Goal: Contribute content: Contribute content

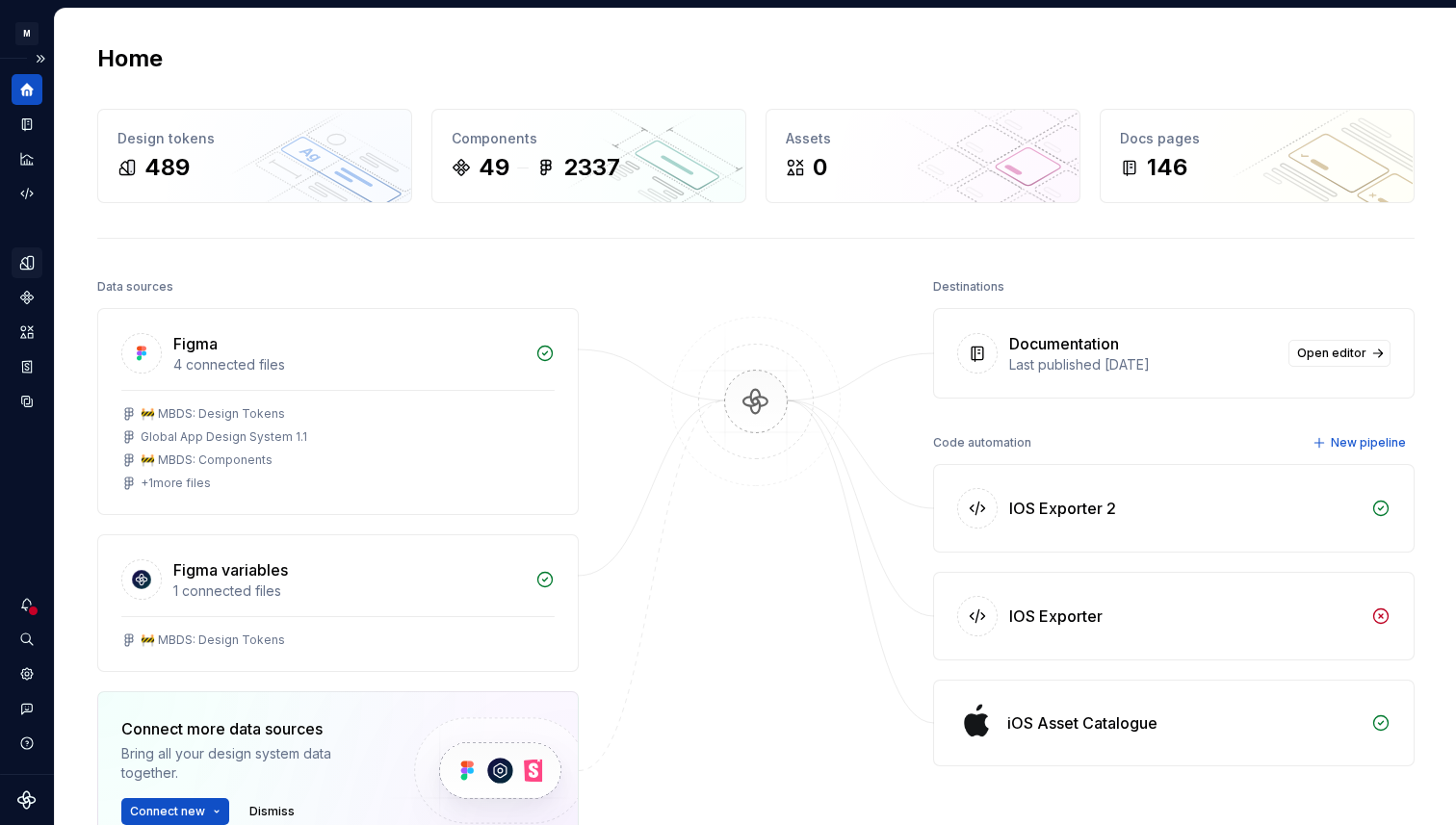
click at [24, 265] on icon "Design tokens" at bounding box center [27, 263] width 17 height 17
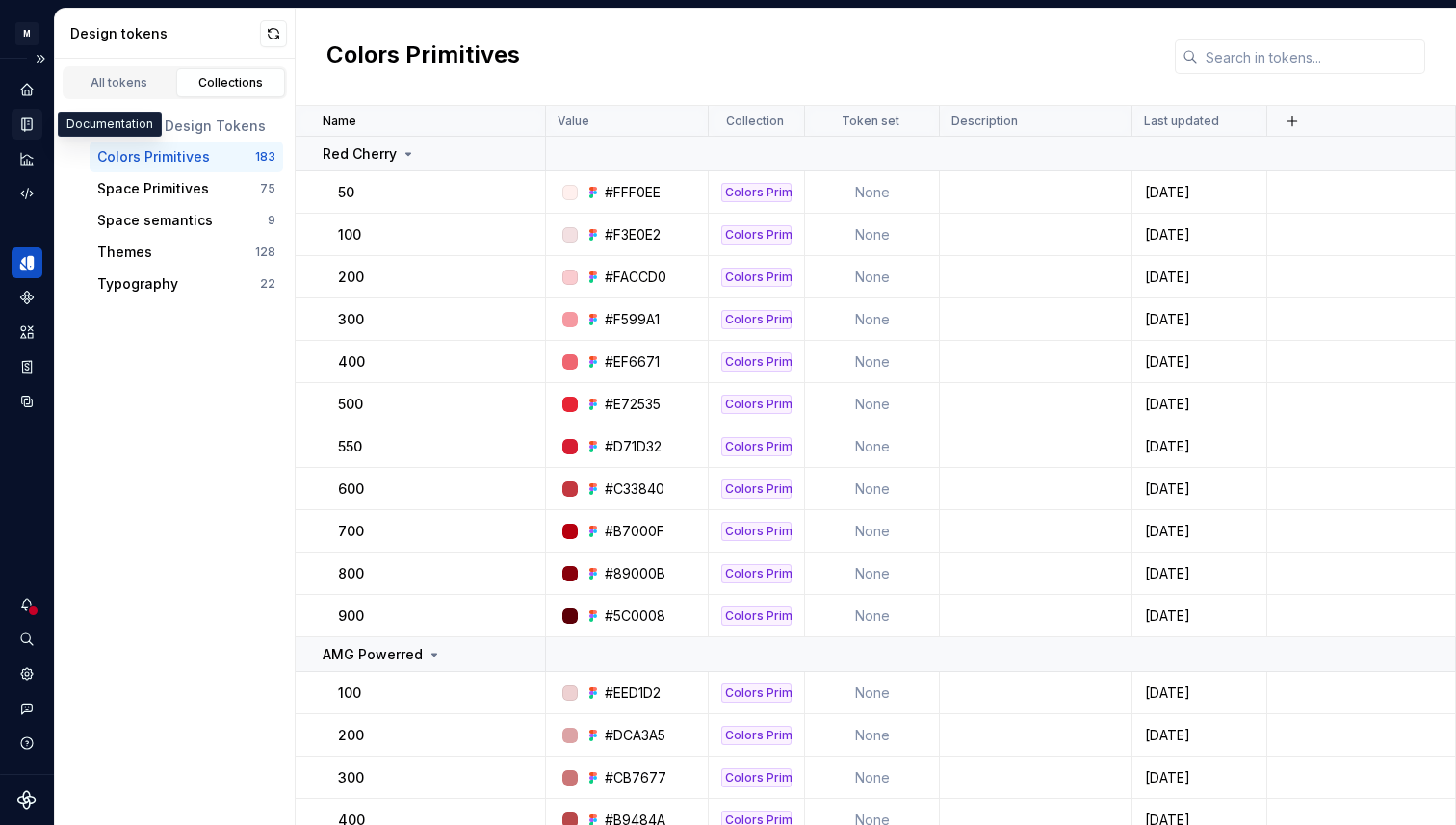
click at [29, 125] on icon "Documentation" at bounding box center [29, 124] width 8 height 11
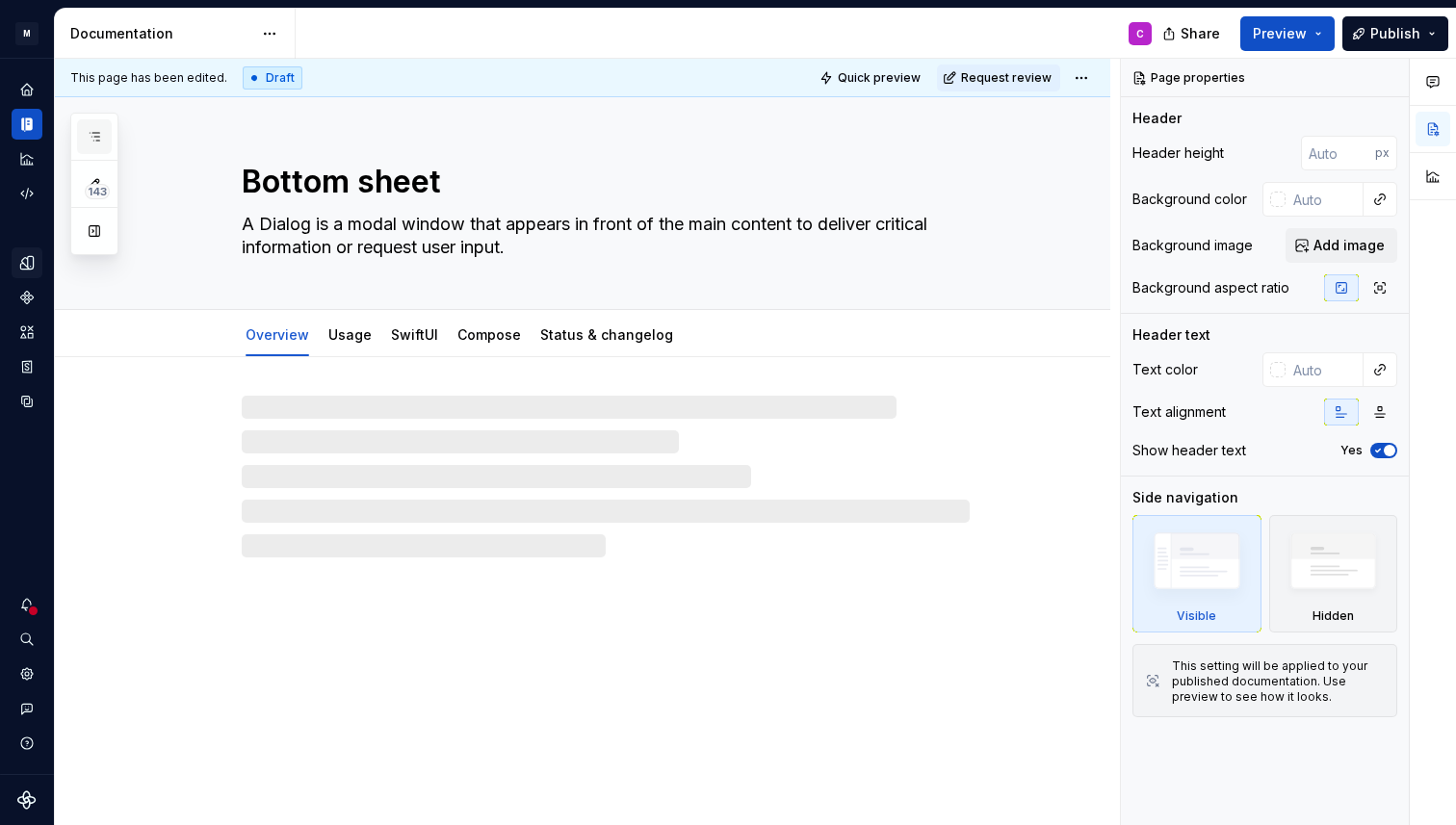
click at [84, 130] on button "button" at bounding box center [94, 137] width 35 height 35
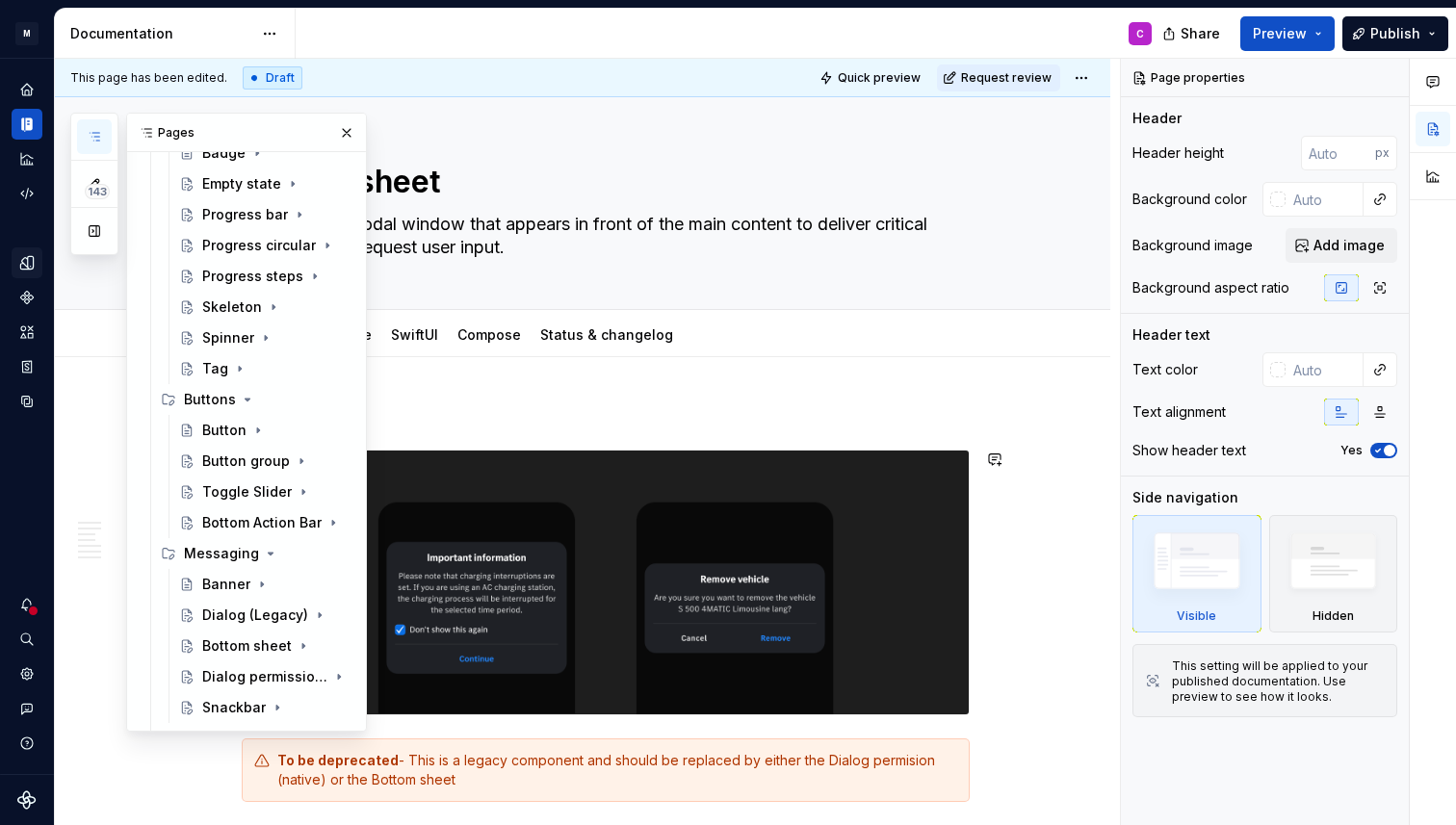
scroll to position [513, 0]
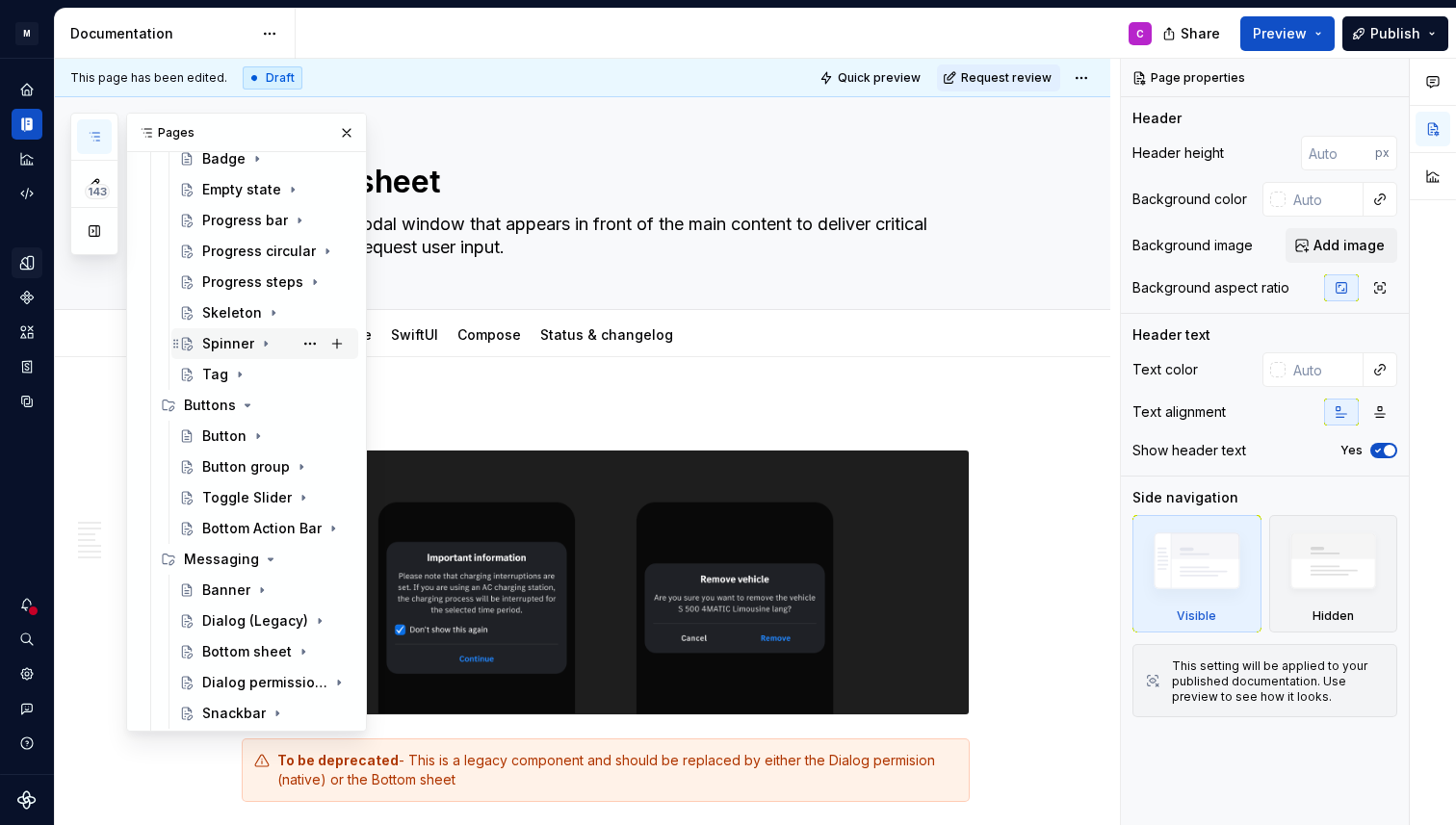
click at [231, 341] on div "Spinner" at bounding box center [228, 344] width 52 height 19
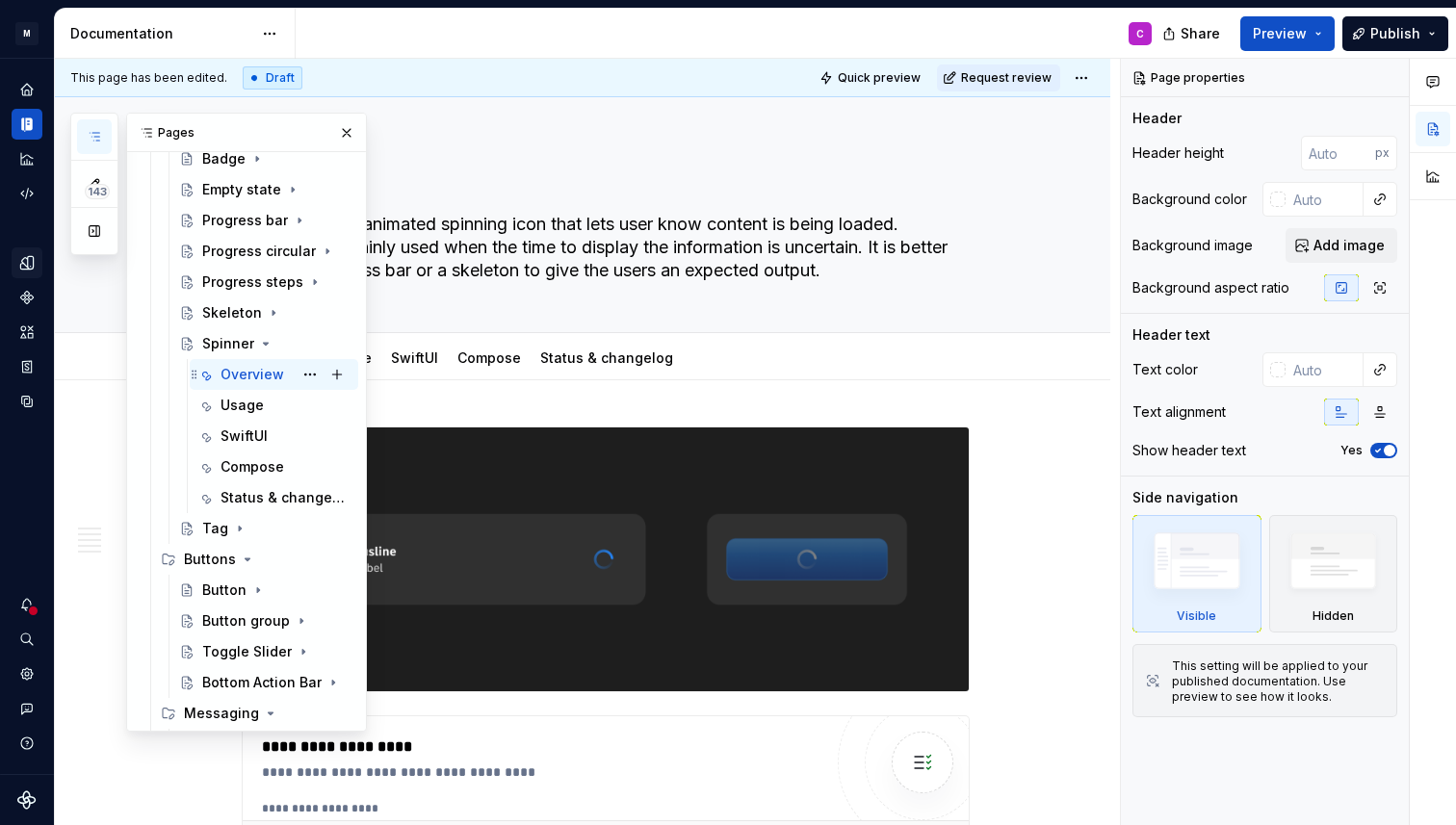
click at [261, 374] on div "Overview" at bounding box center [252, 375] width 64 height 19
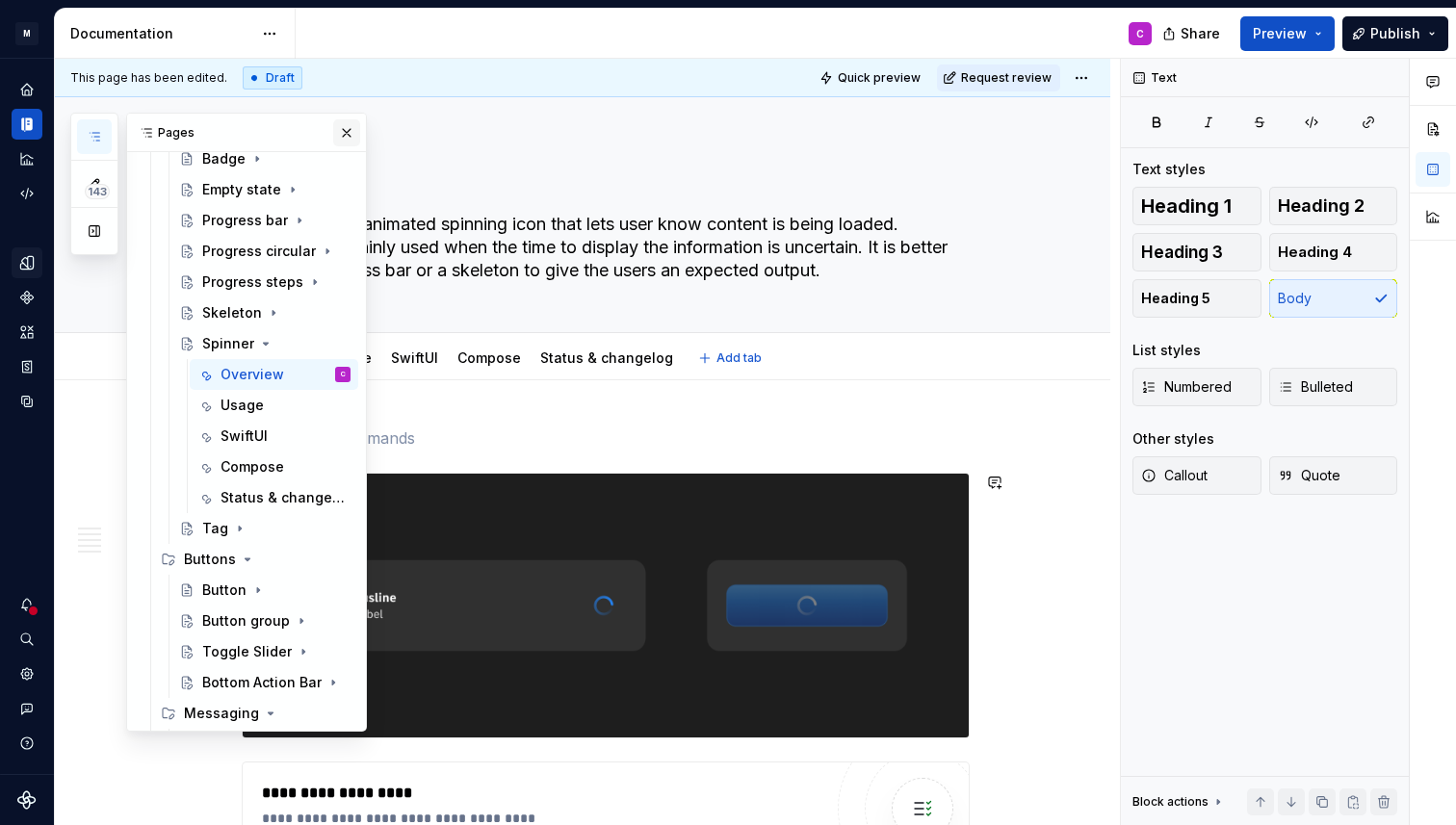
scroll to position [90, 0]
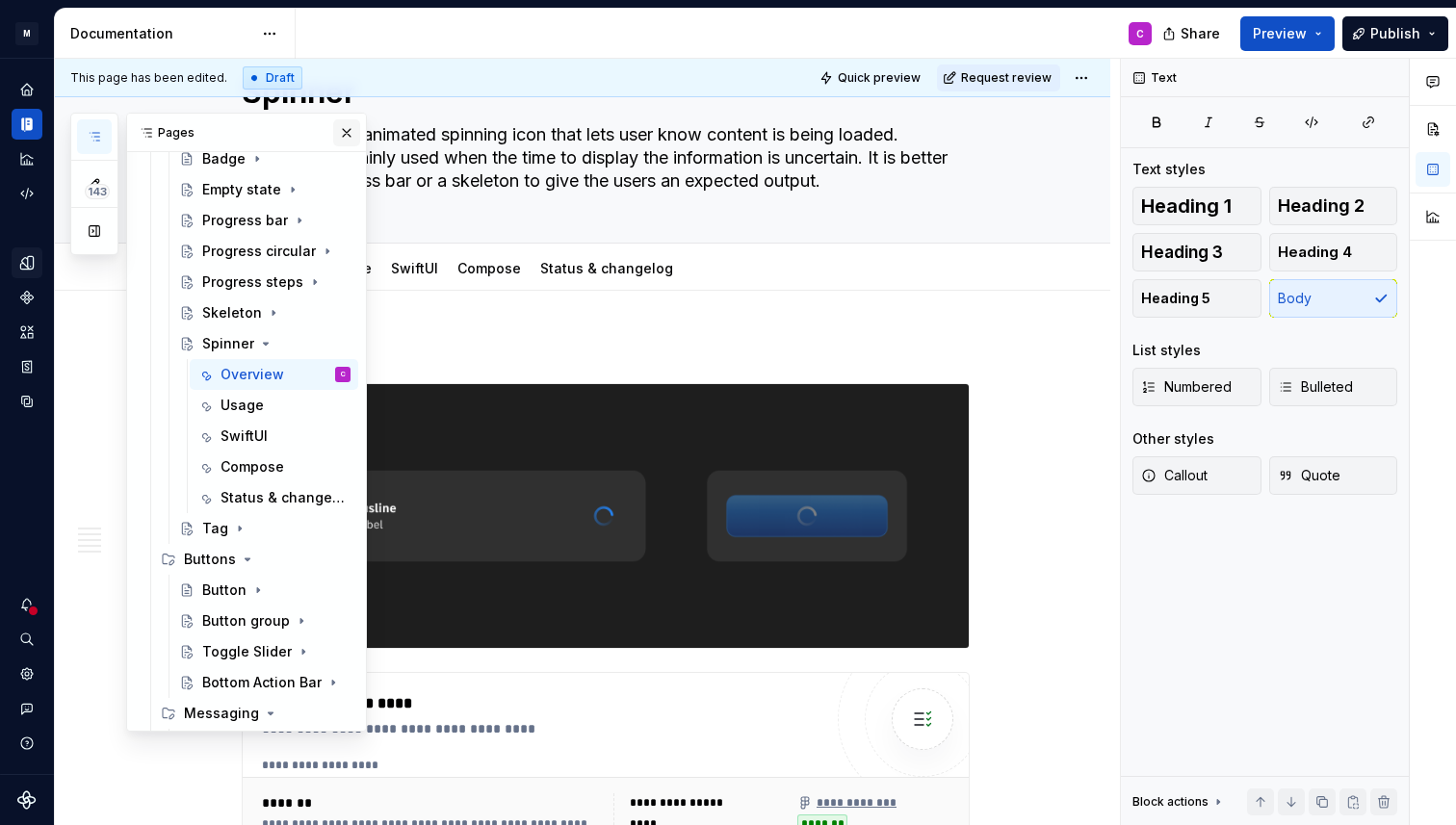
click at [349, 140] on button "button" at bounding box center [347, 133] width 27 height 27
click at [272, 355] on p "To enrich screen reader interactions, please activate Accessibility in Grammarl…" at bounding box center [605, 349] width 728 height 23
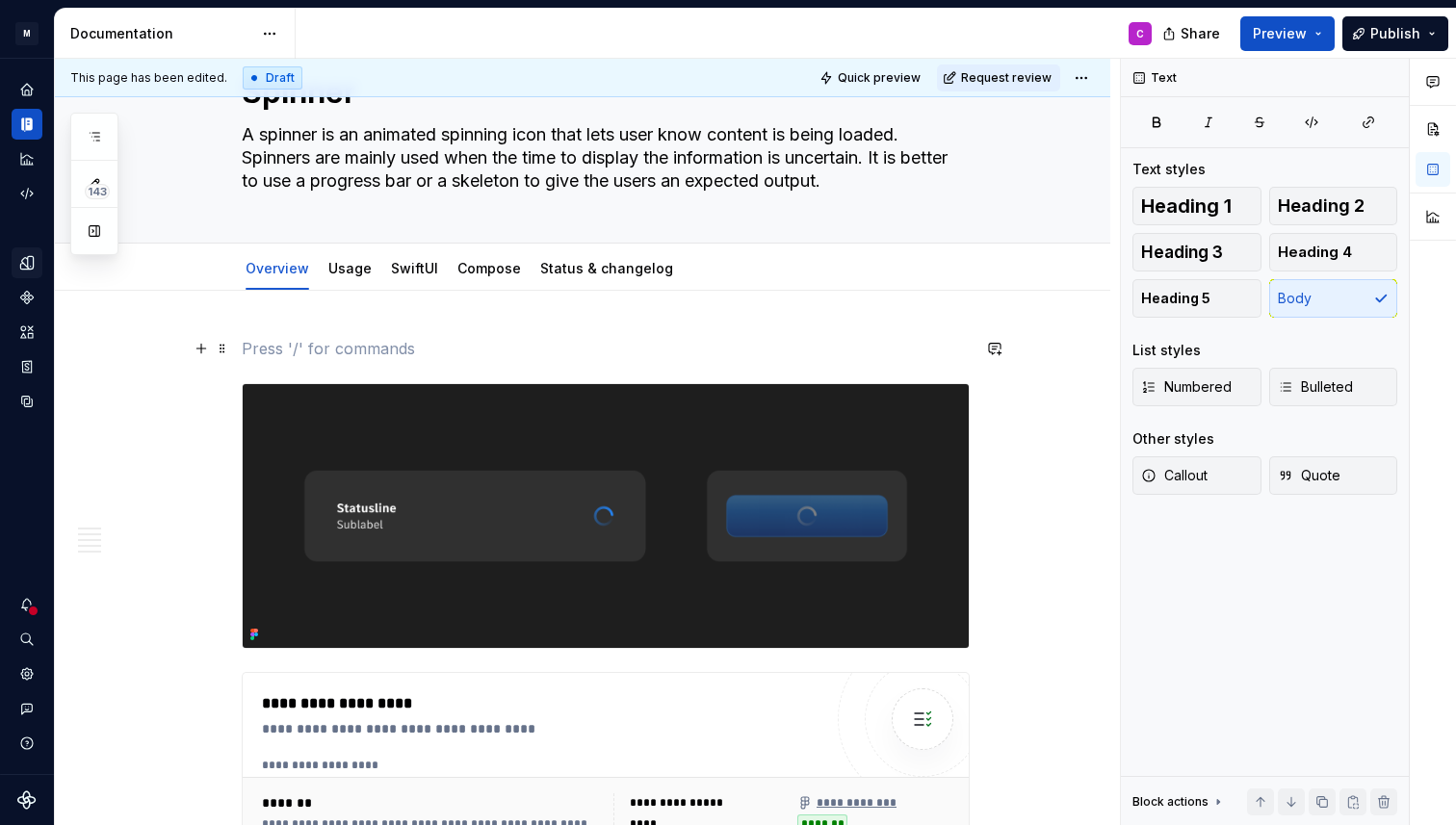
scroll to position [0, 0]
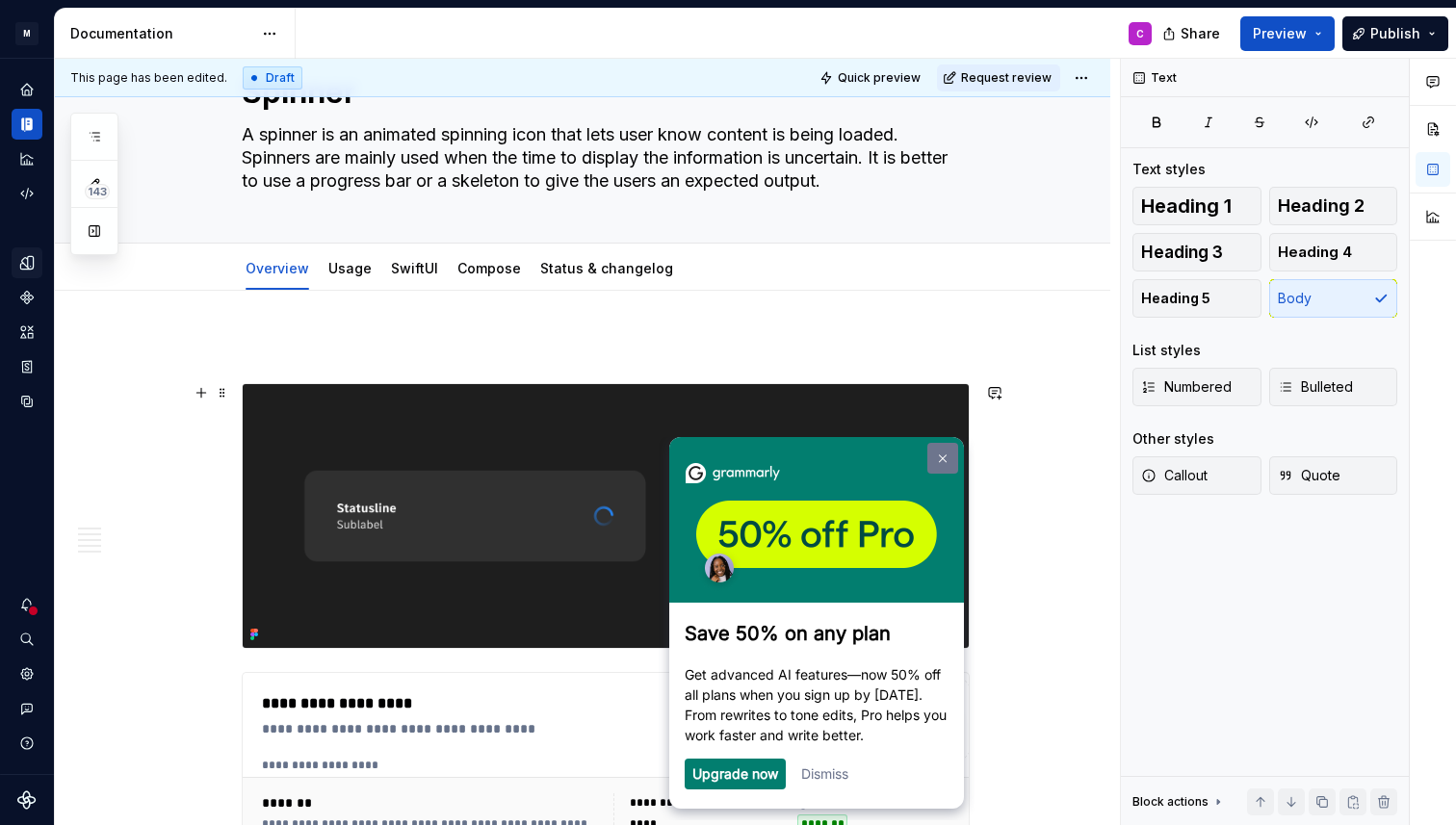
click at [941, 462] on img at bounding box center [942, 459] width 8 height 9
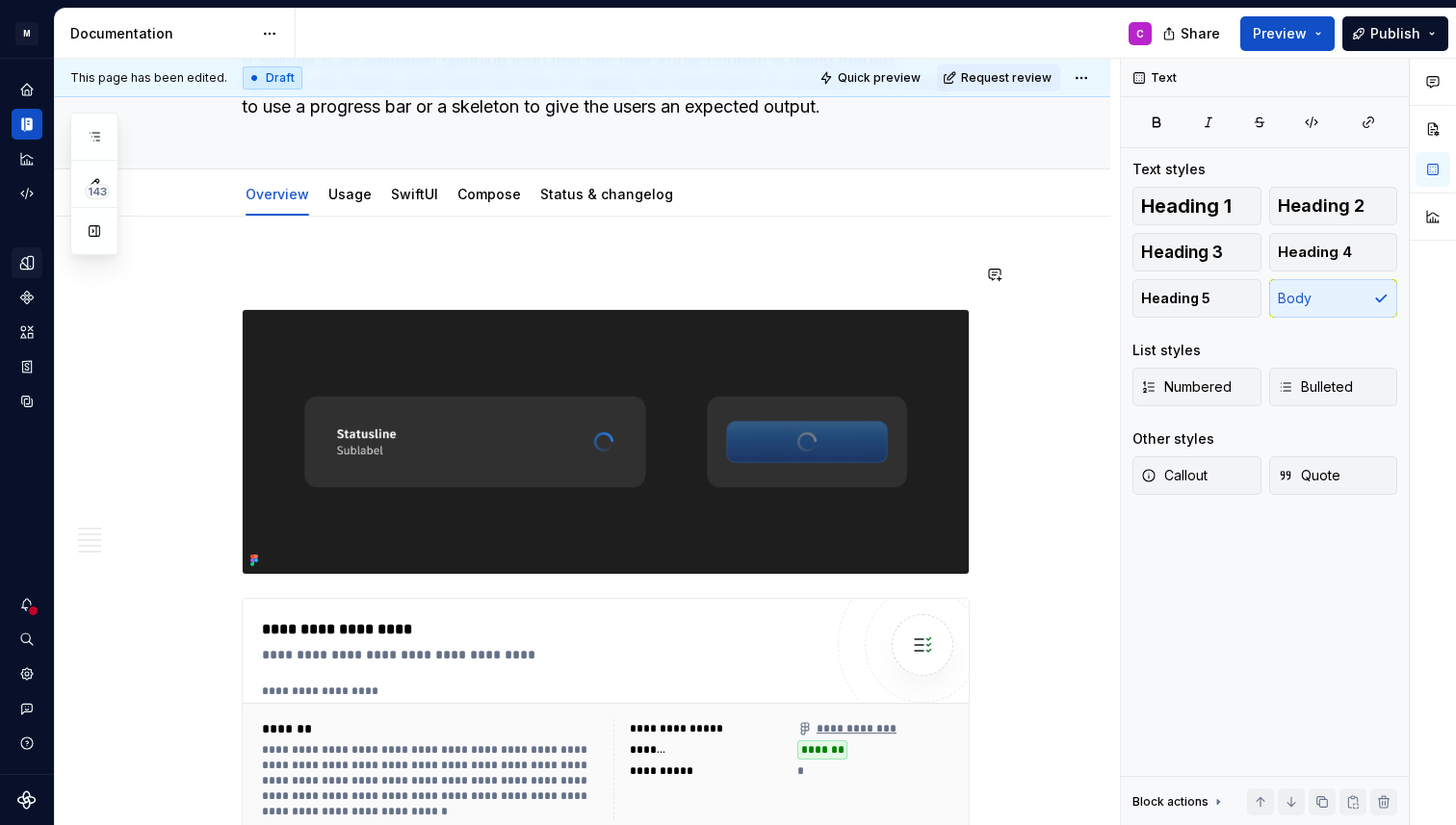
click at [230, 273] on span at bounding box center [223, 275] width 15 height 27
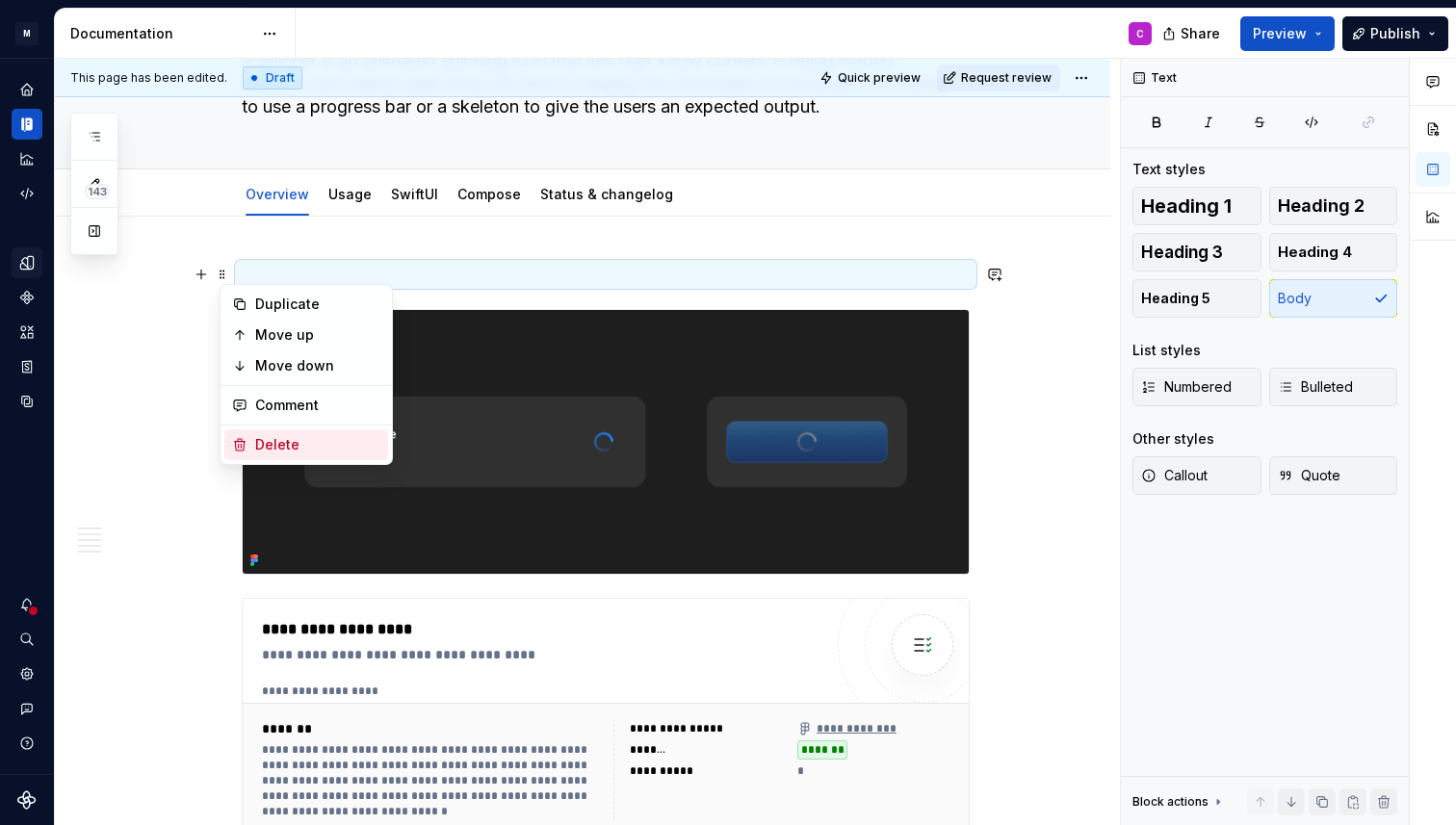
click at [278, 447] on div "Delete" at bounding box center [318, 445] width 125 height 19
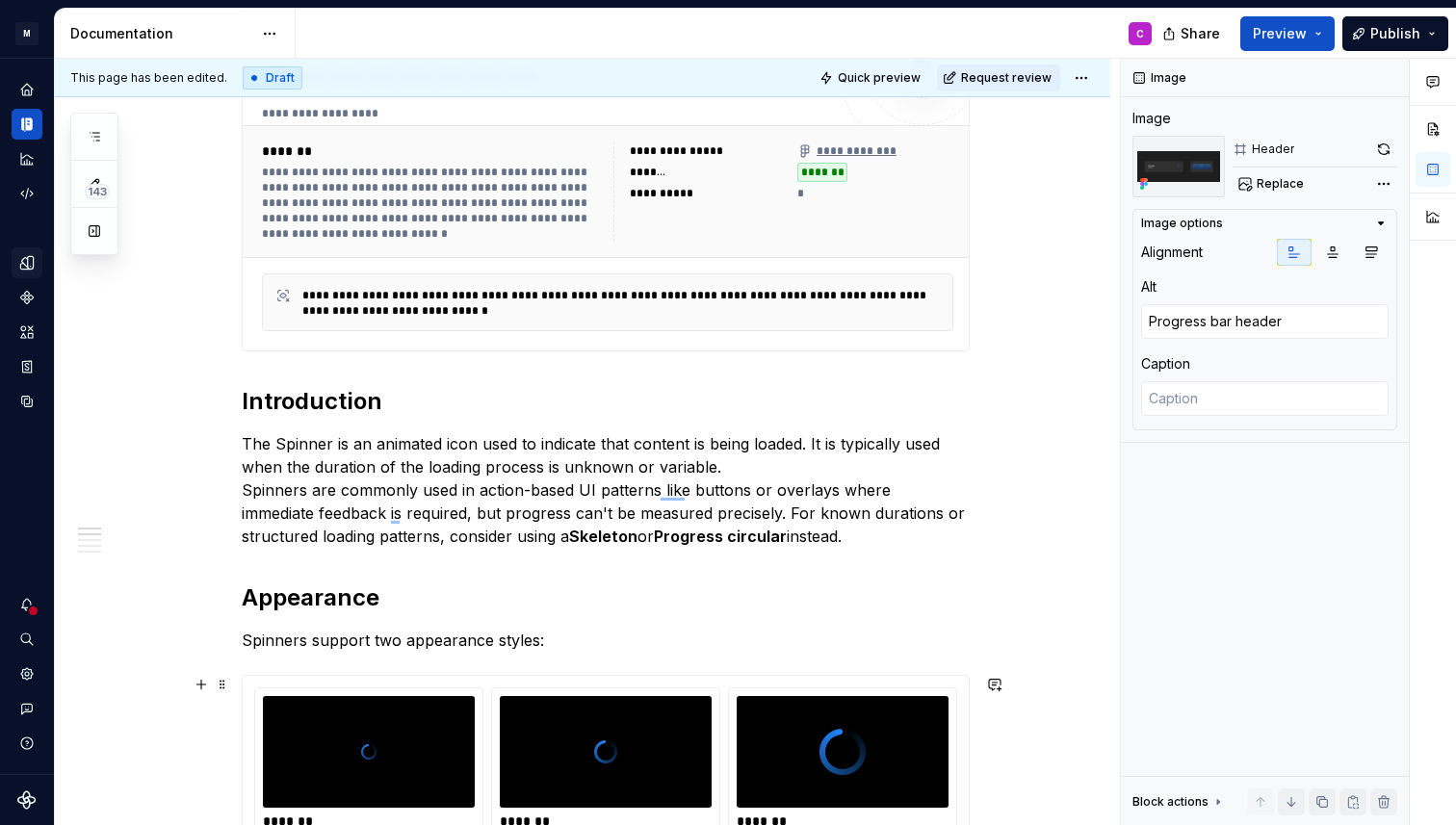
scroll to position [833, 0]
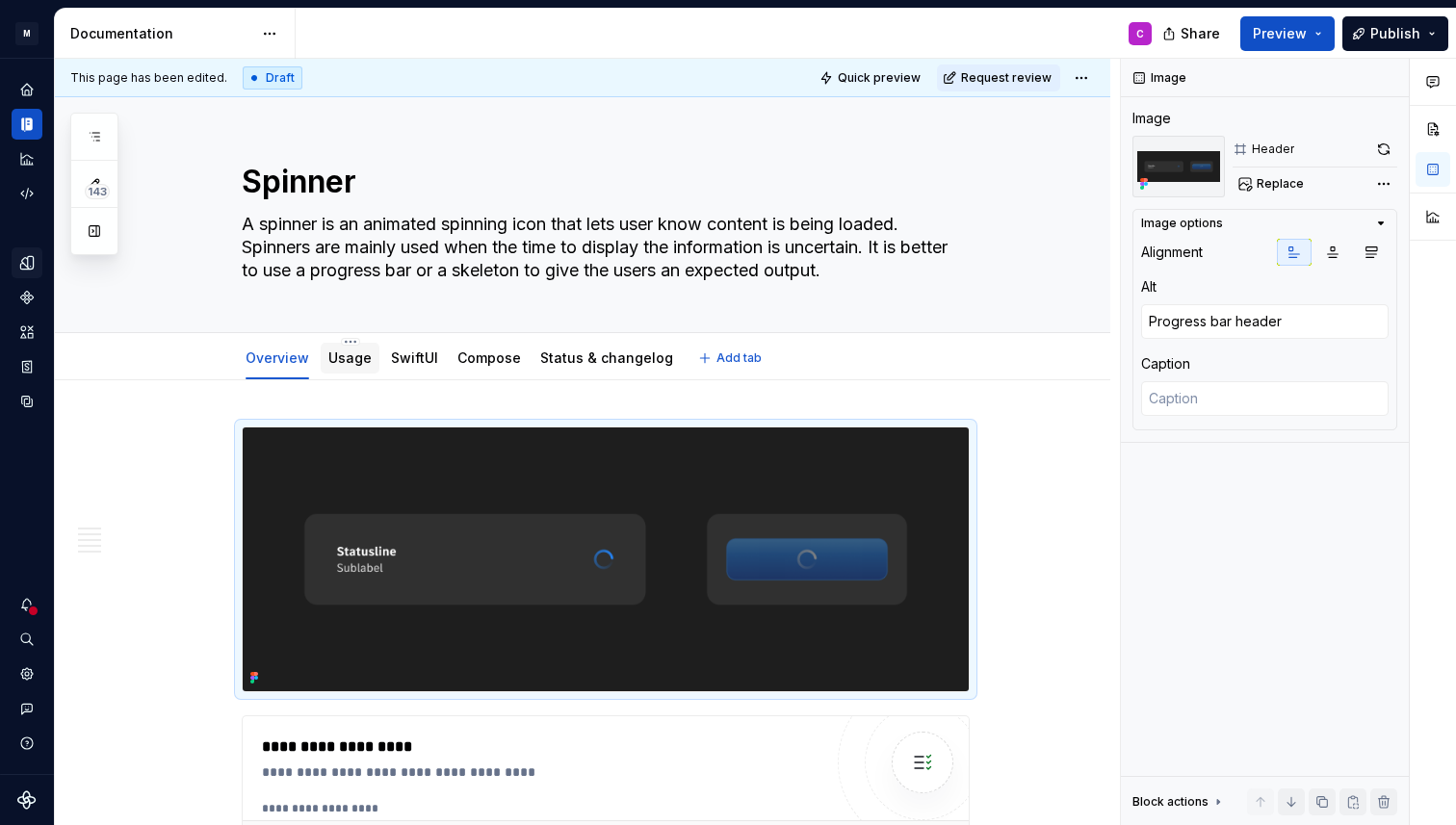
click at [352, 356] on link "Usage" at bounding box center [350, 358] width 43 height 16
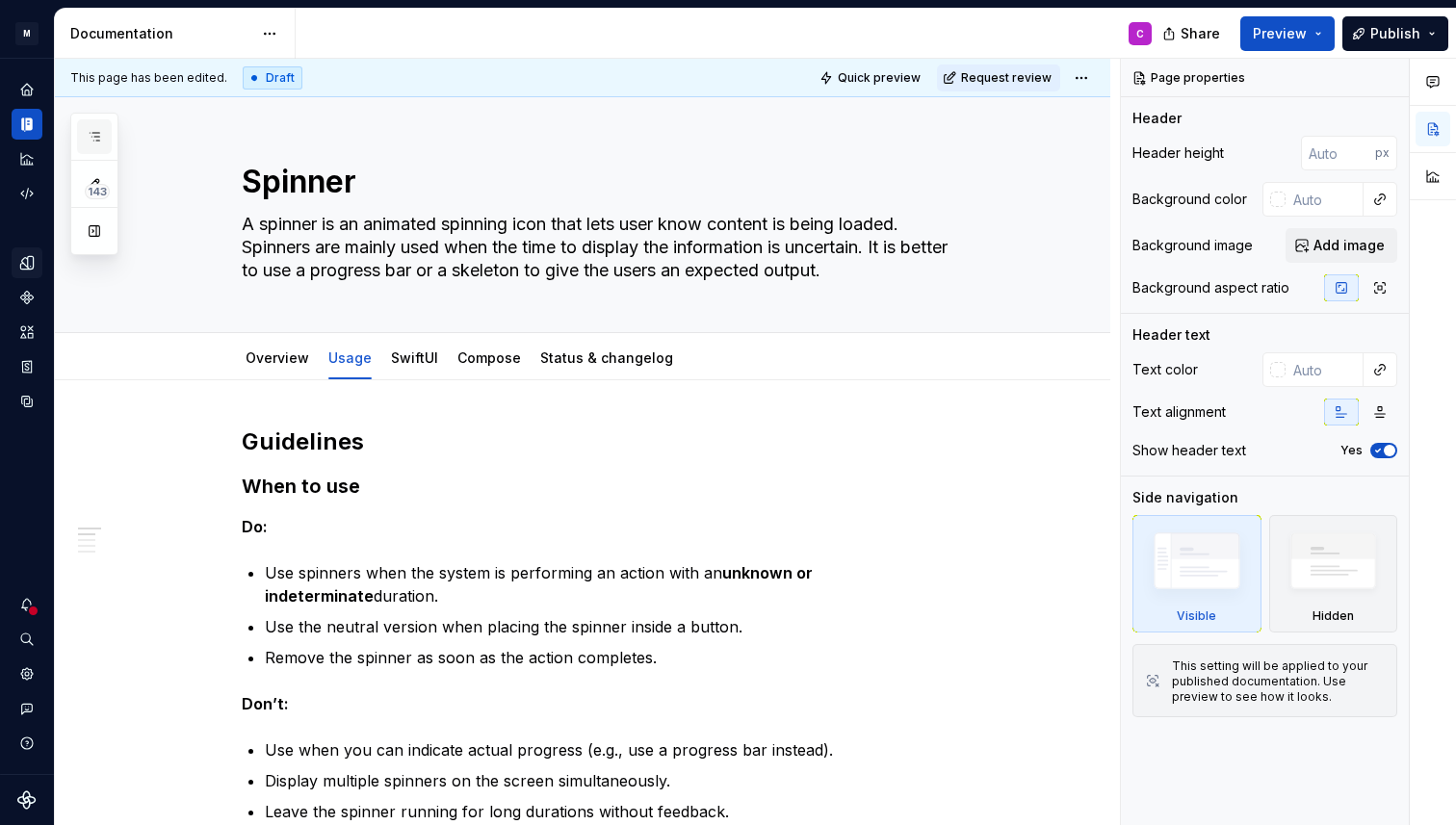
click at [95, 135] on icon "button" at bounding box center [94, 137] width 15 height 15
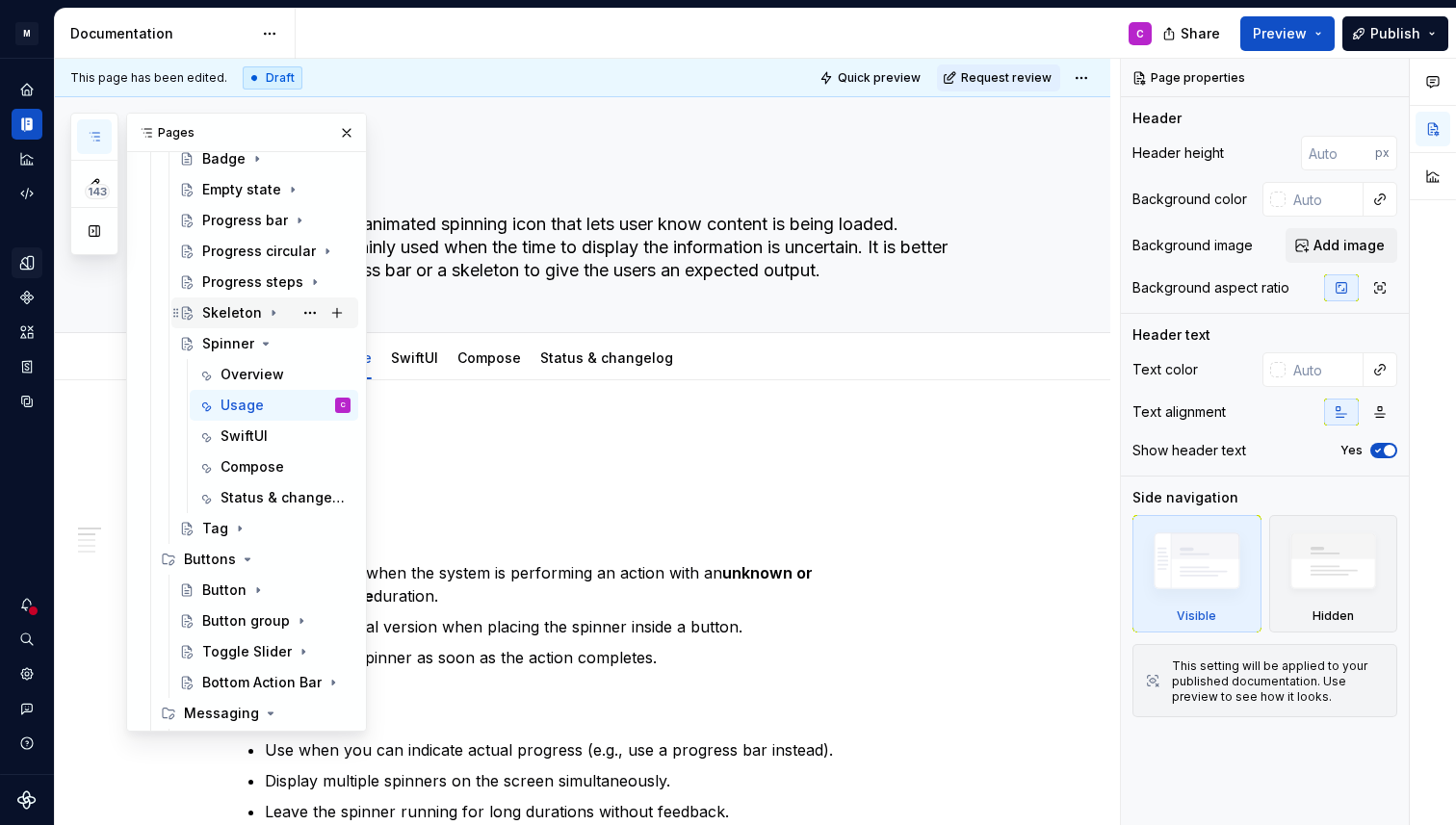
click at [237, 306] on div "Skeleton" at bounding box center [232, 313] width 60 height 19
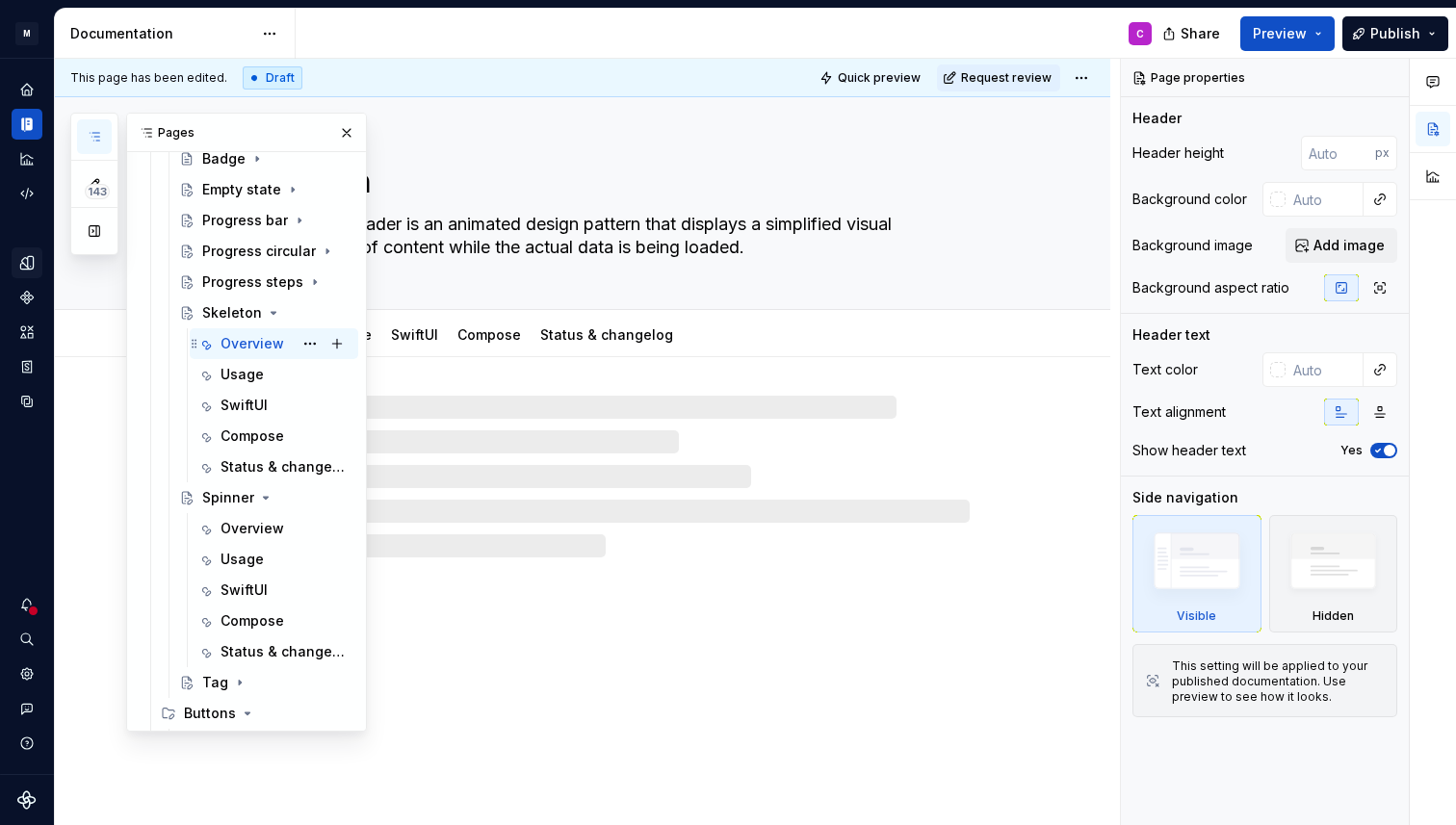
click at [261, 345] on div "Overview" at bounding box center [252, 344] width 64 height 19
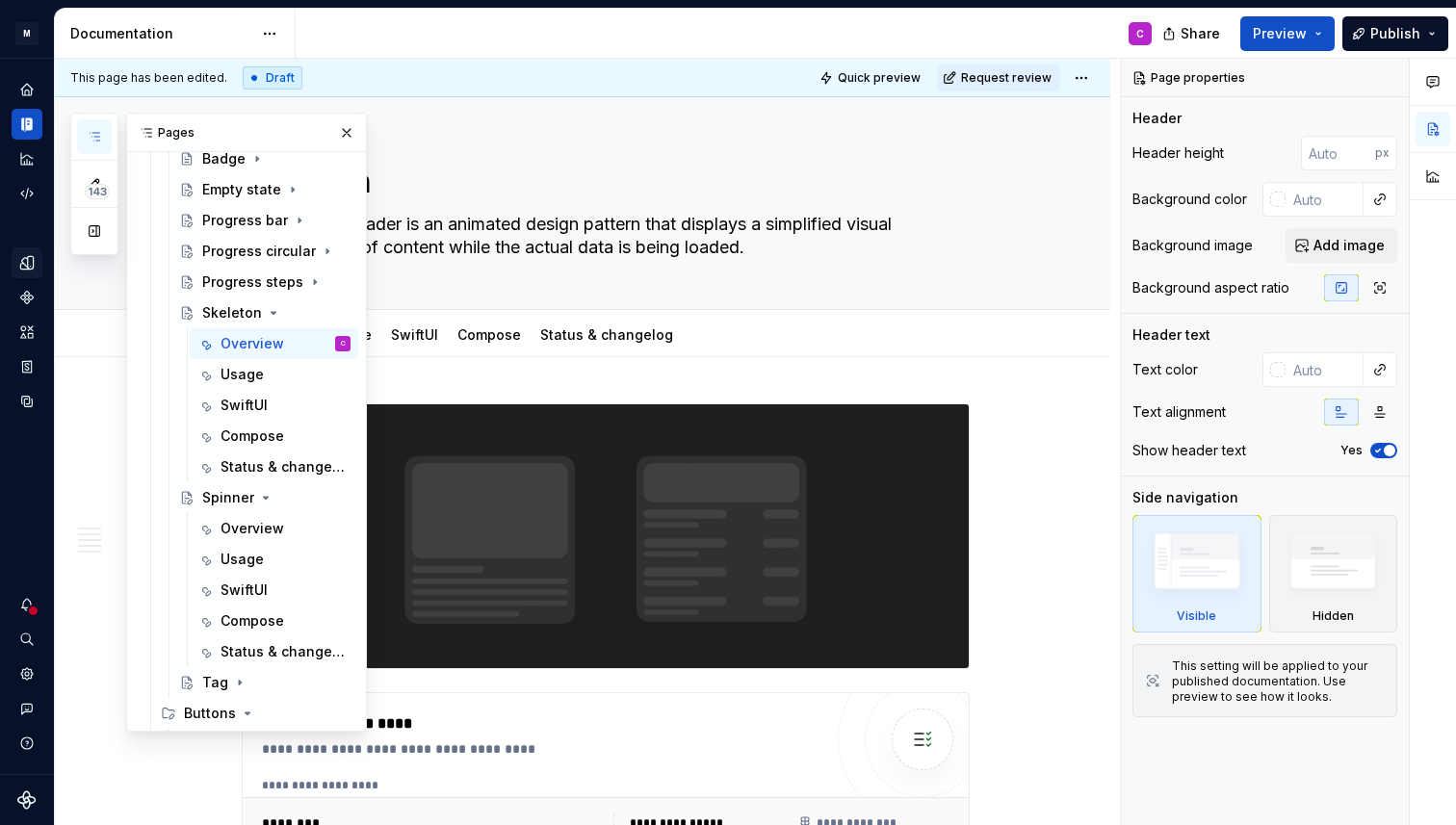
click at [347, 137] on button "button" at bounding box center [347, 133] width 27 height 27
click at [343, 133] on div "Edit header" at bounding box center [574, 130] width 1040 height 35
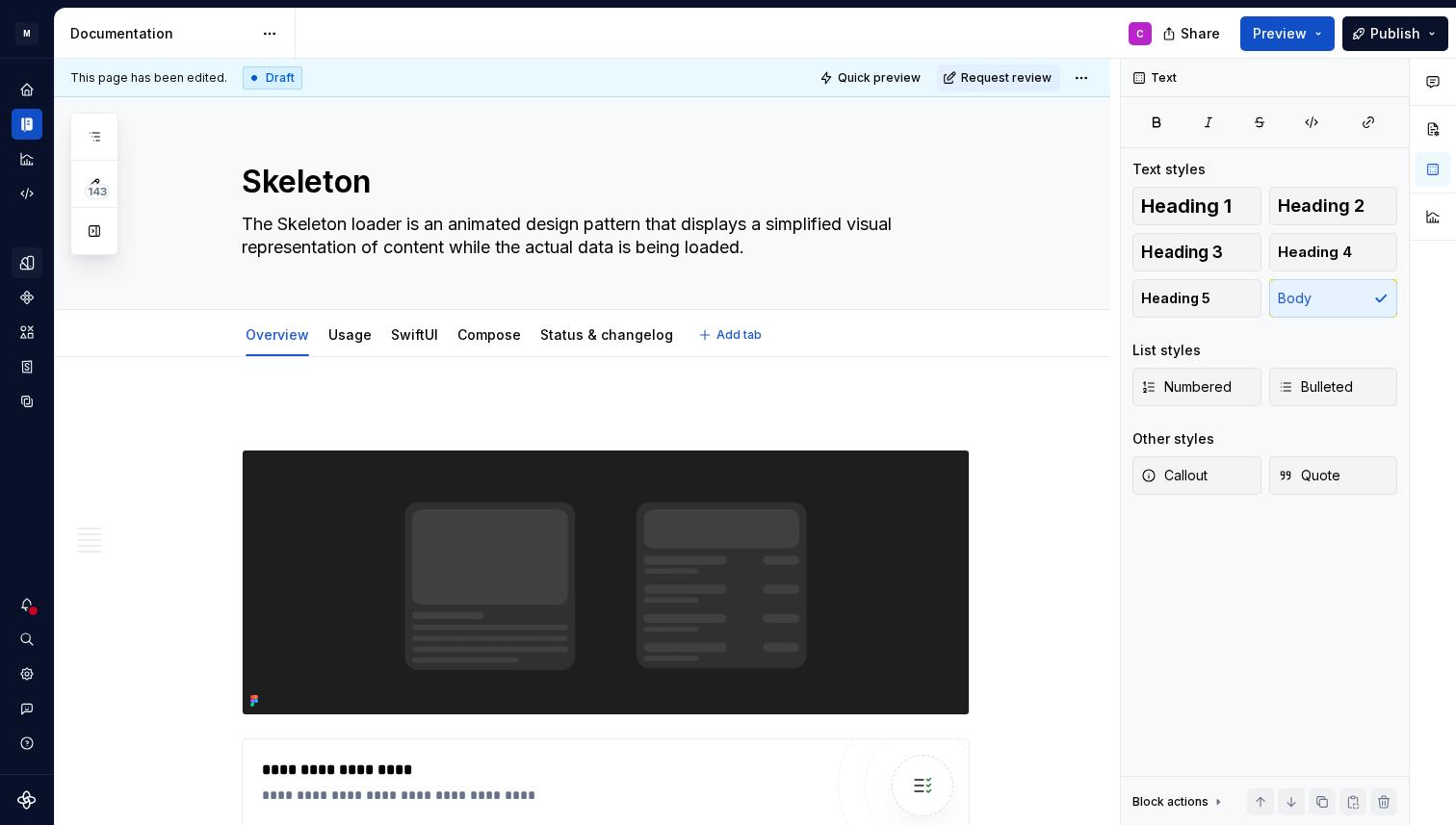
scroll to position [222, 0]
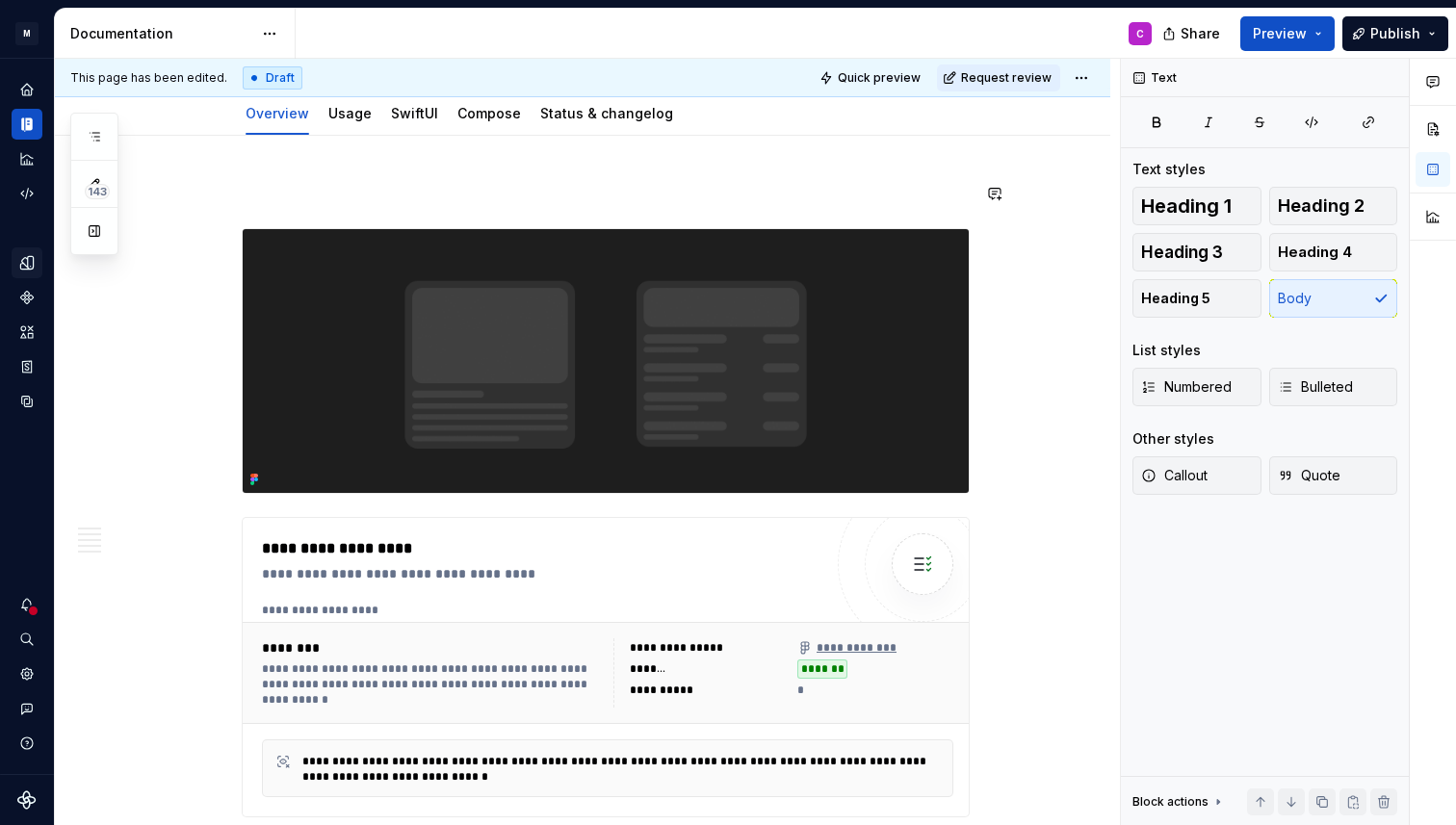
click at [232, 176] on div "**********" at bounding box center [587, 442] width 1065 height 767
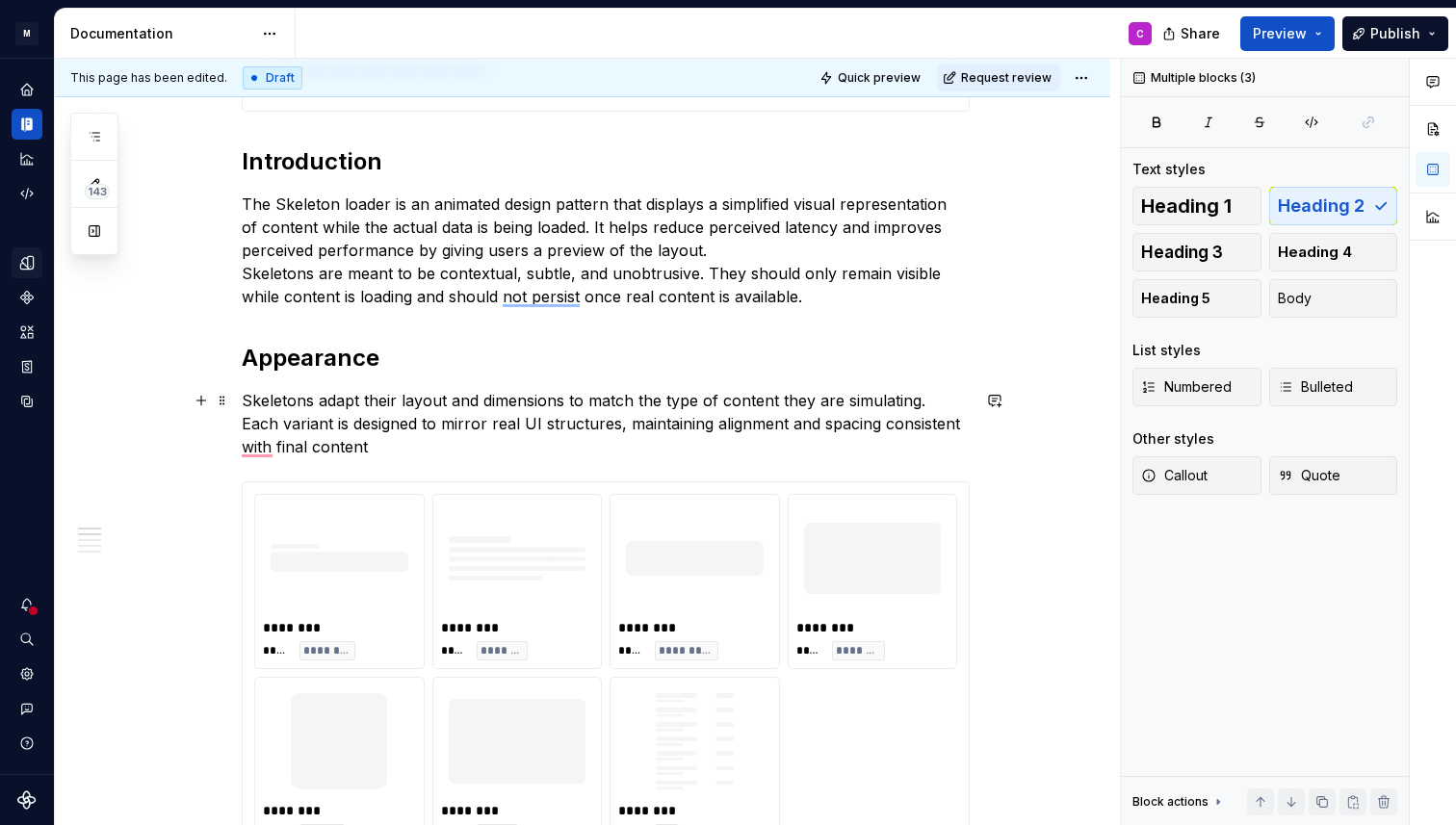
scroll to position [835, 0]
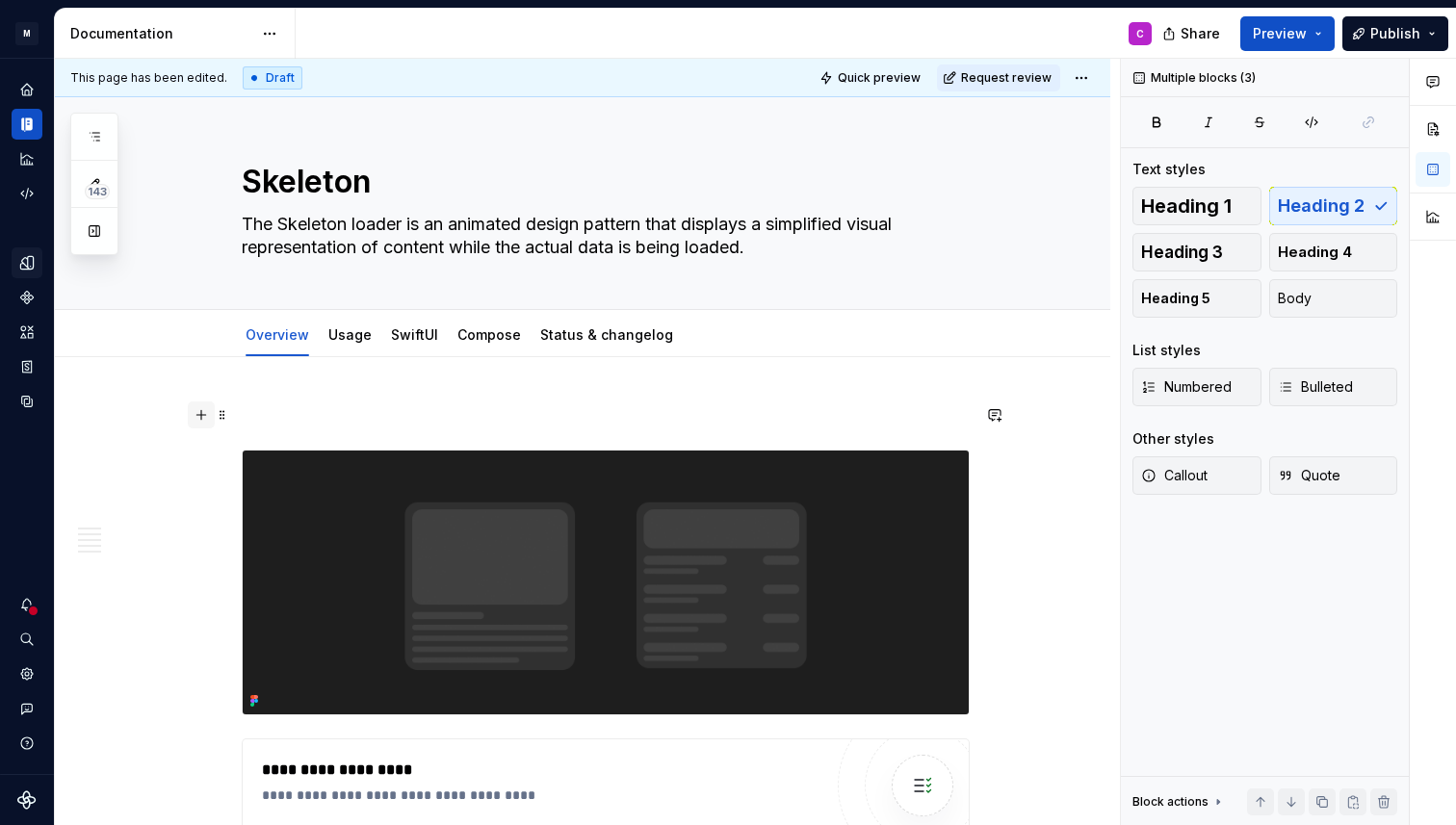
click at [210, 417] on button "button" at bounding box center [201, 415] width 27 height 27
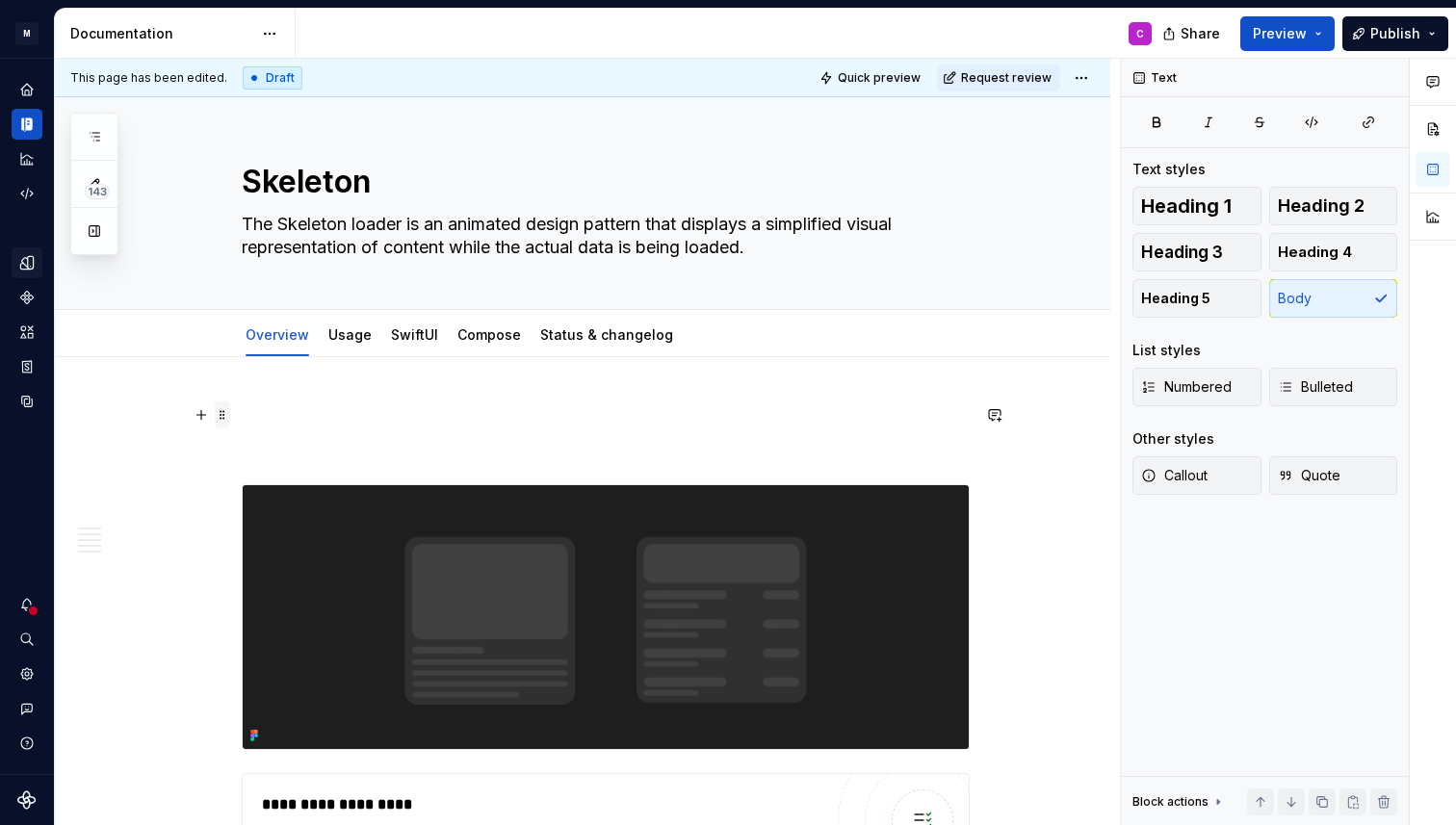
click at [229, 417] on span at bounding box center [223, 415] width 15 height 27
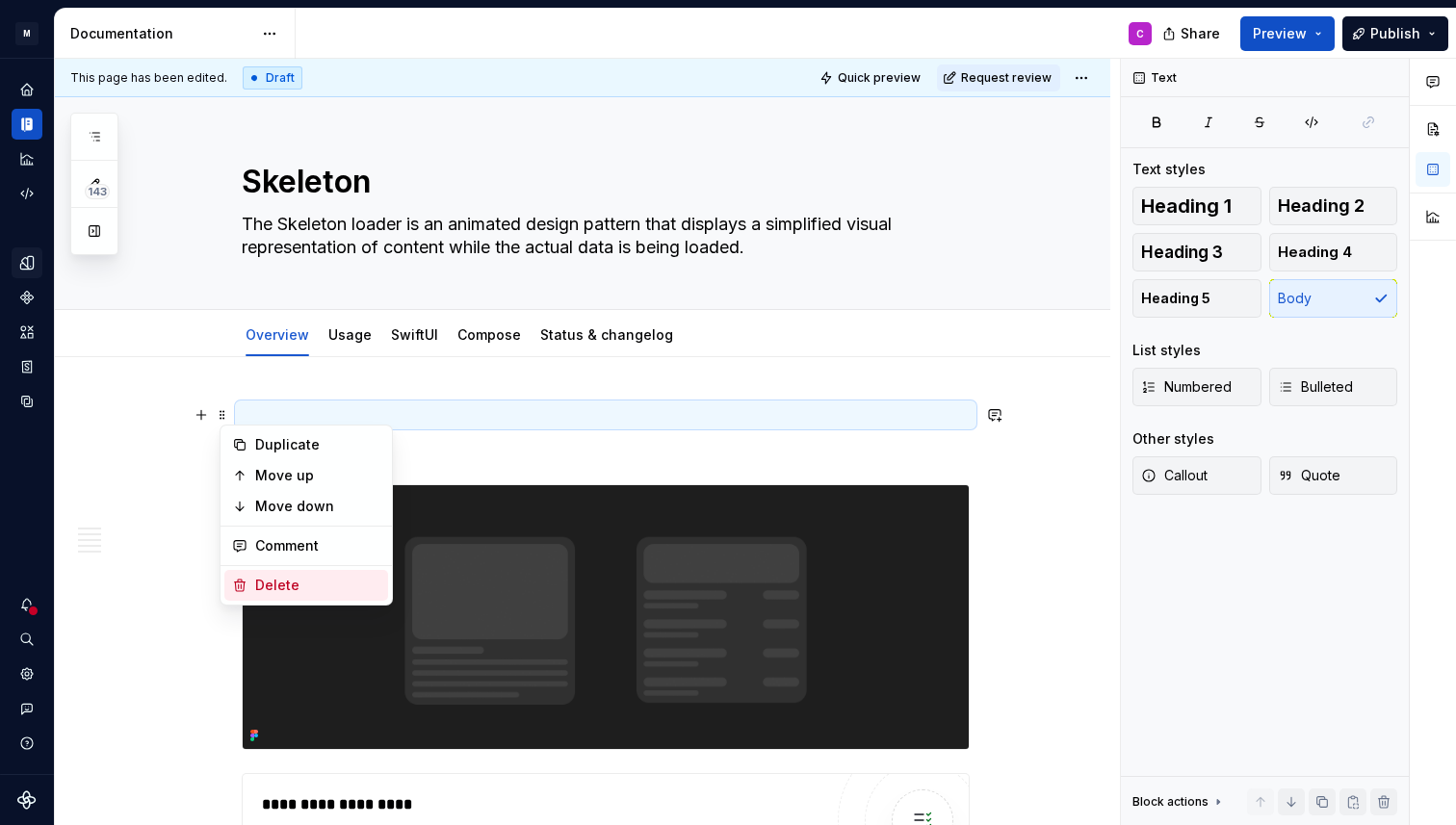
click at [269, 591] on div "Delete" at bounding box center [318, 585] width 125 height 19
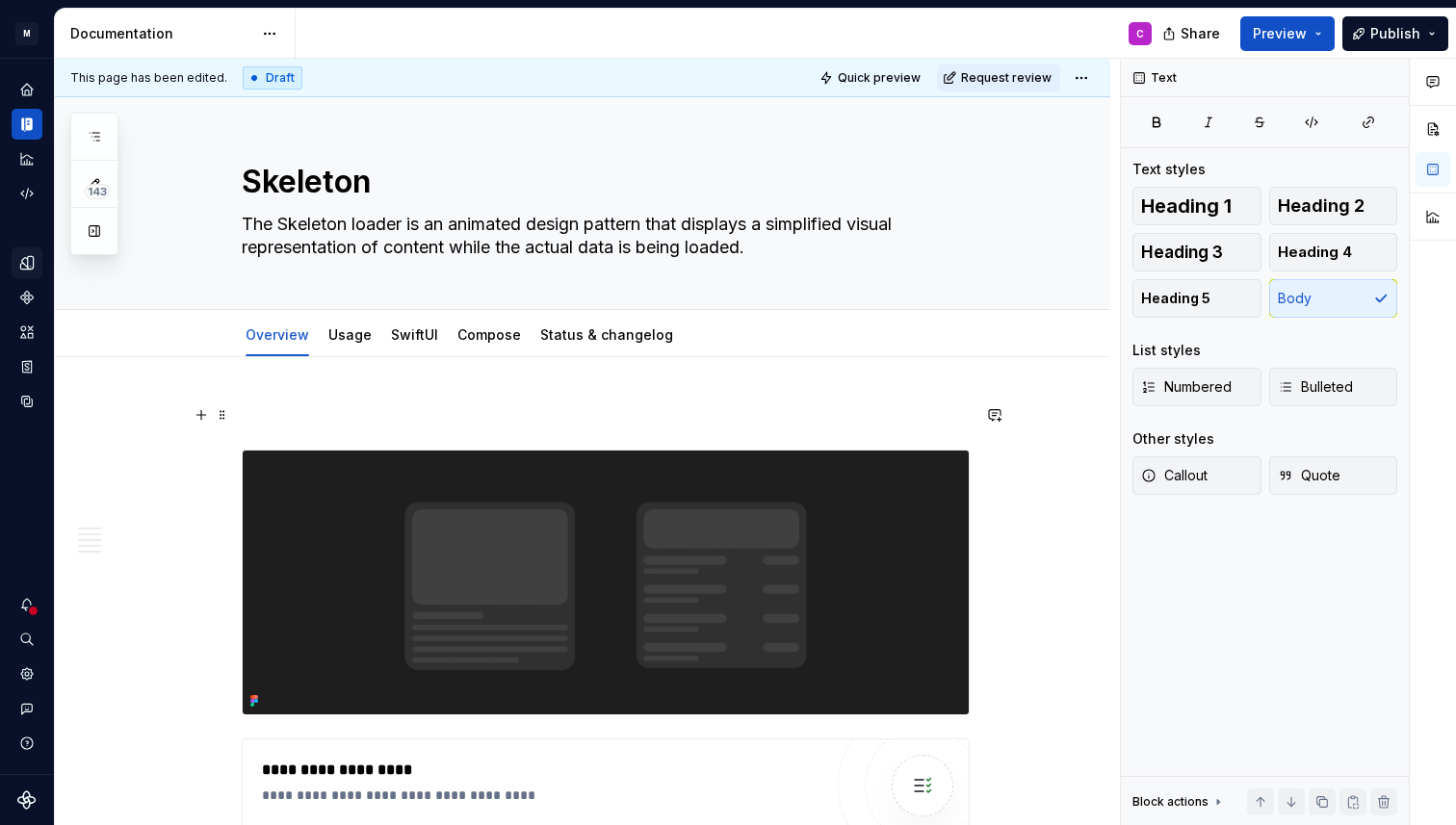
click at [225, 416] on span at bounding box center [223, 415] width 15 height 27
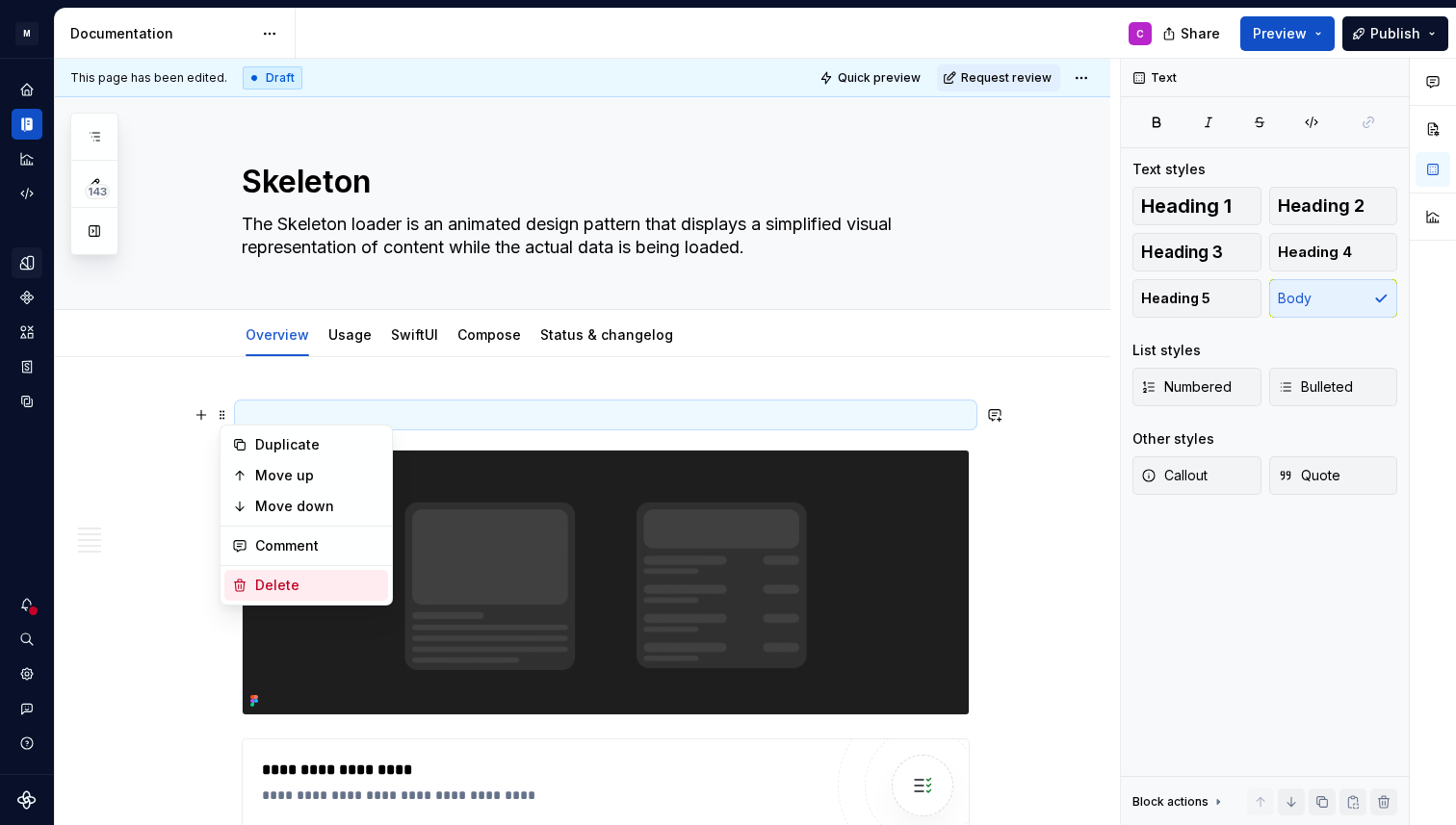
click at [285, 586] on div "Delete" at bounding box center [318, 585] width 125 height 19
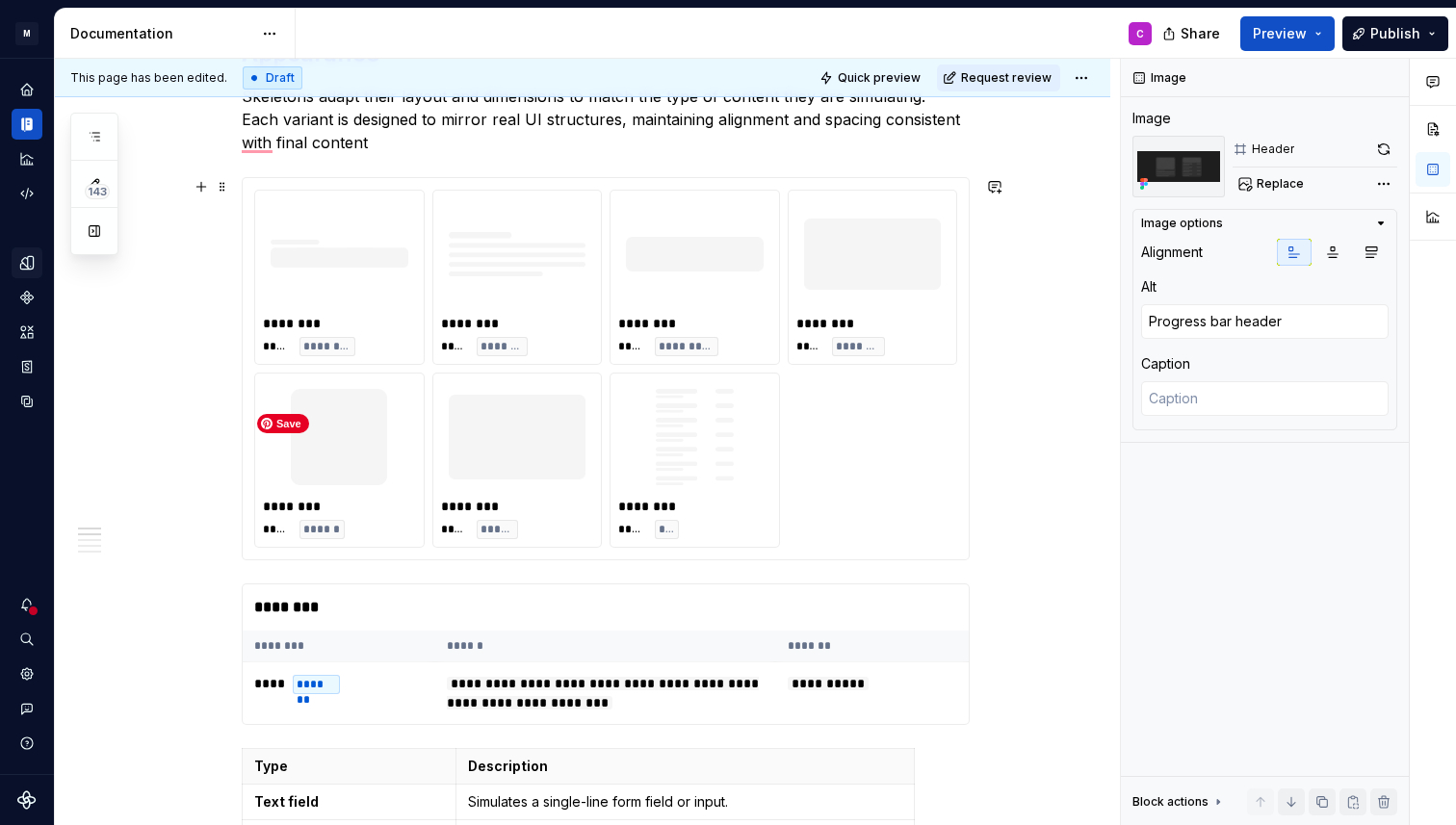
scroll to position [1247, 0]
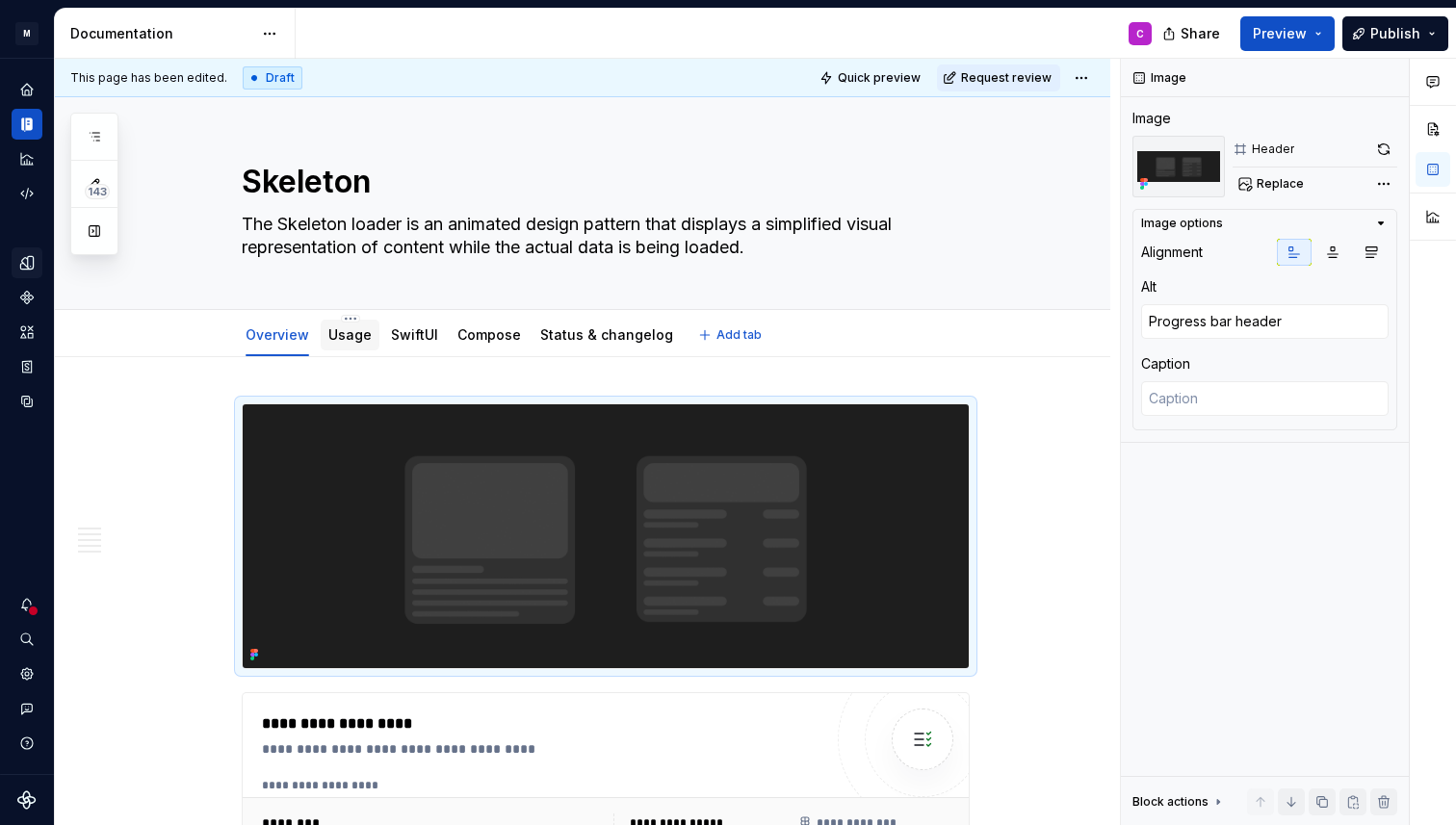
click at [351, 337] on link "Usage" at bounding box center [350, 334] width 43 height 16
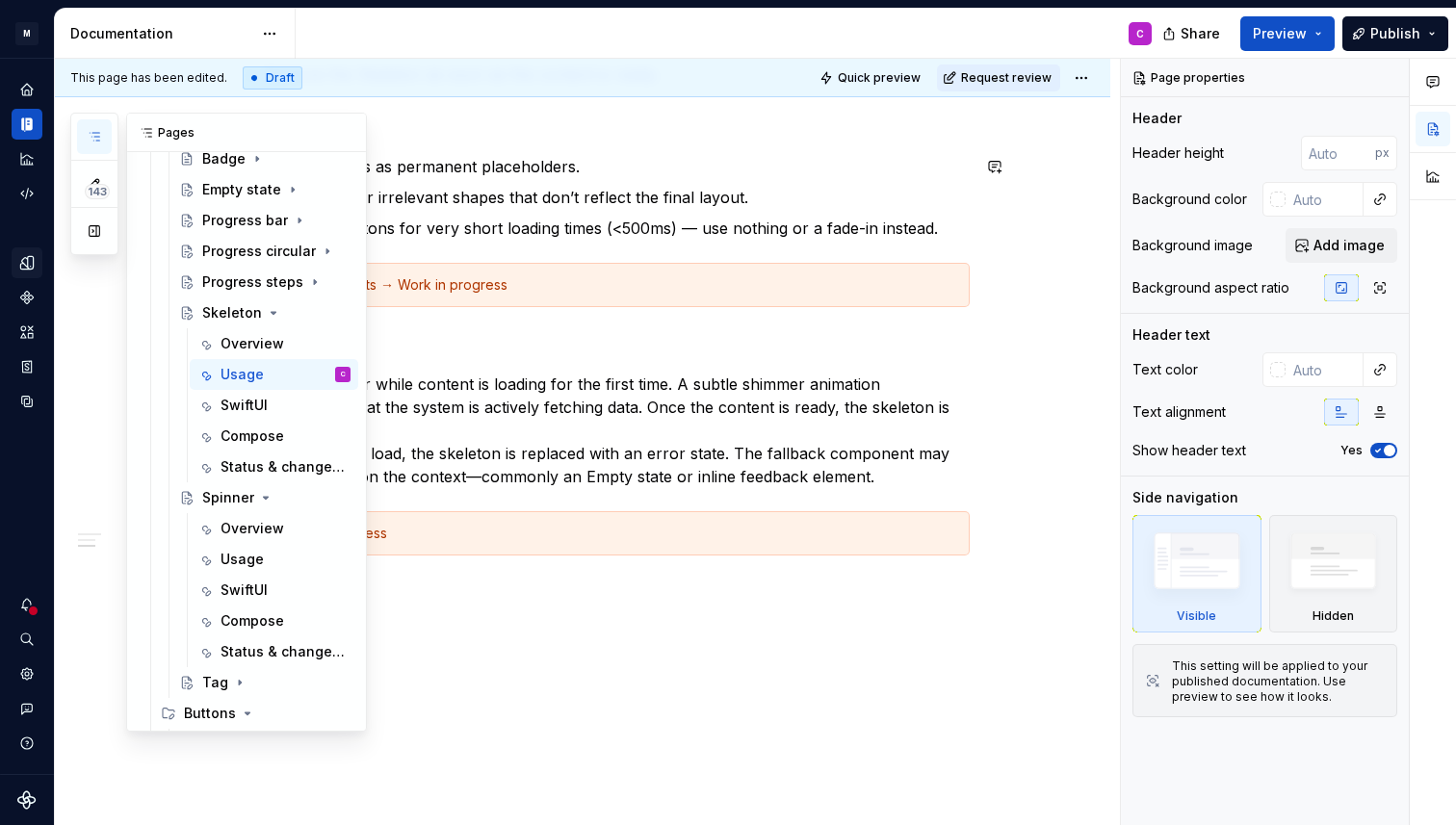
click at [87, 143] on icon "button" at bounding box center [94, 137] width 15 height 15
click at [238, 552] on div "Usage" at bounding box center [242, 559] width 43 height 19
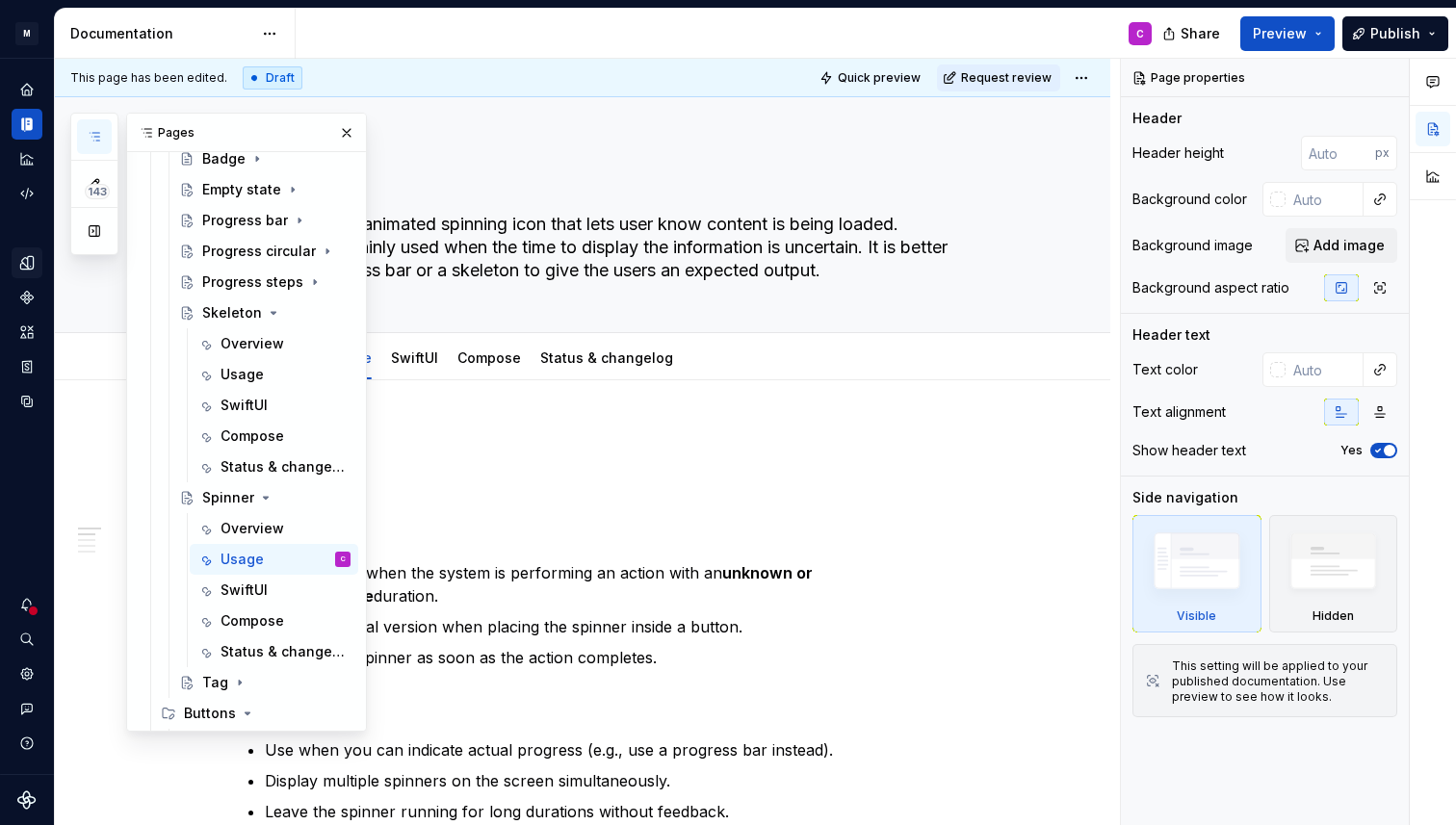
click at [458, 22] on div "C" at bounding box center [731, 34] width 871 height 50
click at [347, 135] on button "button" at bounding box center [347, 133] width 27 height 27
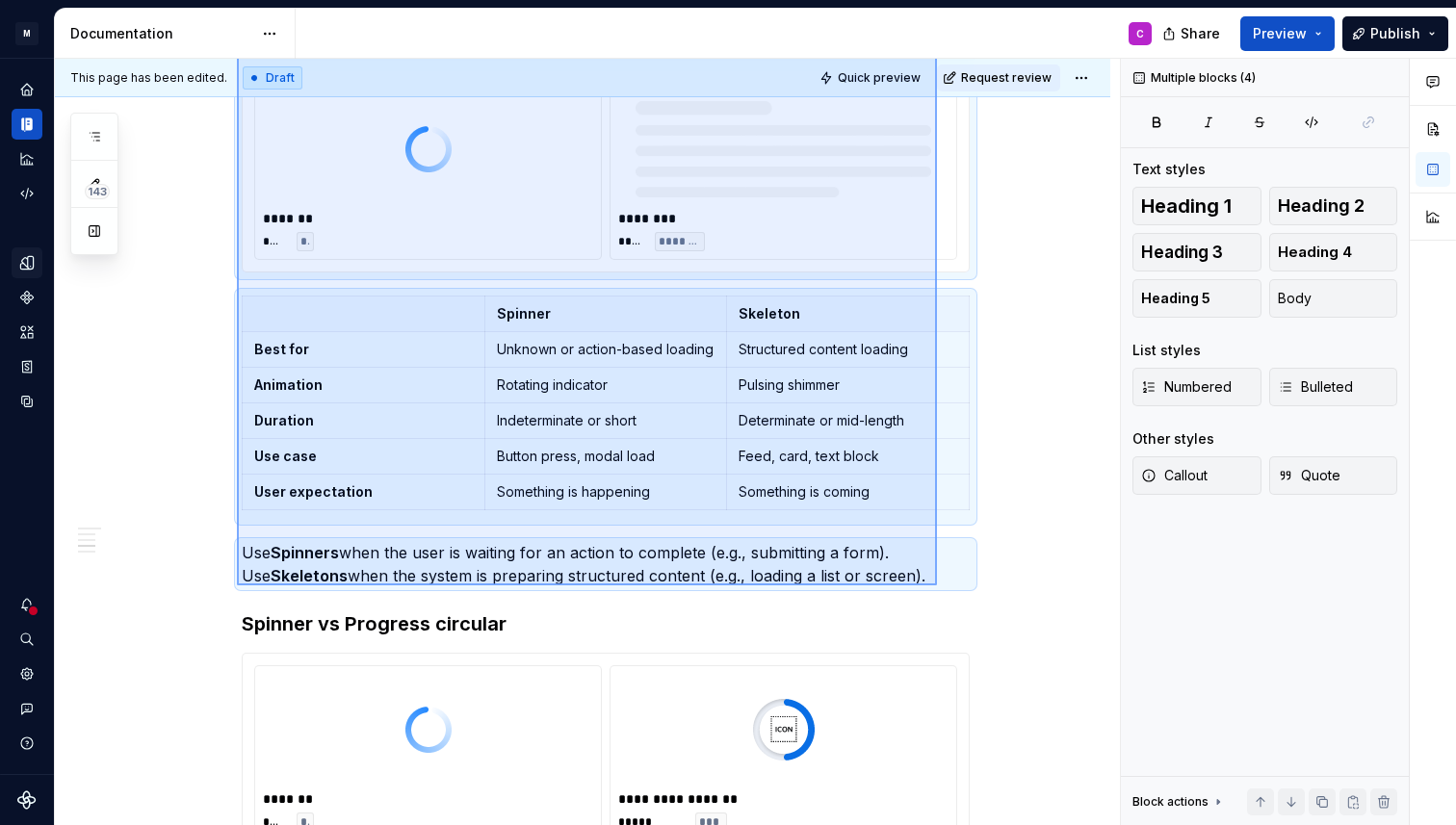
drag, startPoint x: 237, startPoint y: 229, endPoint x: 937, endPoint y: 585, distance: 785.3
click at [937, 585] on div "This page has been edited. Draft Quick preview Request review Spinner A spinner…" at bounding box center [587, 442] width 1065 height 767
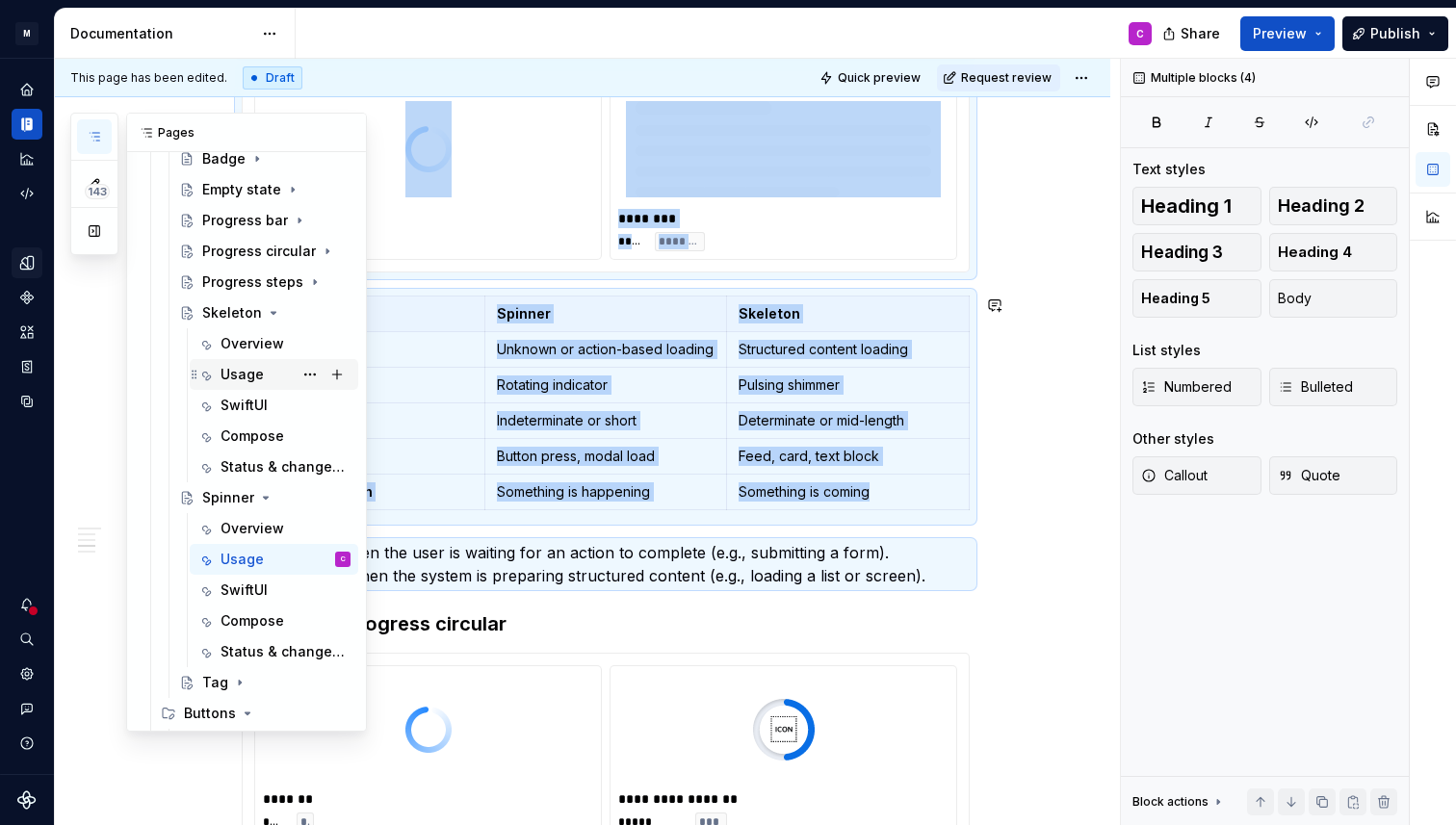
click at [258, 368] on div "Usage" at bounding box center [242, 375] width 43 height 19
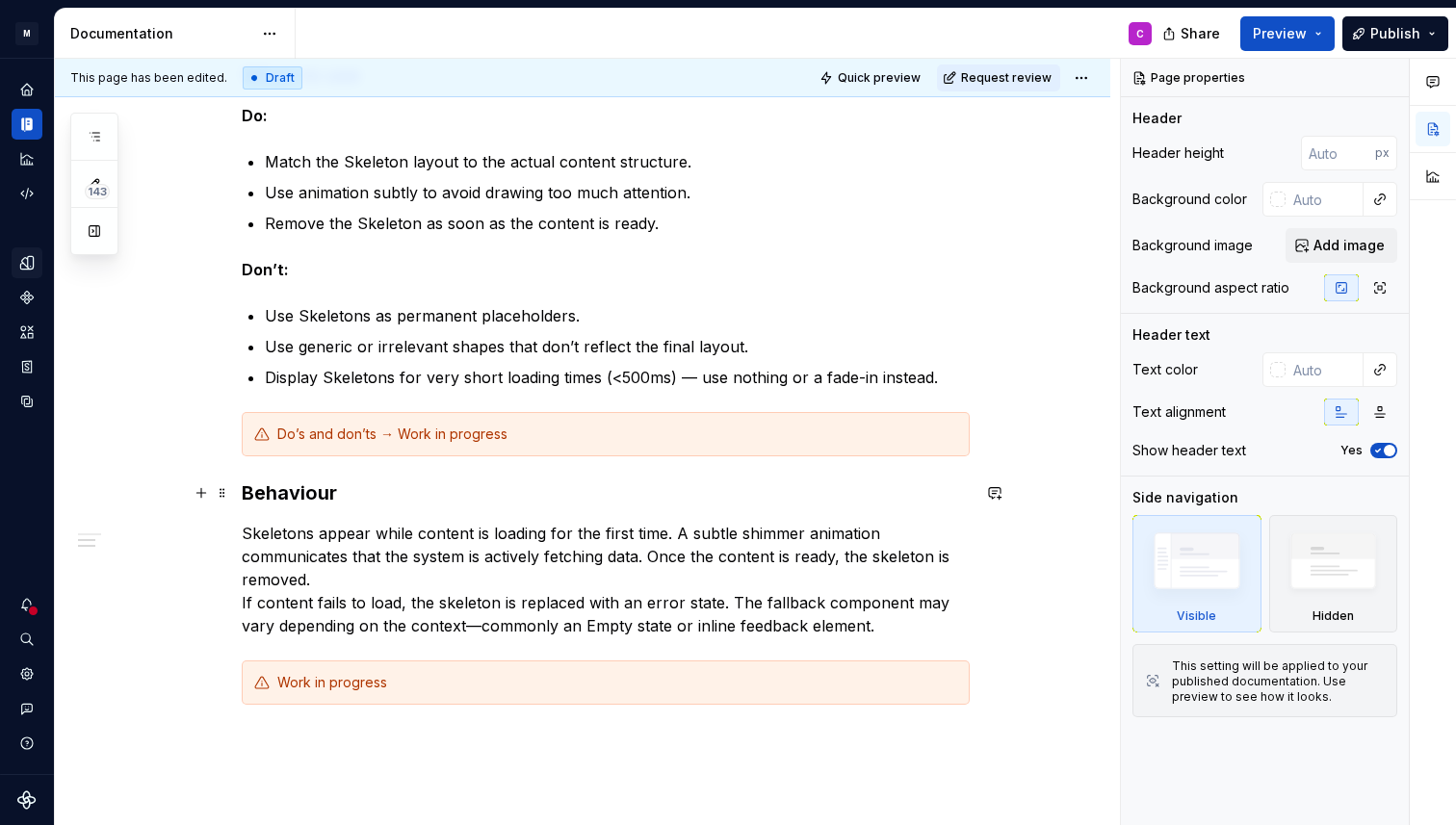
click at [248, 489] on h3 "Behaviour" at bounding box center [605, 493] width 728 height 27
click at [248, 494] on h3 "Behaviour" at bounding box center [605, 493] width 728 height 27
click at [245, 492] on div "Guidelines When to use Do: Match the Skeleton layout to the actual content stru…" at bounding box center [582, 472] width 1055 height 1006
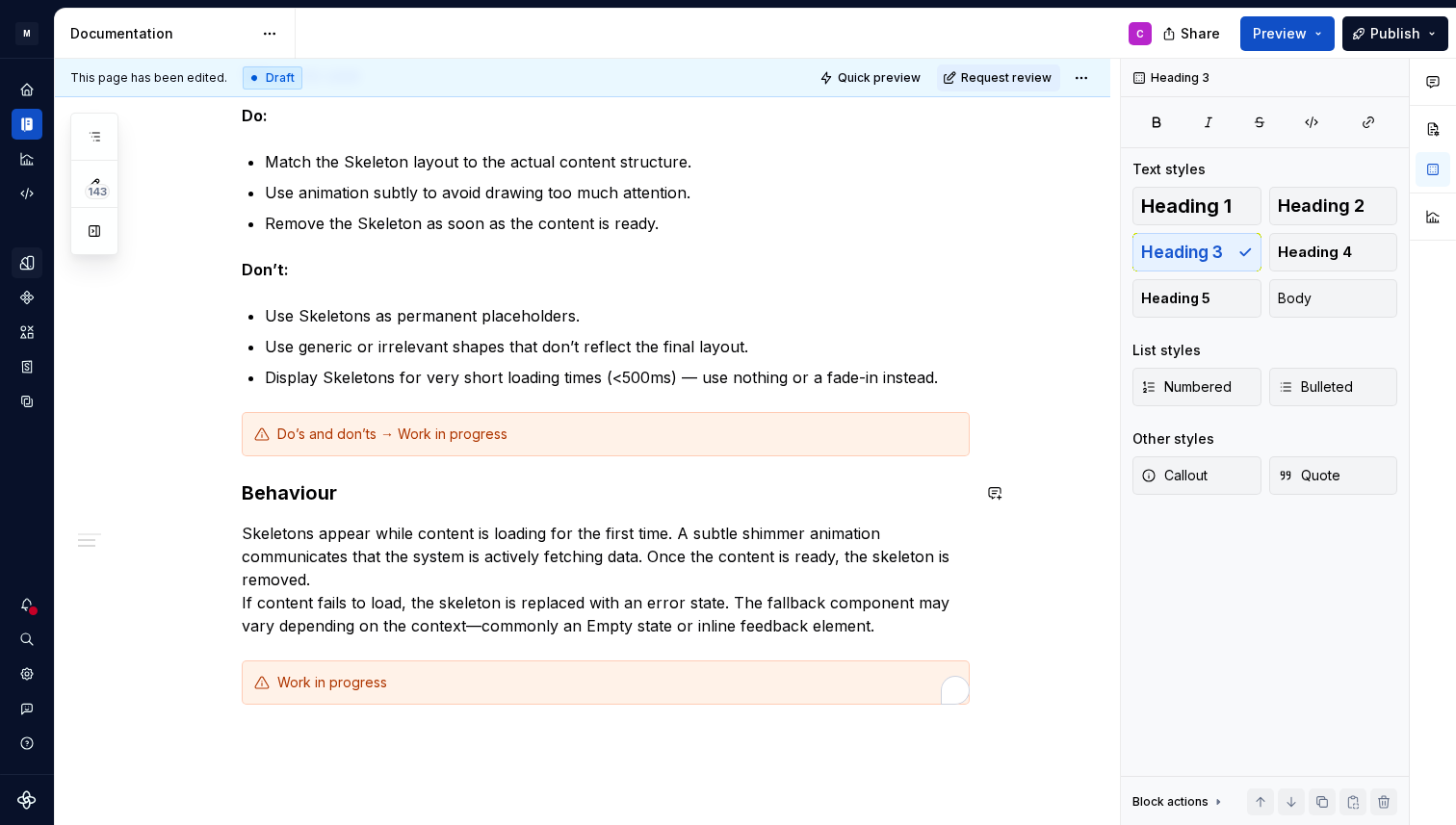
click at [249, 493] on h3 "Behaviour" at bounding box center [605, 493] width 728 height 27
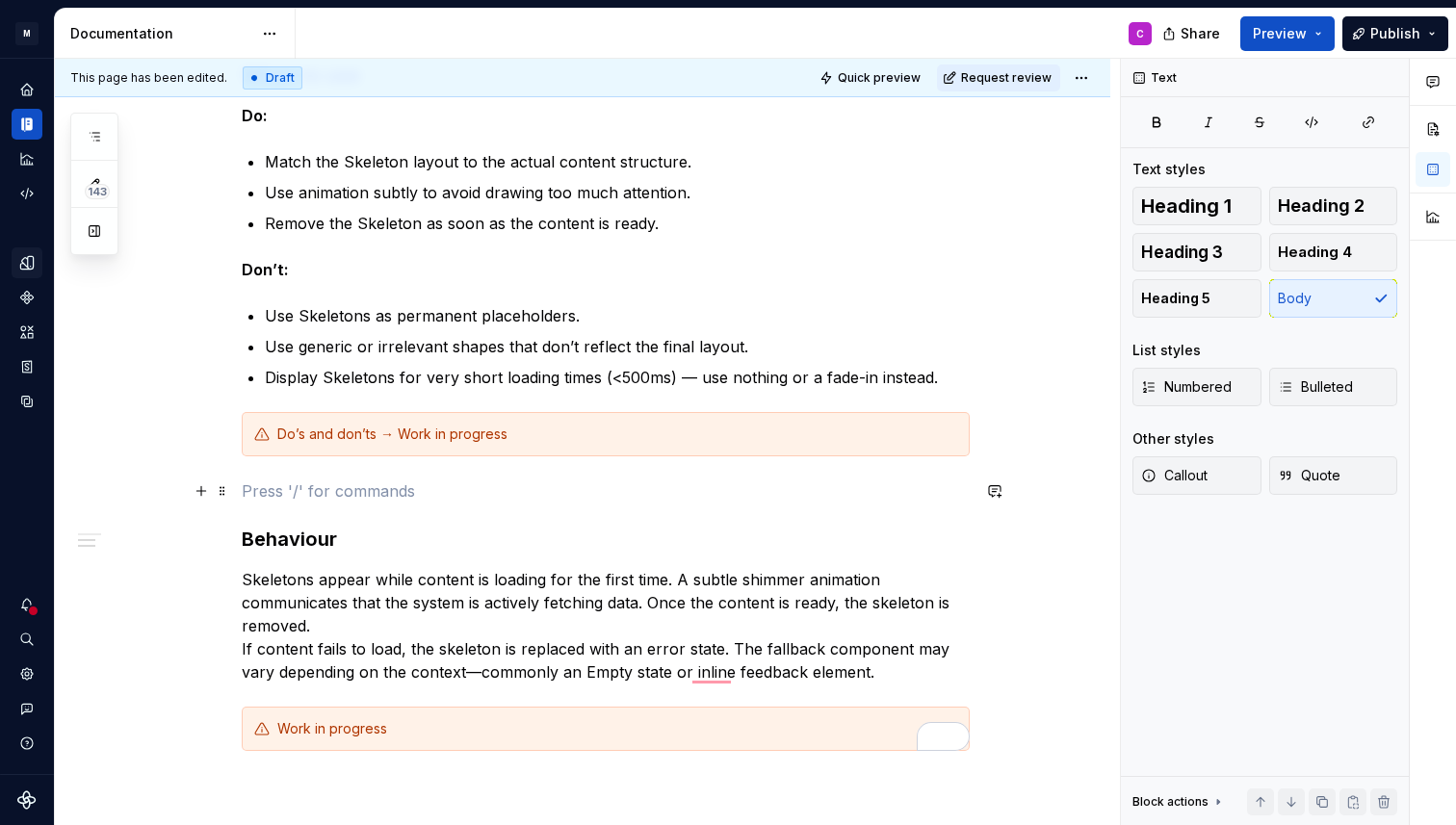
click at [261, 484] on p "To enrich screen reader interactions, please activate Accessibility in Grammarl…" at bounding box center [605, 492] width 728 height 23
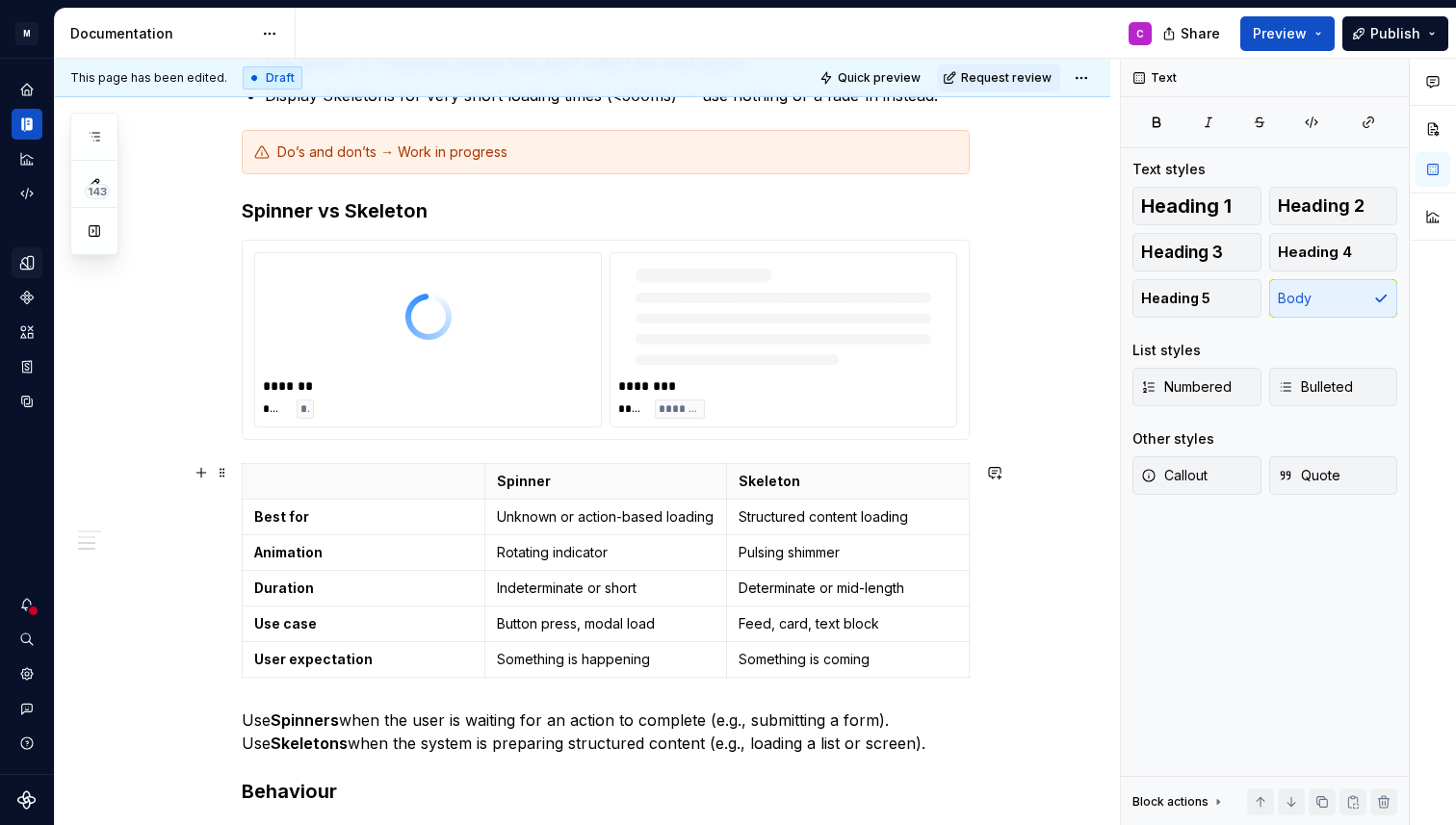
scroll to position [658, 0]
click at [607, 506] on p "Unknown or action-based loading" at bounding box center [605, 515] width 219 height 19
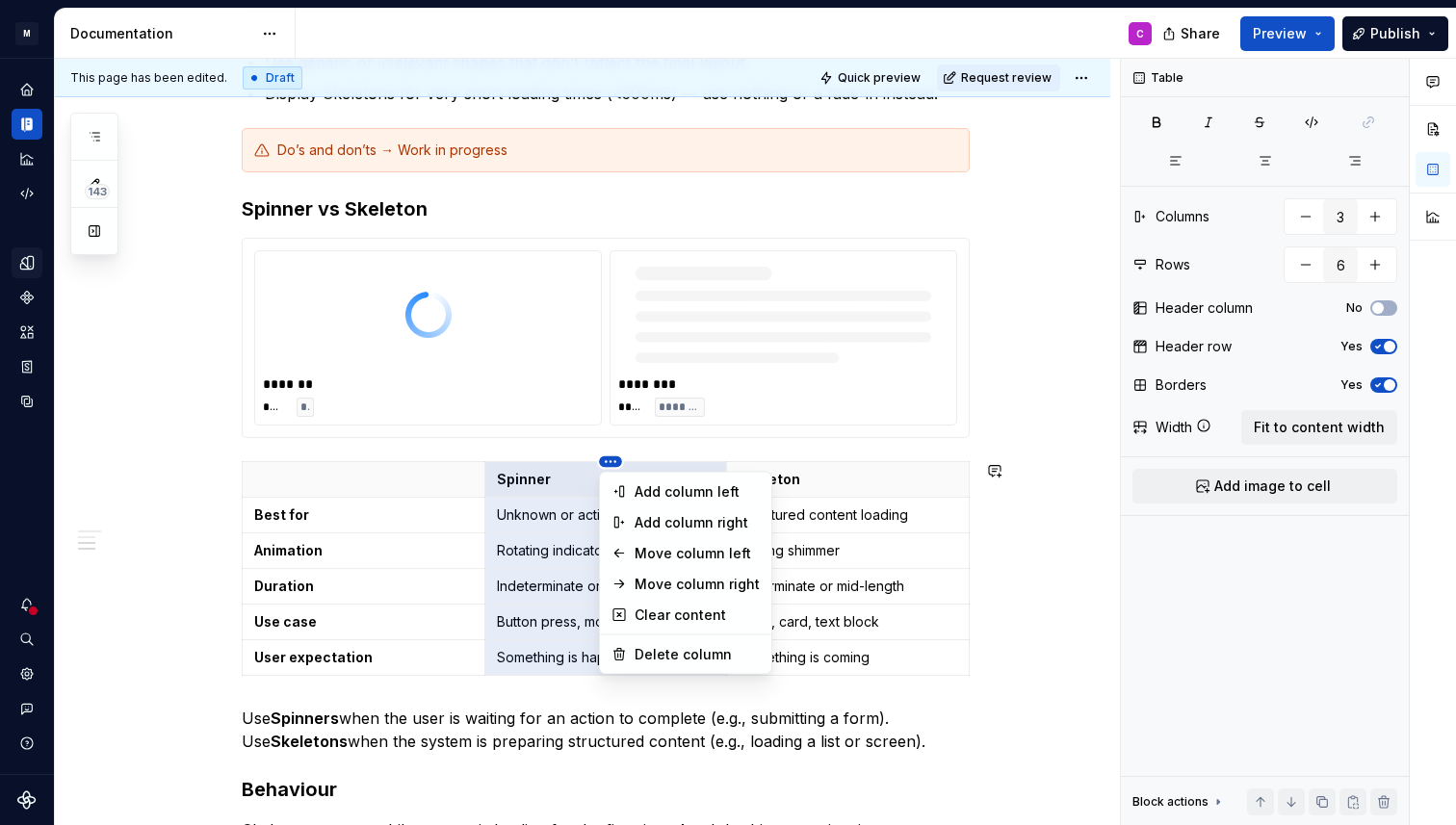
click at [784, 461] on html "M MB.OS Mobile Design System C Dataset Mercedes-Benz 2.0 Documentation C Share …" at bounding box center [728, 412] width 1456 height 825
click at [700, 578] on div "Move column right" at bounding box center [697, 584] width 125 height 19
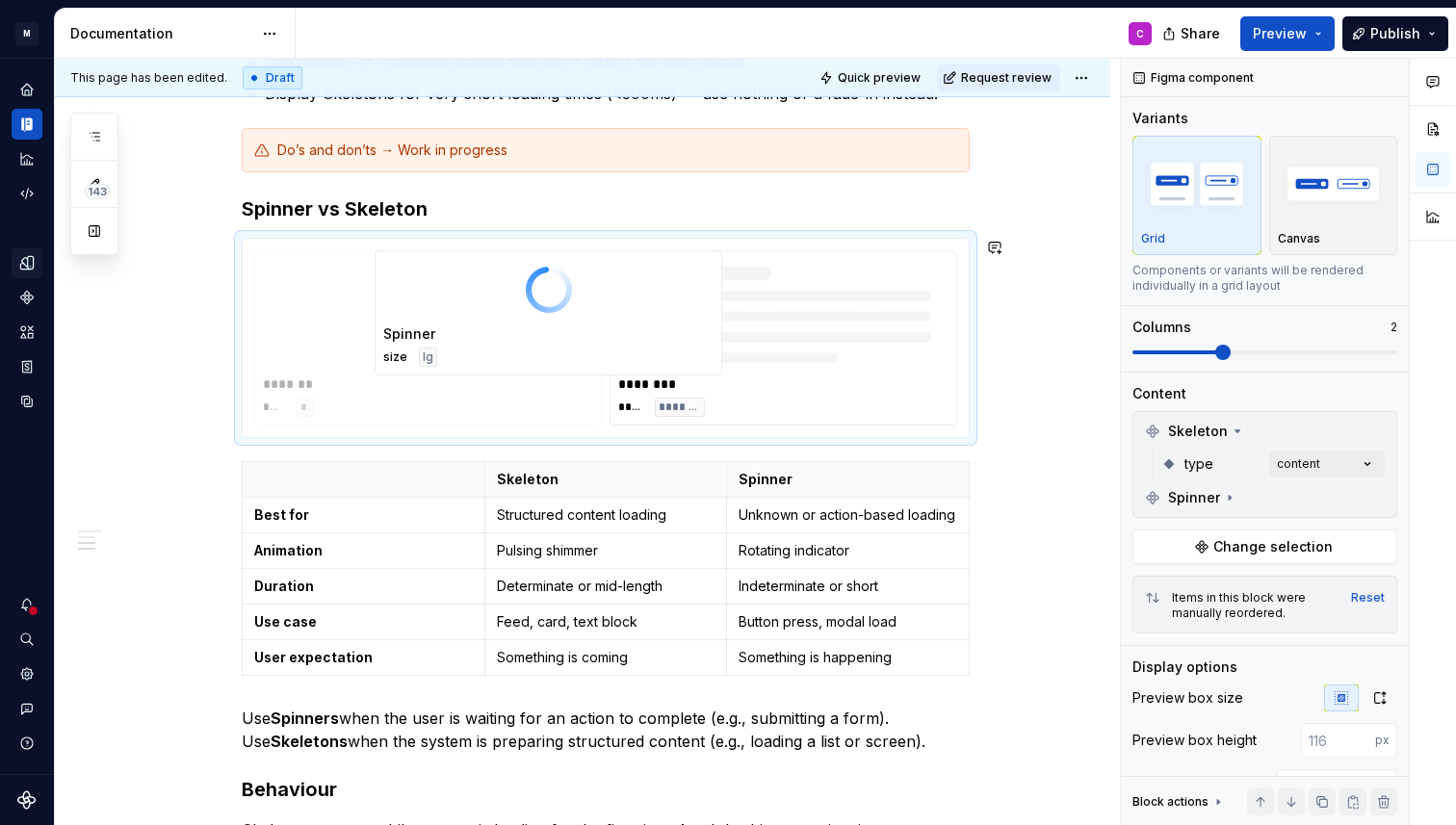
type textarea "*"
drag, startPoint x: 358, startPoint y: 318, endPoint x: 779, endPoint y: 341, distance: 421.6
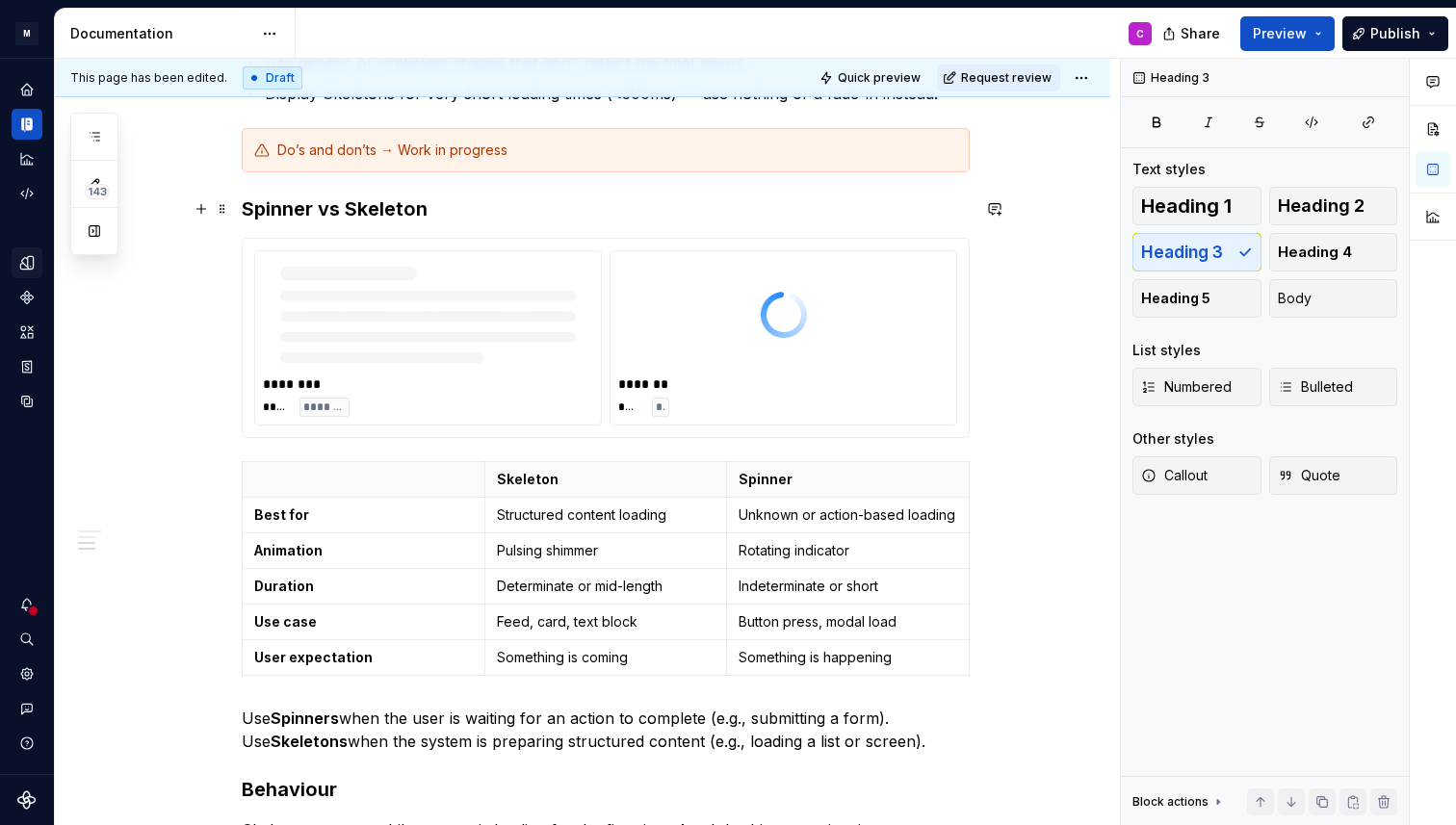
click at [358, 200] on h3 "Spinner vs Skeleton" at bounding box center [605, 209] width 728 height 27
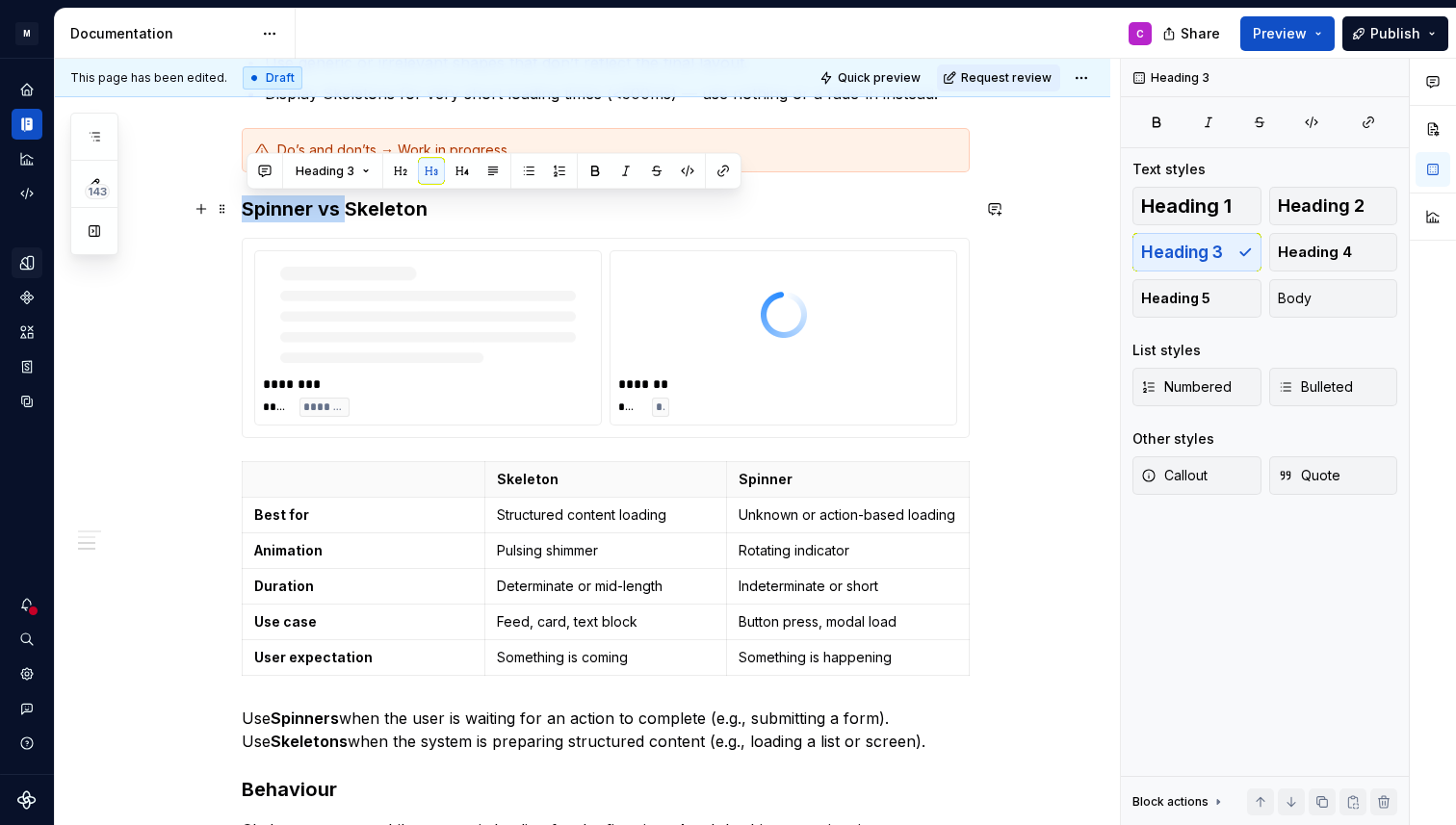
drag, startPoint x: 354, startPoint y: 212, endPoint x: 248, endPoint y: 205, distance: 106.2
click at [248, 205] on h3 "Spinner vs Skeleton" at bounding box center [605, 209] width 728 height 27
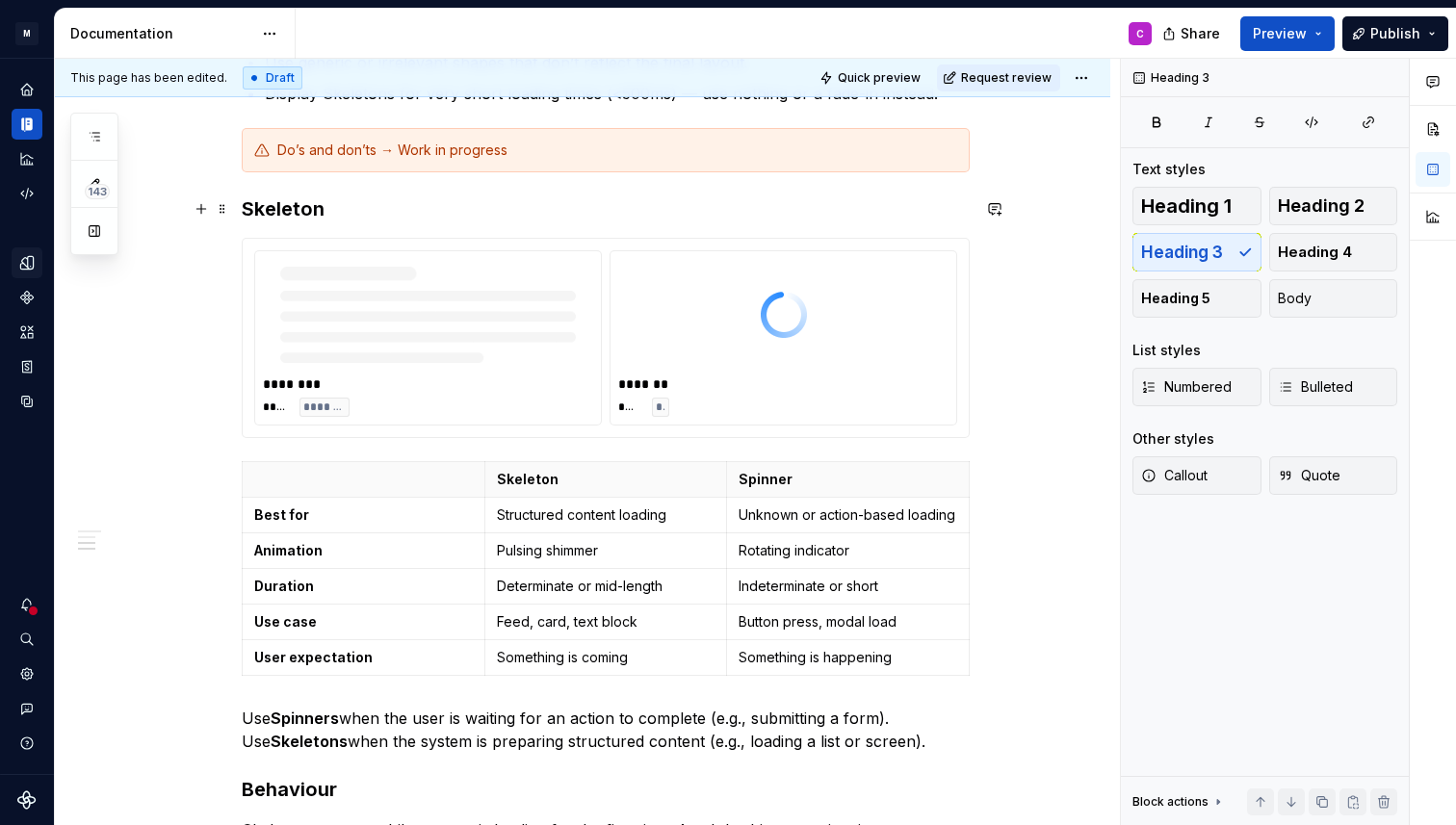
click at [341, 209] on h3 "Skeleton" at bounding box center [605, 209] width 728 height 27
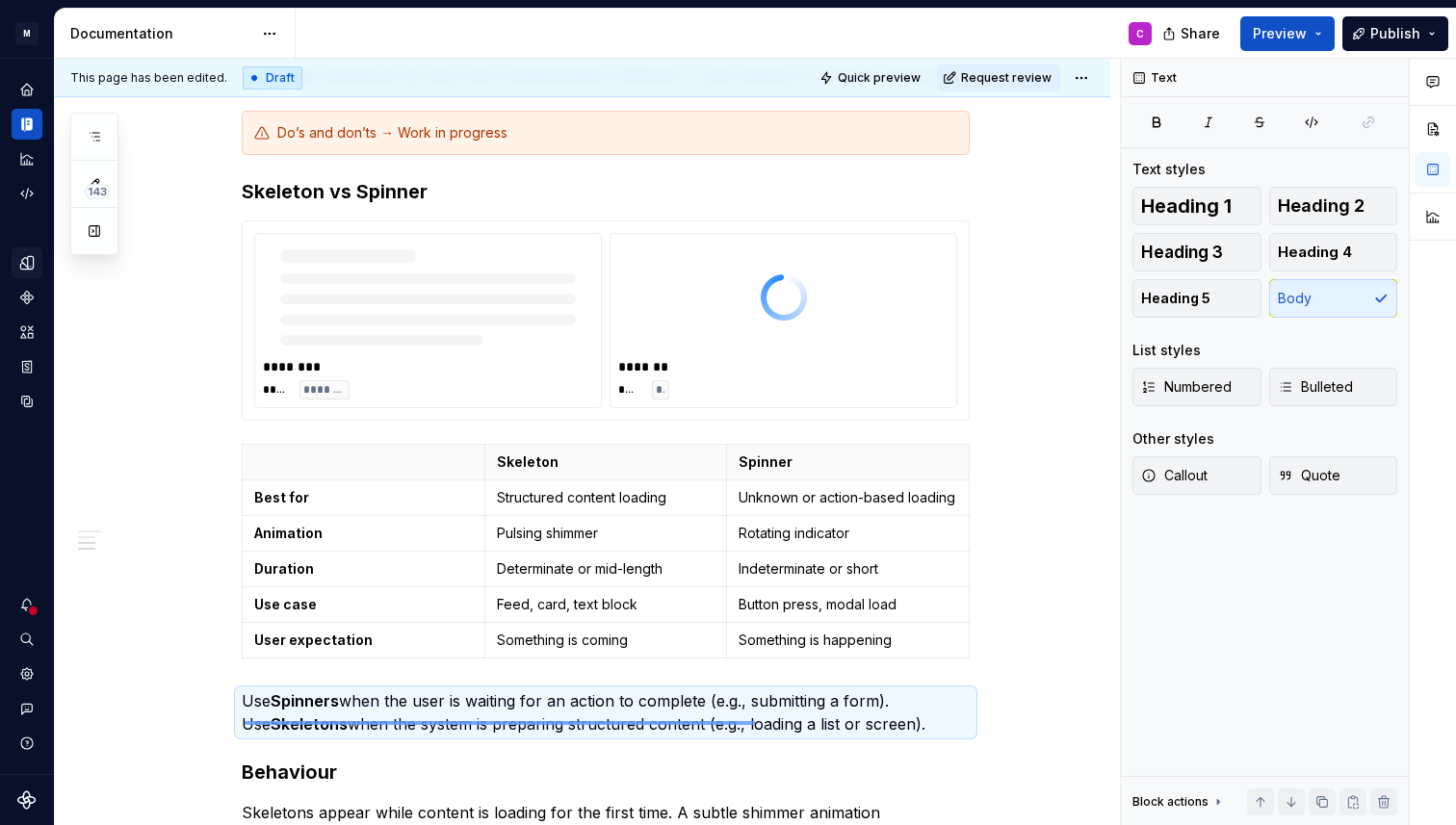
drag, startPoint x: 245, startPoint y: 738, endPoint x: 755, endPoint y: 718, distance: 510.4
click at [755, 718] on div "This page has been edited. Draft Quick preview Request review Skeleton The Skel…" at bounding box center [587, 442] width 1065 height 767
click at [772, 721] on p "Use Spinners when the user is waiting for an action to complete (e.g., submitti…" at bounding box center [605, 712] width 728 height 46
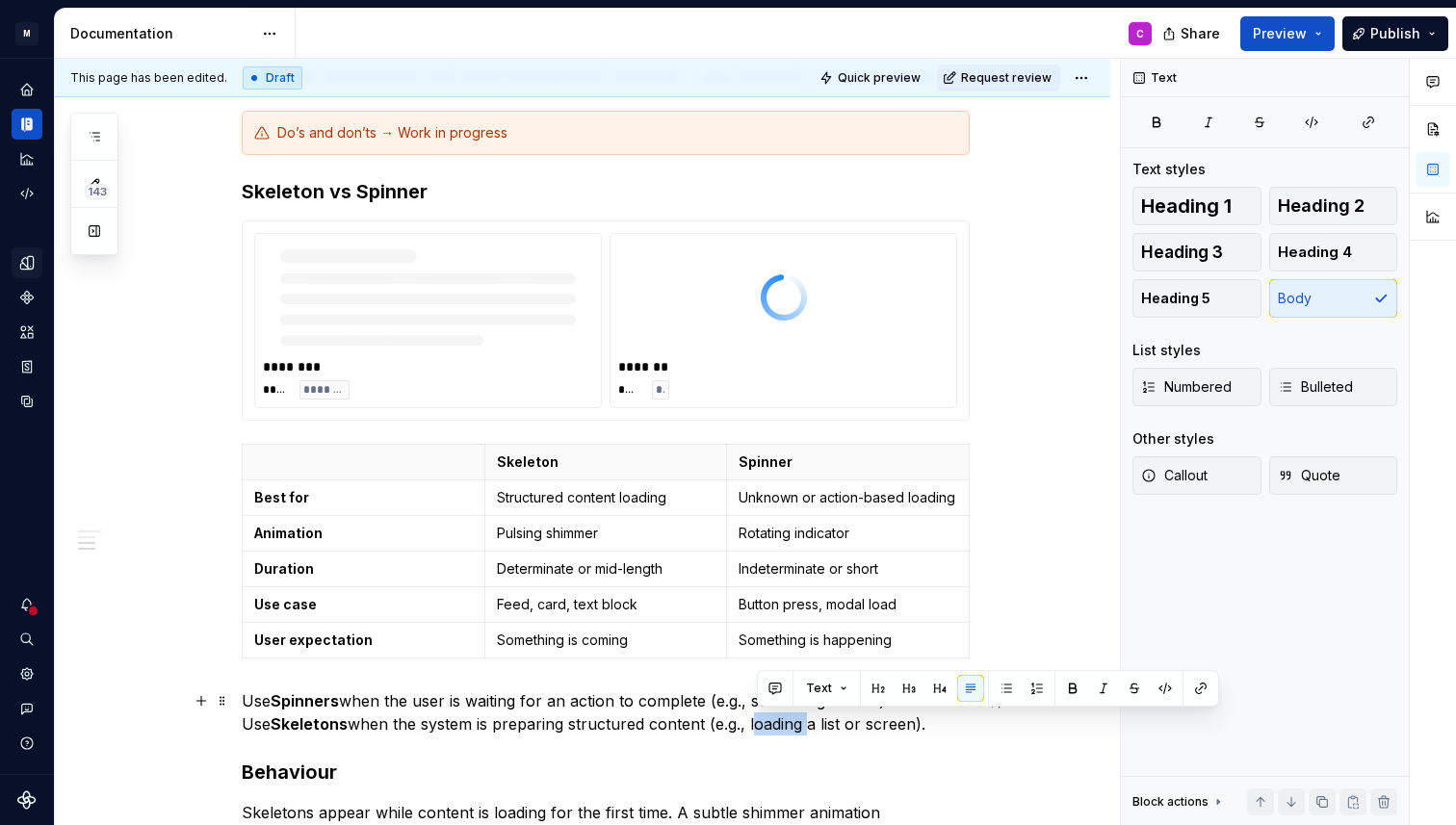
click at [772, 721] on p "Use Spinners when the user is waiting for an action to complete (e.g., submitti…" at bounding box center [605, 712] width 728 height 46
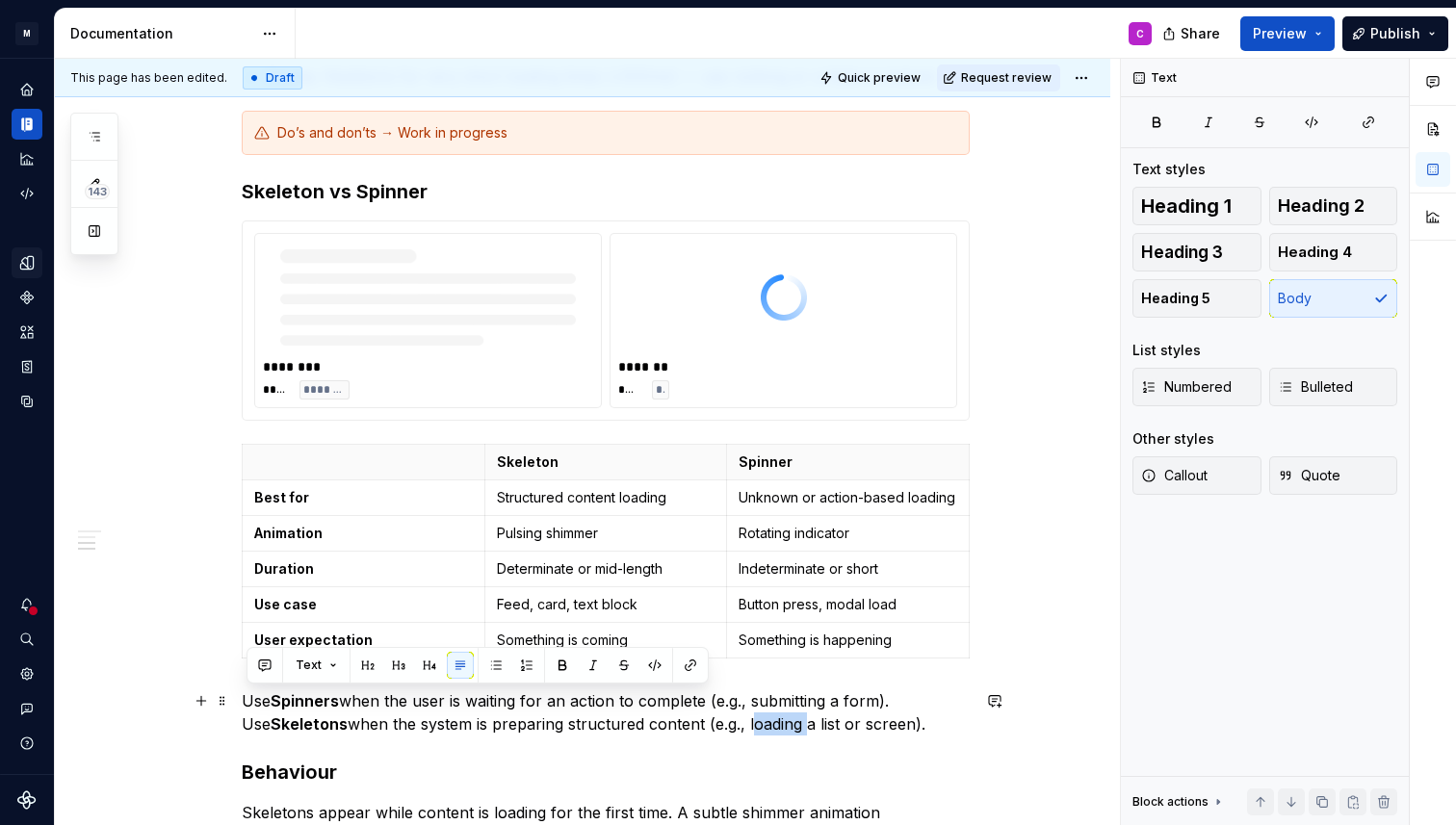
click at [774, 723] on p "Use Spinners when the user is waiting for an action to complete (e.g., submitti…" at bounding box center [605, 712] width 728 height 46
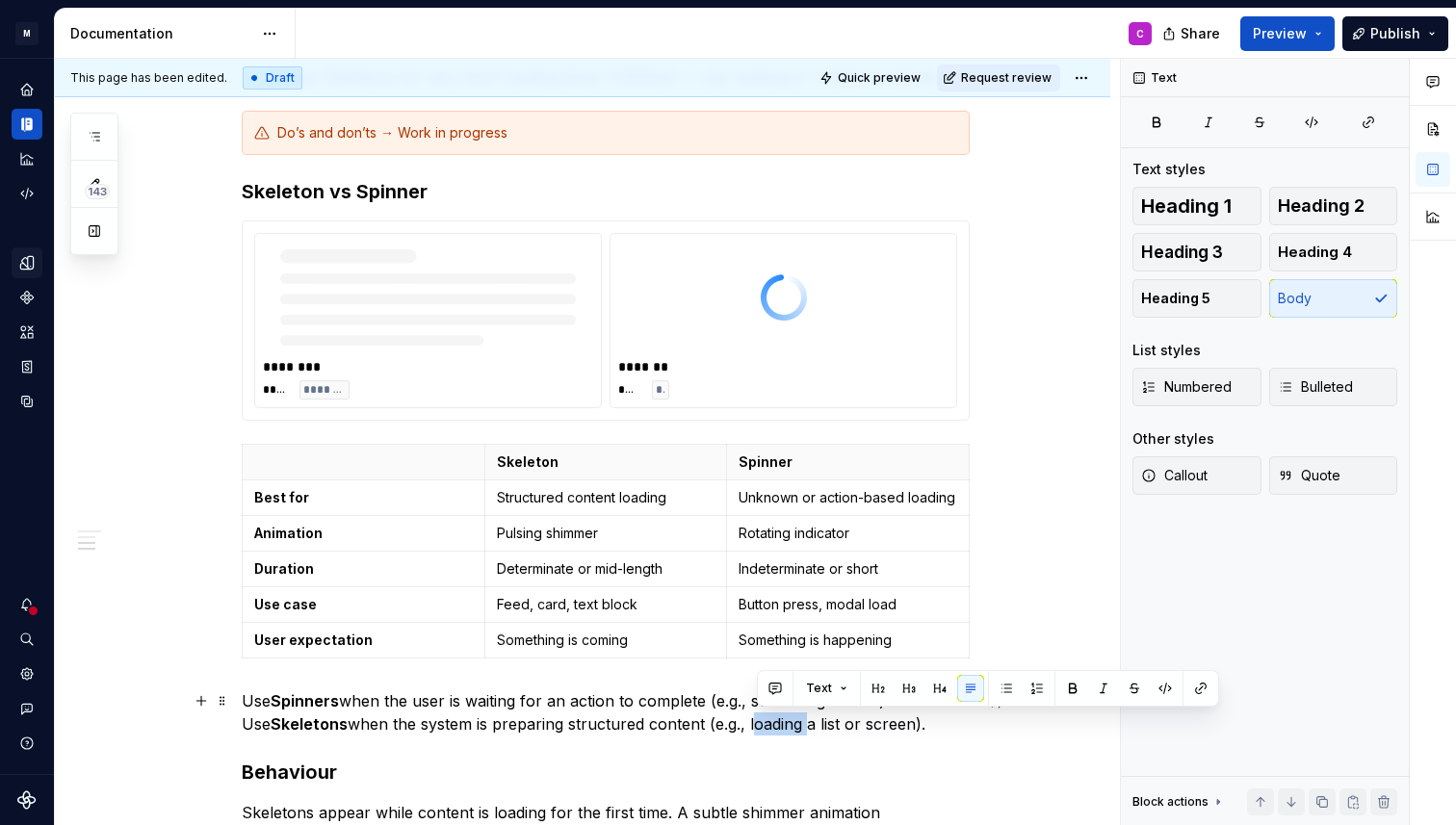
click at [774, 723] on p "Use Spinners when the user is waiting for an action to complete (e.g., submitti…" at bounding box center [605, 712] width 728 height 46
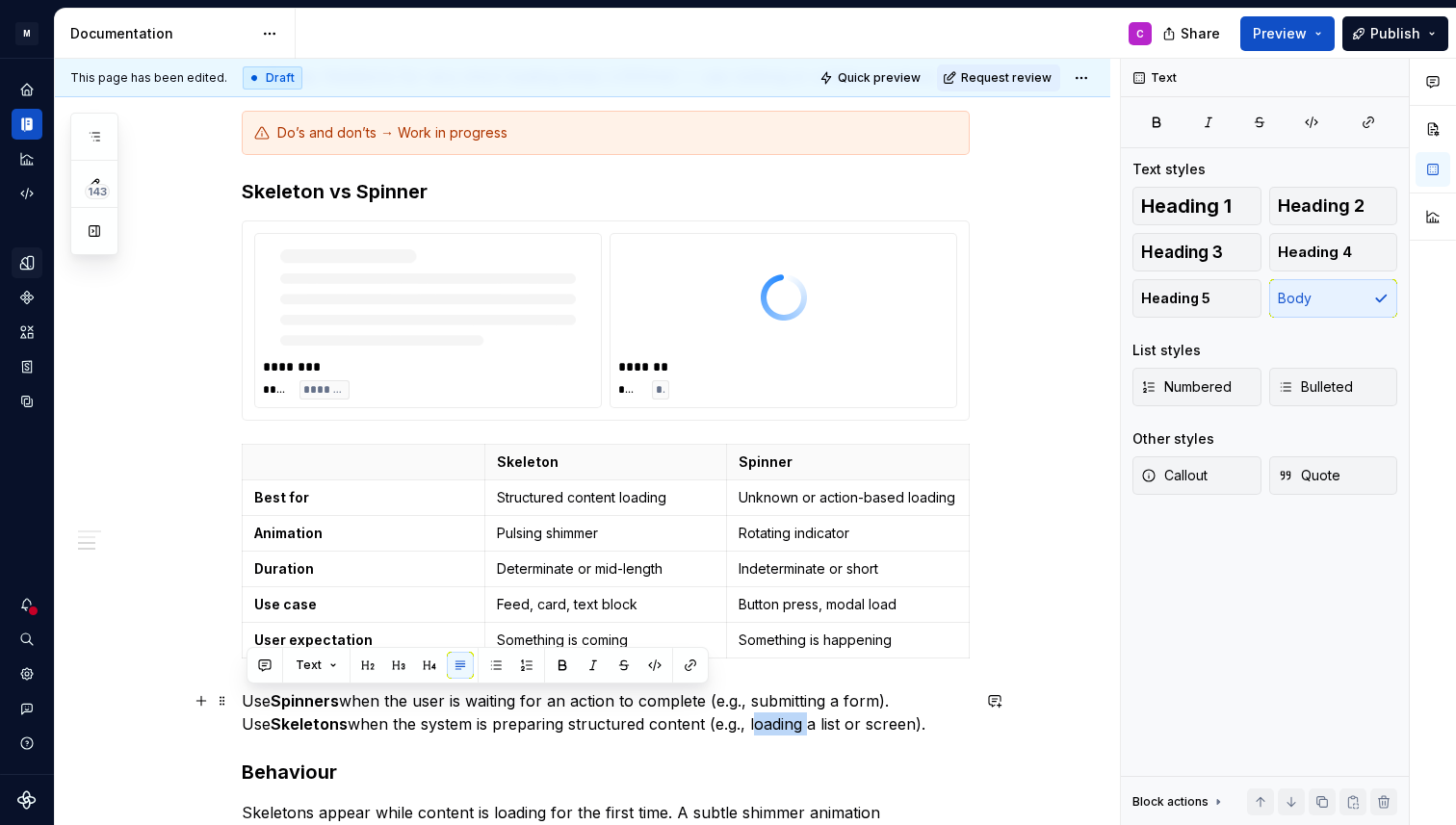
click at [977, 708] on div "Guidelines When to use Do: Match the Skeleton layout to the actual content stru…" at bounding box center [582, 461] width 1055 height 1586
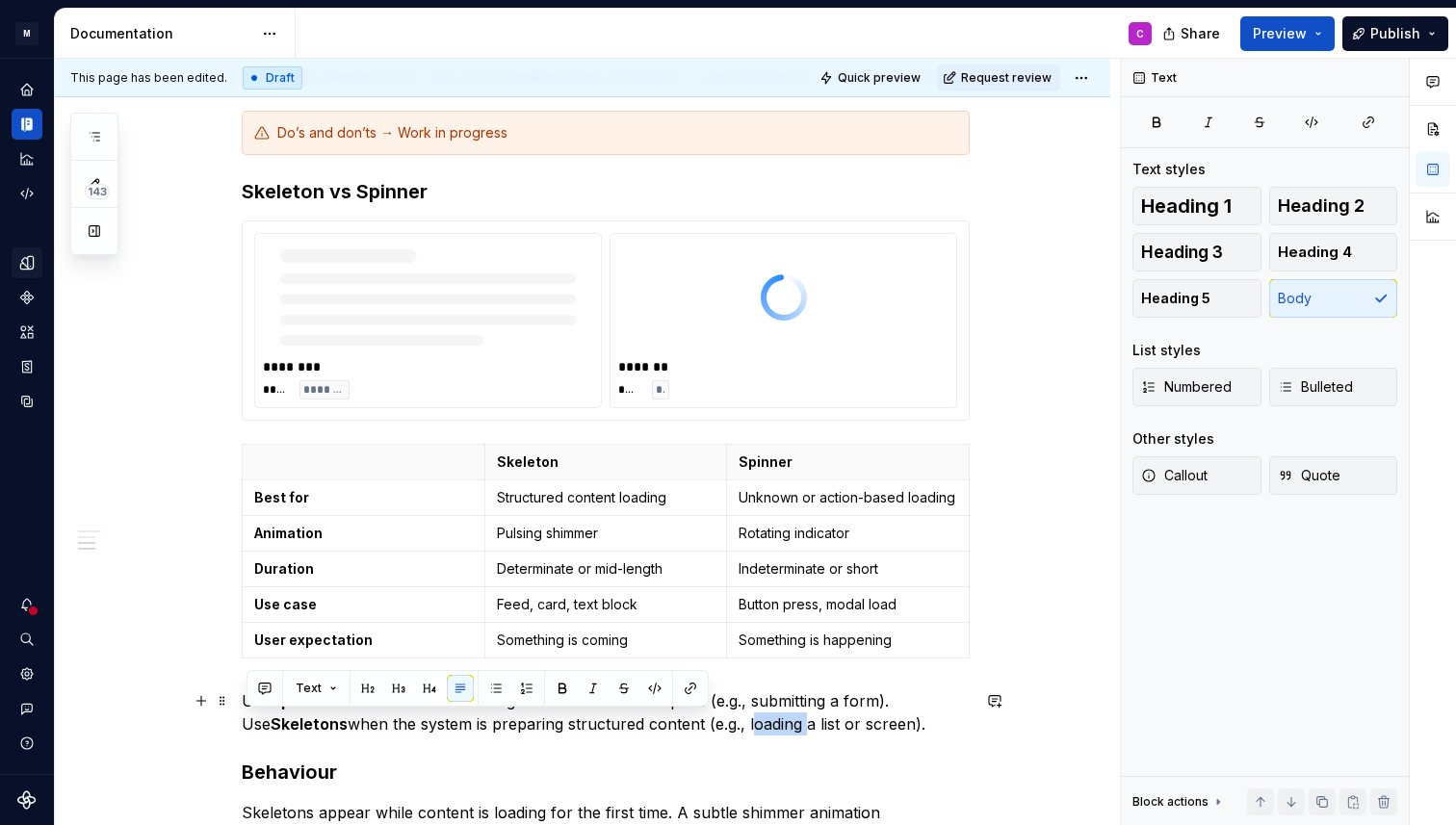
drag, startPoint x: 944, startPoint y: 723, endPoint x: 251, endPoint y: 717, distance: 693.0
click at [251, 717] on p "Use Spinners when the user is waiting for an action to complete (e.g., submitti…" at bounding box center [605, 712] width 728 height 46
copy p "Use Skeletons when the system is preparing structured content (e.g., loading a …"
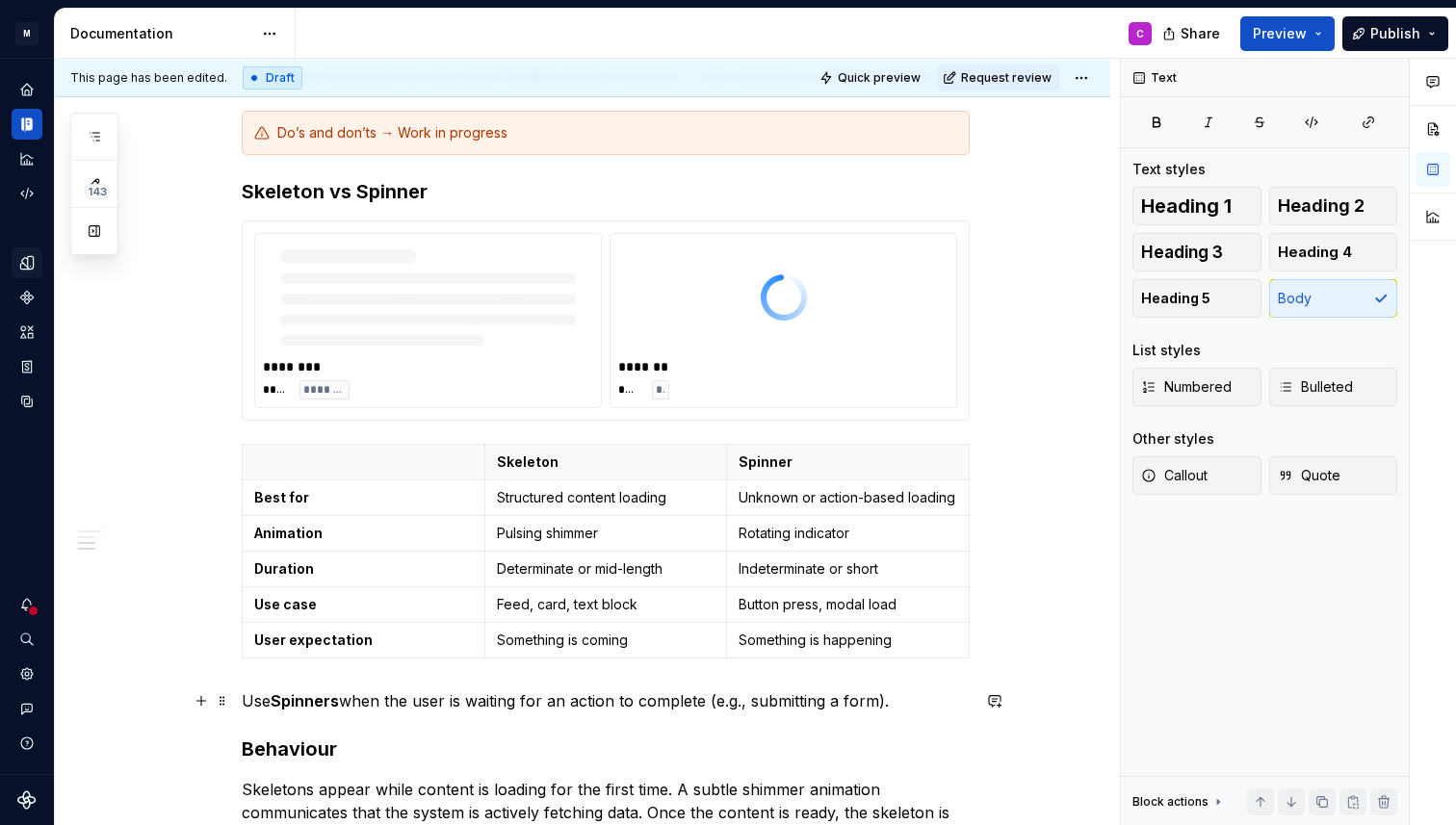
click at [251, 696] on p "Use Spinners when the user is waiting for an action to complete (e.g., submitti…" at bounding box center [605, 701] width 728 height 23
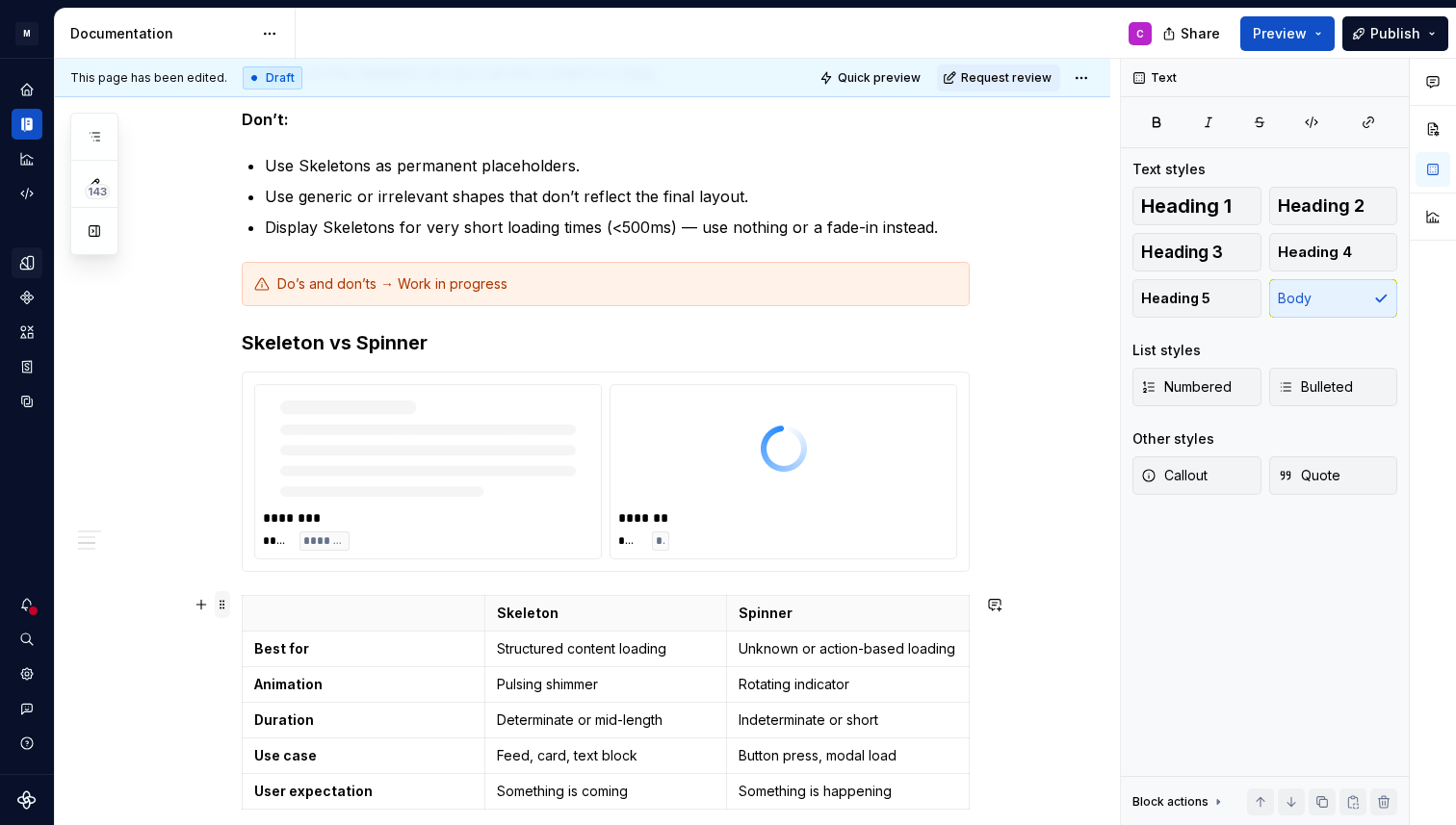
click at [229, 603] on span at bounding box center [223, 604] width 15 height 27
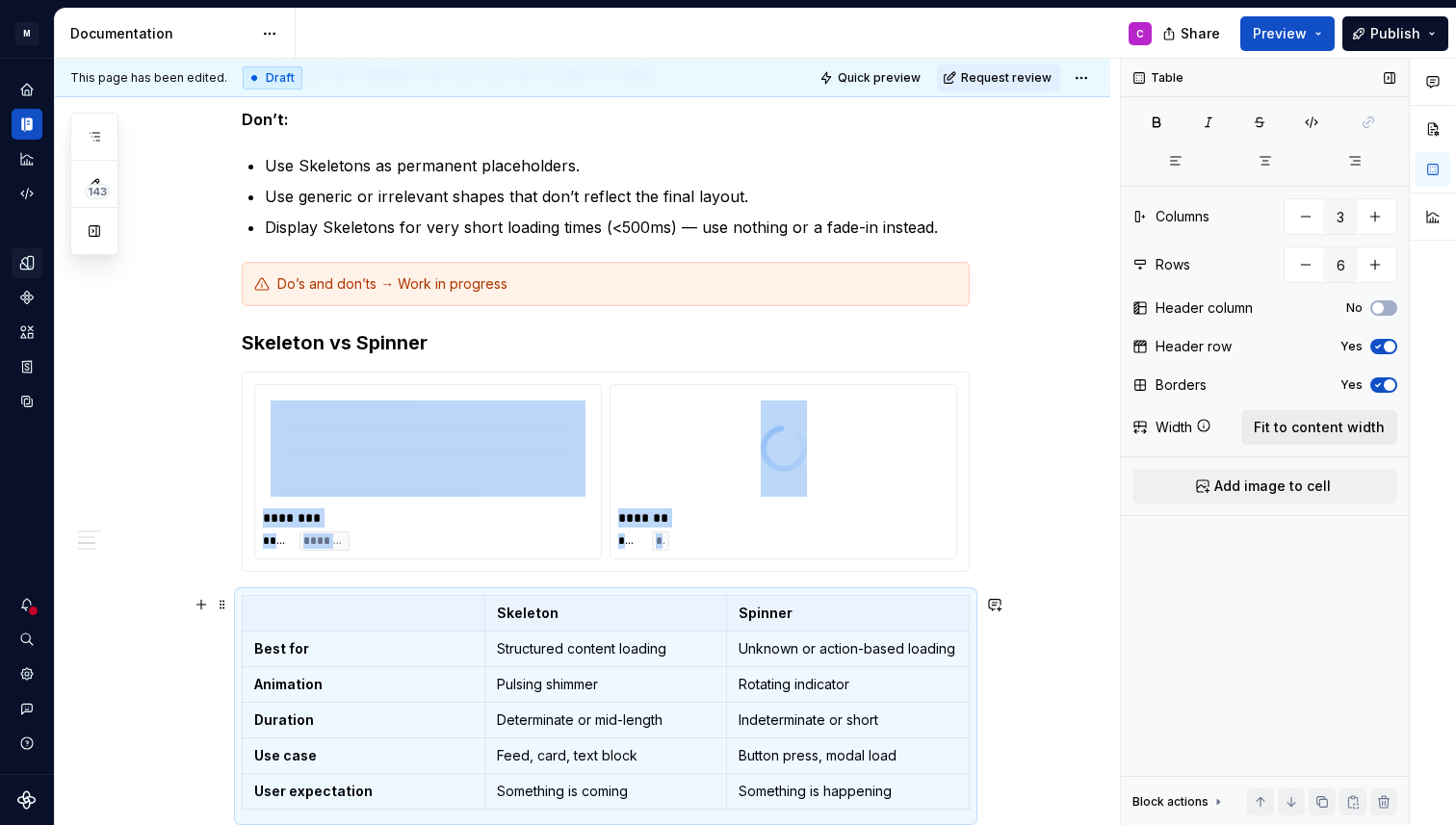
click at [1283, 428] on span "Fit to content width" at bounding box center [1319, 428] width 131 height 19
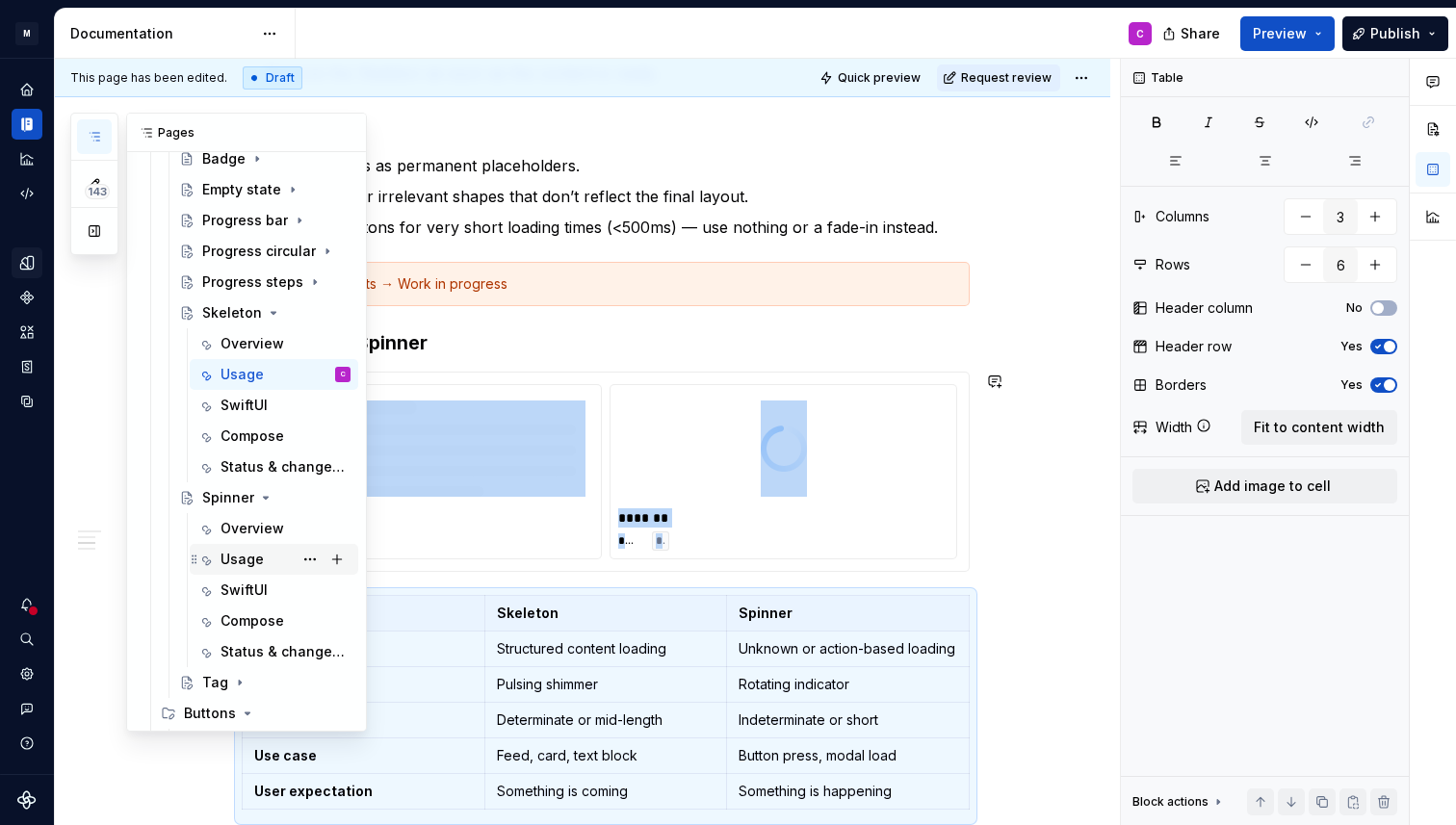
click at [254, 552] on div "Usage" at bounding box center [242, 559] width 43 height 19
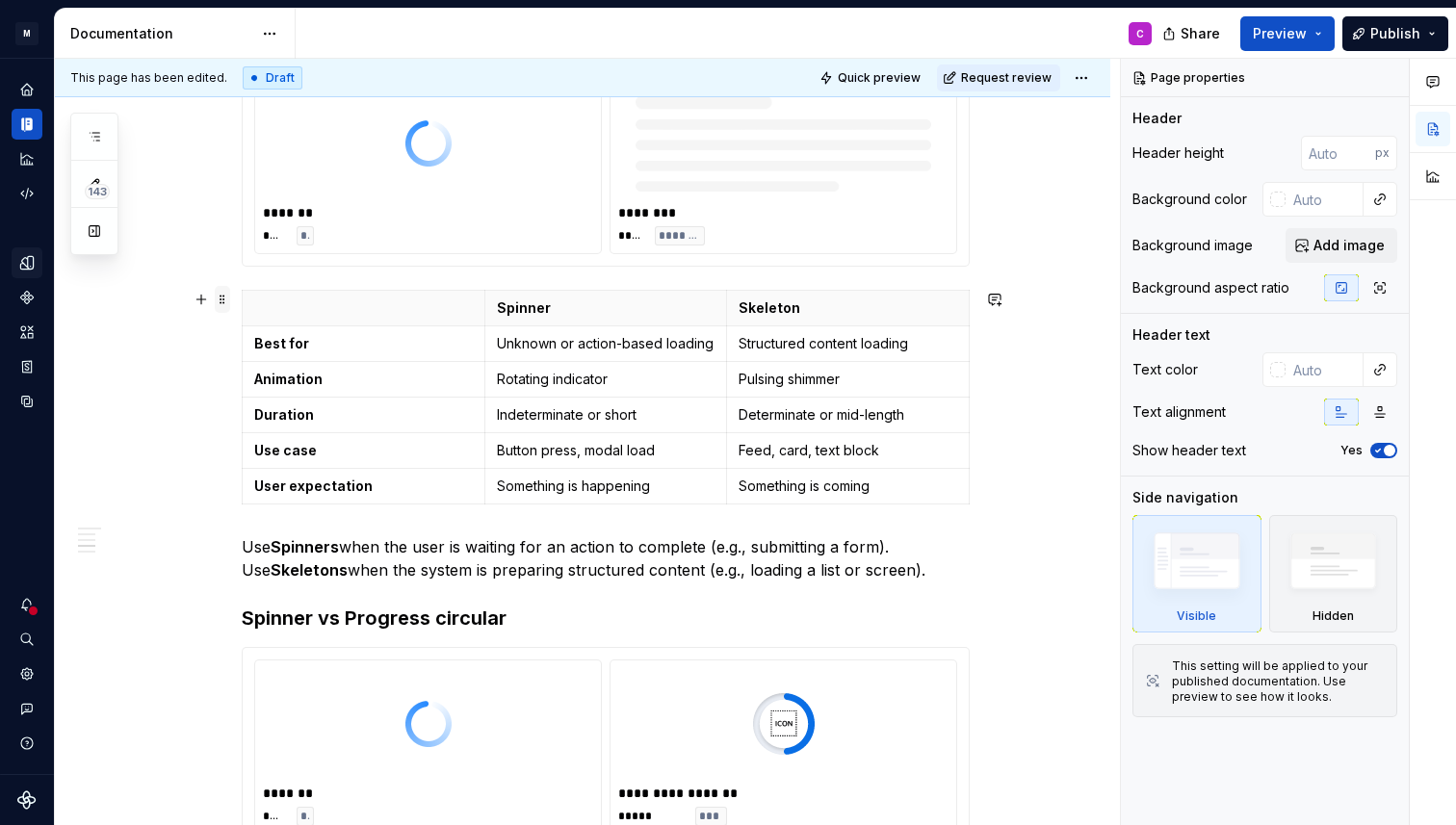
click at [225, 293] on span at bounding box center [223, 300] width 15 height 27
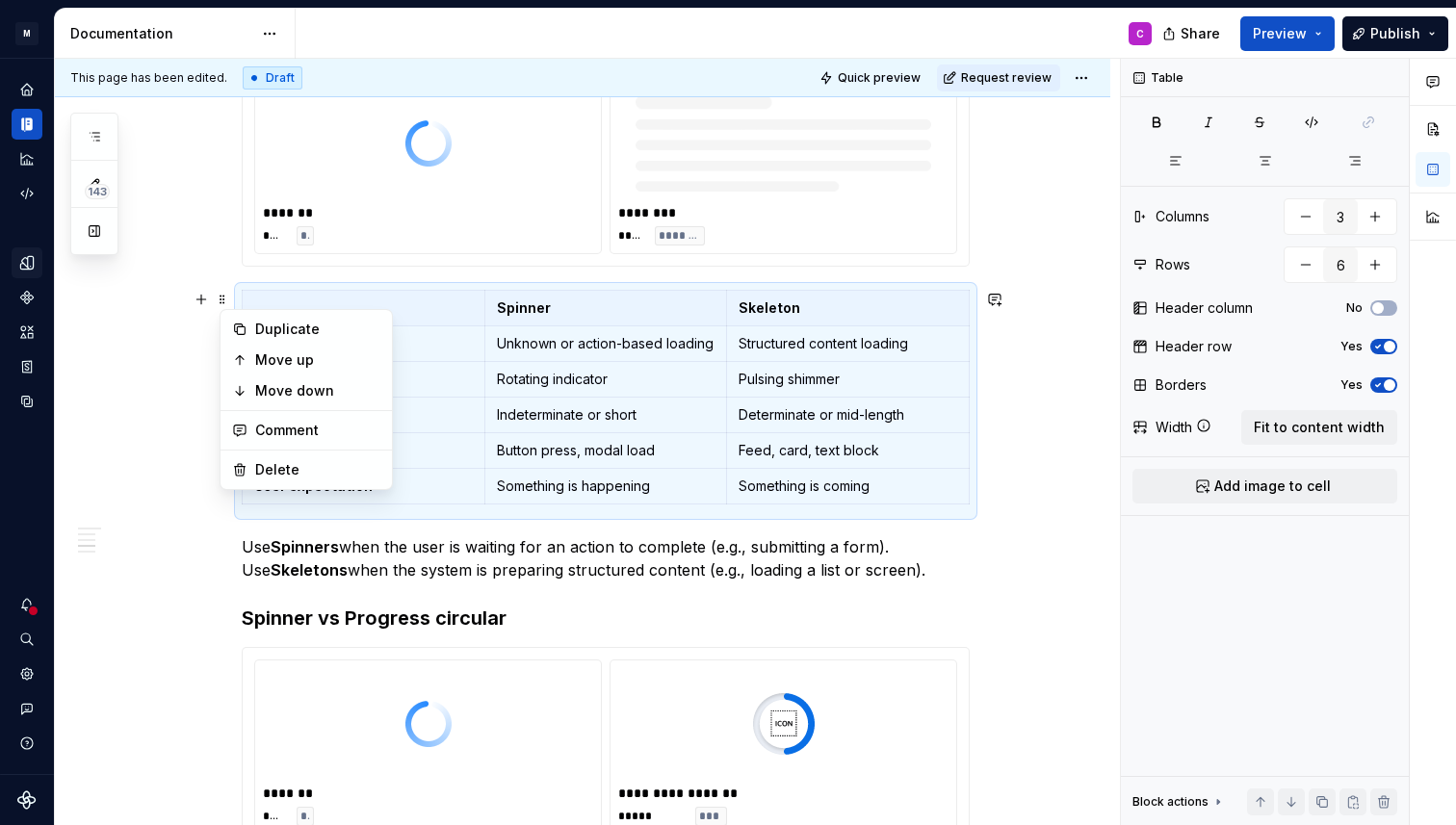
click at [1328, 422] on span "Fit to content width" at bounding box center [1319, 428] width 131 height 19
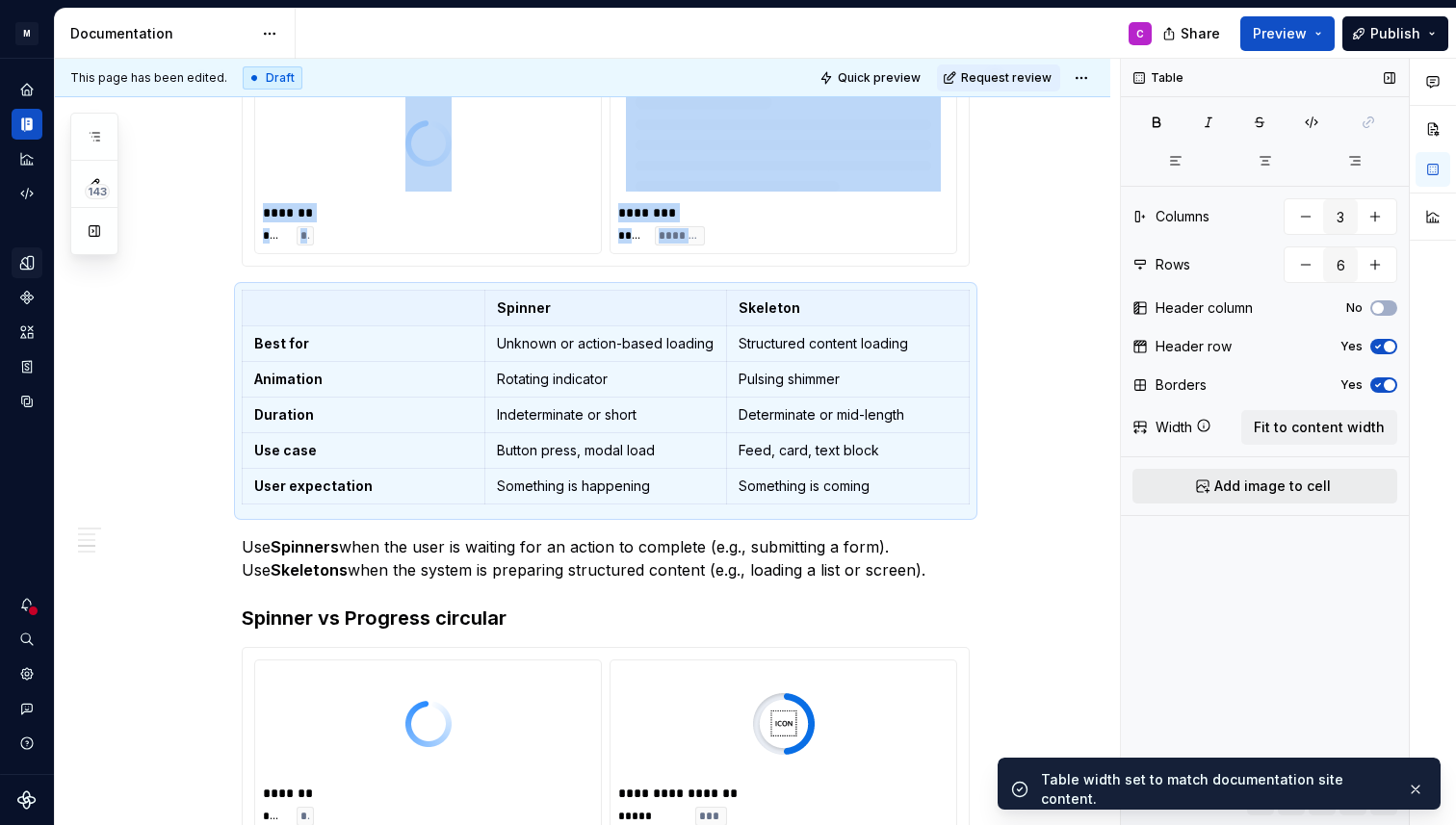
click at [1257, 491] on span "Add image to cell" at bounding box center [1272, 487] width 117 height 19
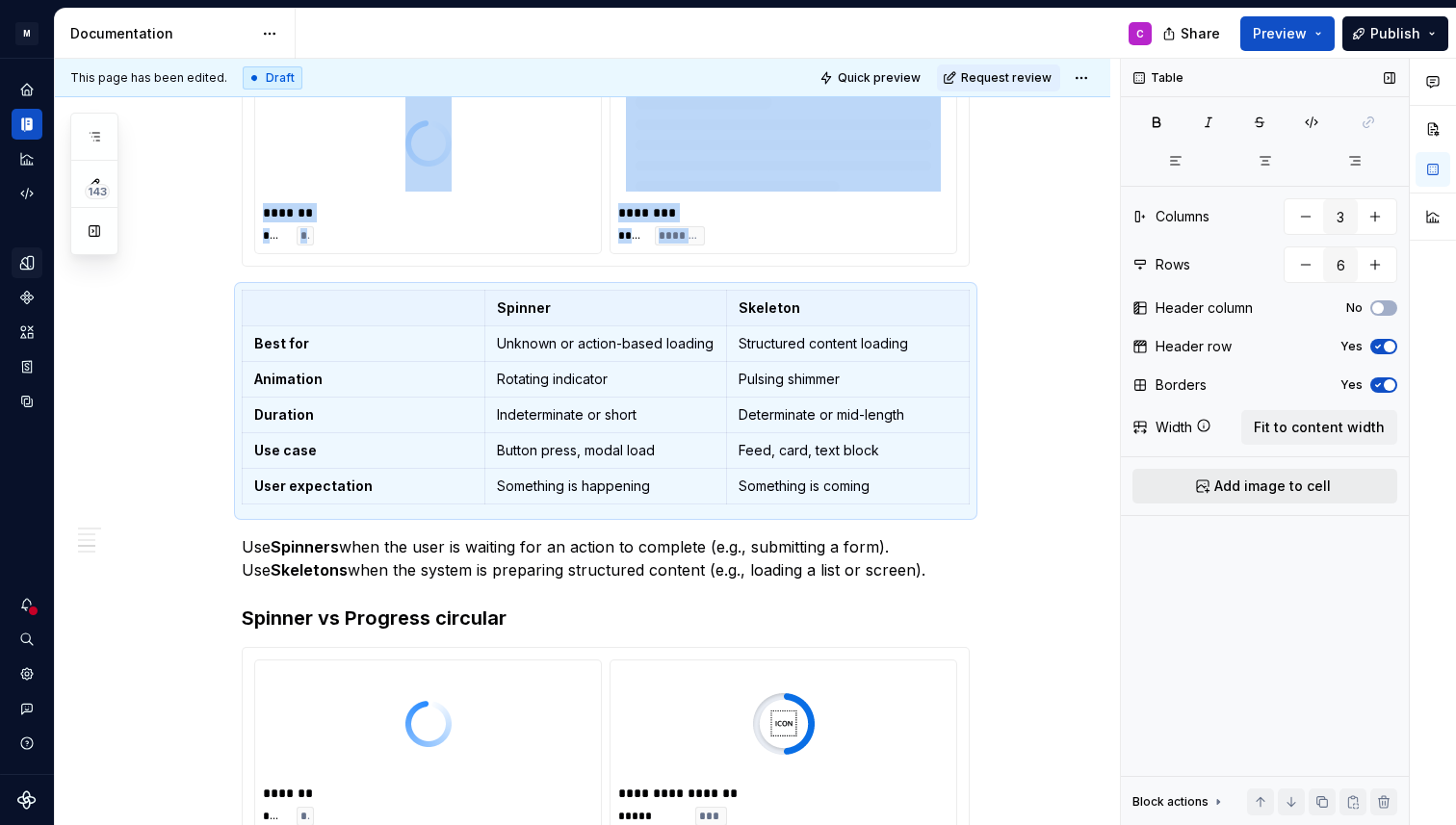
scroll to position [890, 0]
click at [1233, 489] on span "Add image to cell" at bounding box center [1272, 487] width 117 height 19
click at [1239, 489] on span "Add image to cell" at bounding box center [1272, 487] width 117 height 19
click at [1249, 486] on span "Add image to cell" at bounding box center [1272, 487] width 117 height 19
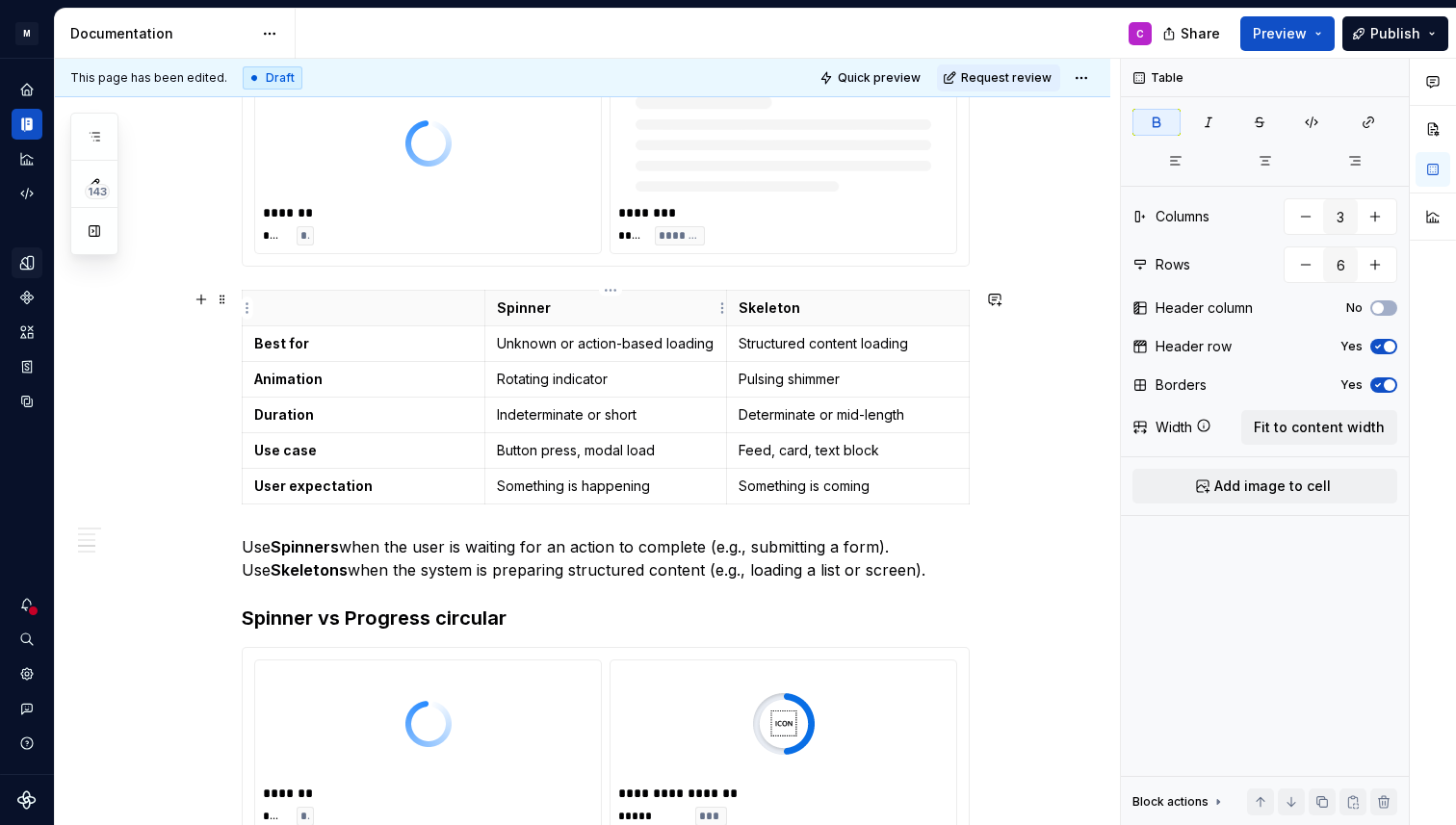
click at [593, 306] on p "Spinner" at bounding box center [605, 308] width 219 height 19
click at [1223, 485] on span "Add image to cell" at bounding box center [1272, 487] width 117 height 19
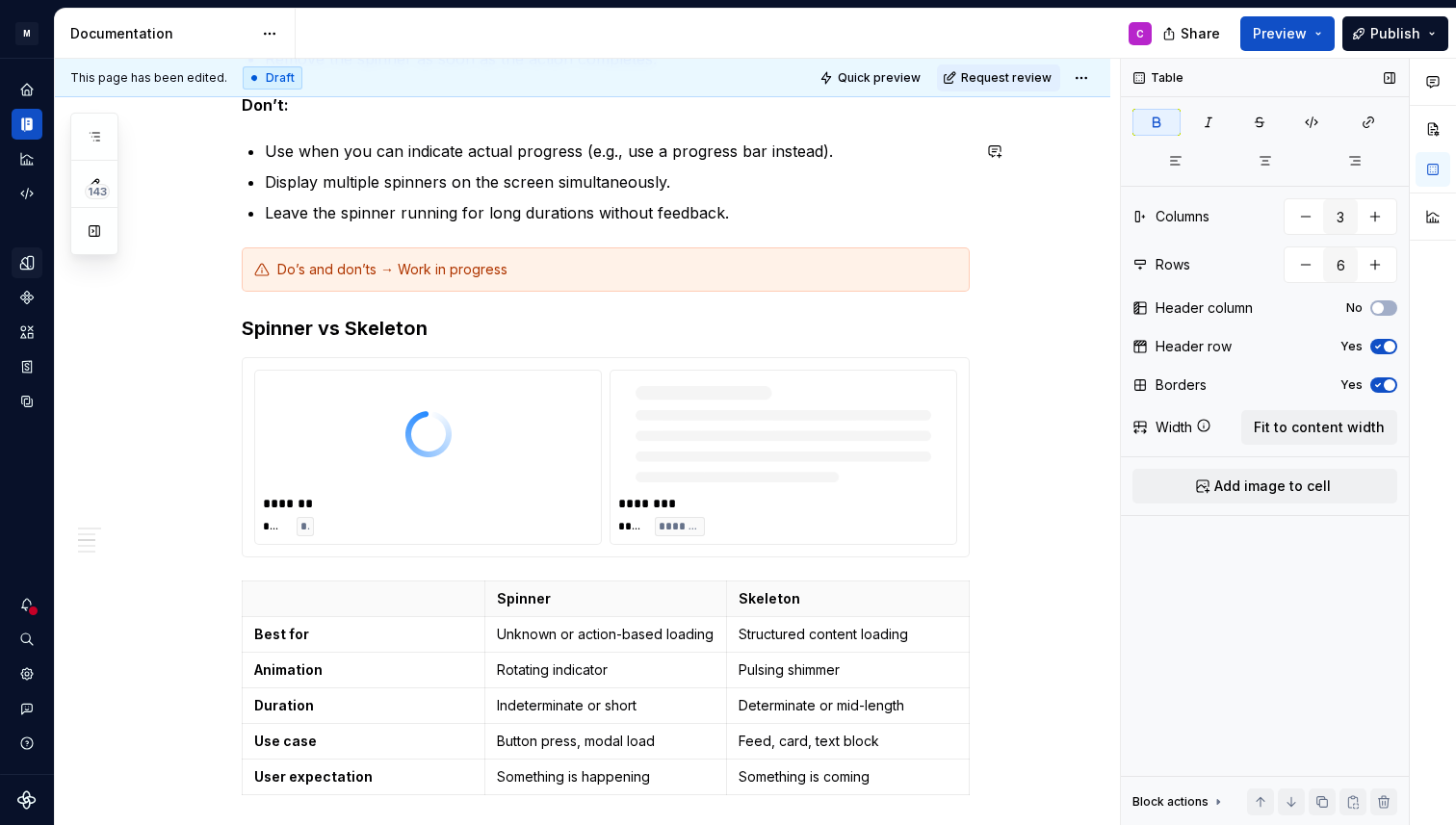
type textarea "*"
click at [461, 593] on p "To enrich screen reader interactions, please activate Accessibility in Grammarl…" at bounding box center [363, 599] width 219 height 19
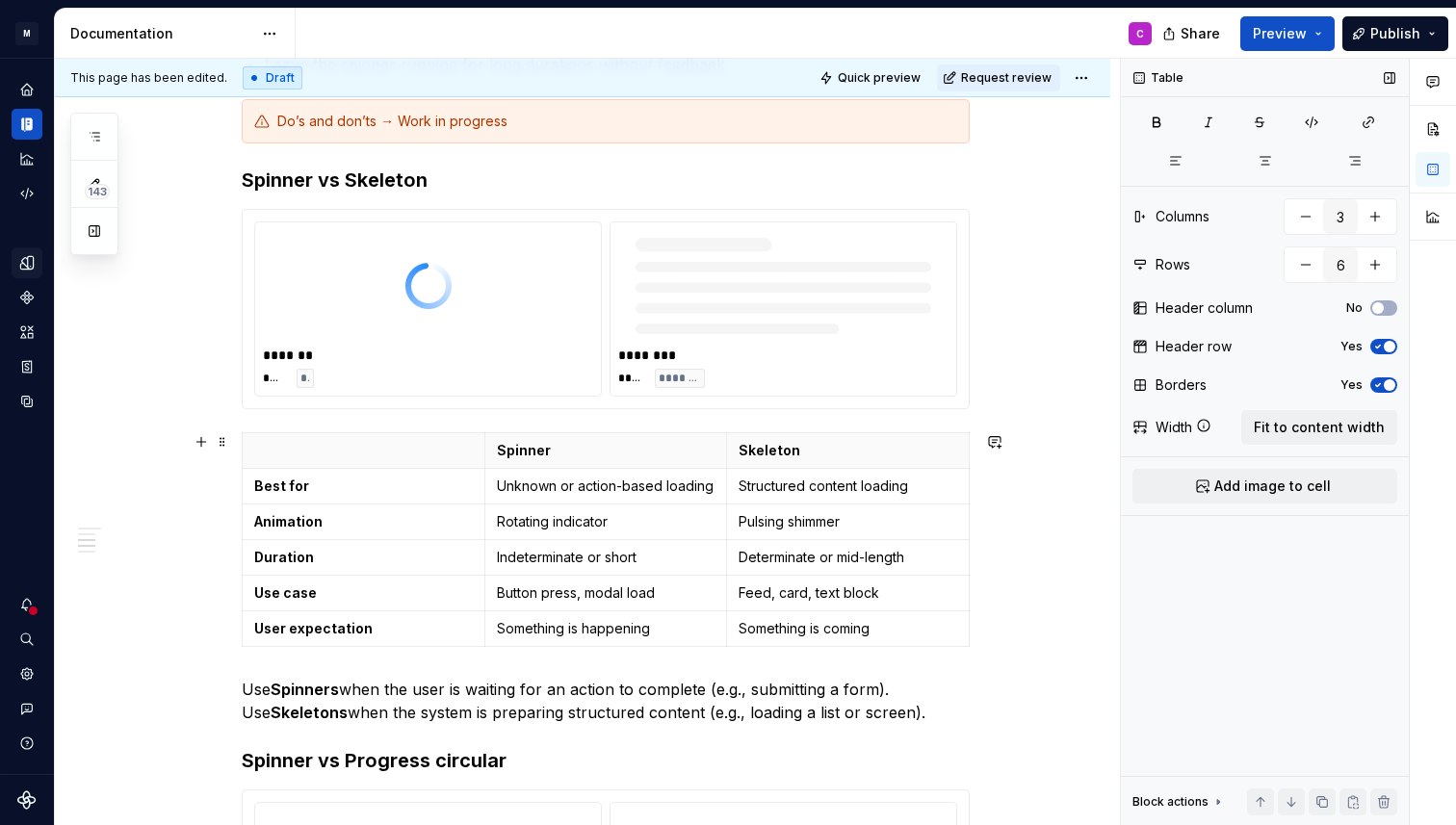
scroll to position [799, 0]
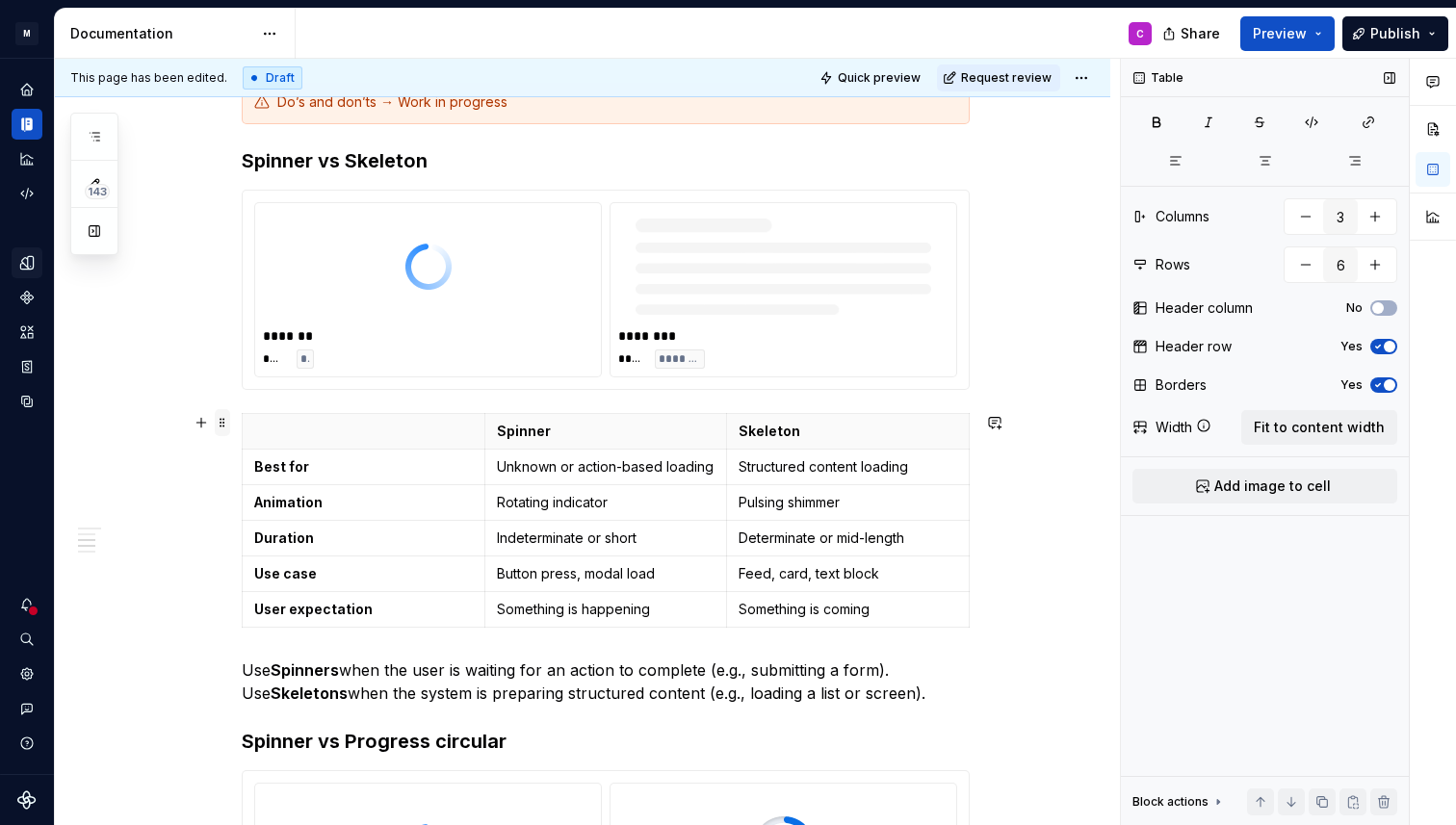
click at [230, 427] on span at bounding box center [223, 423] width 15 height 27
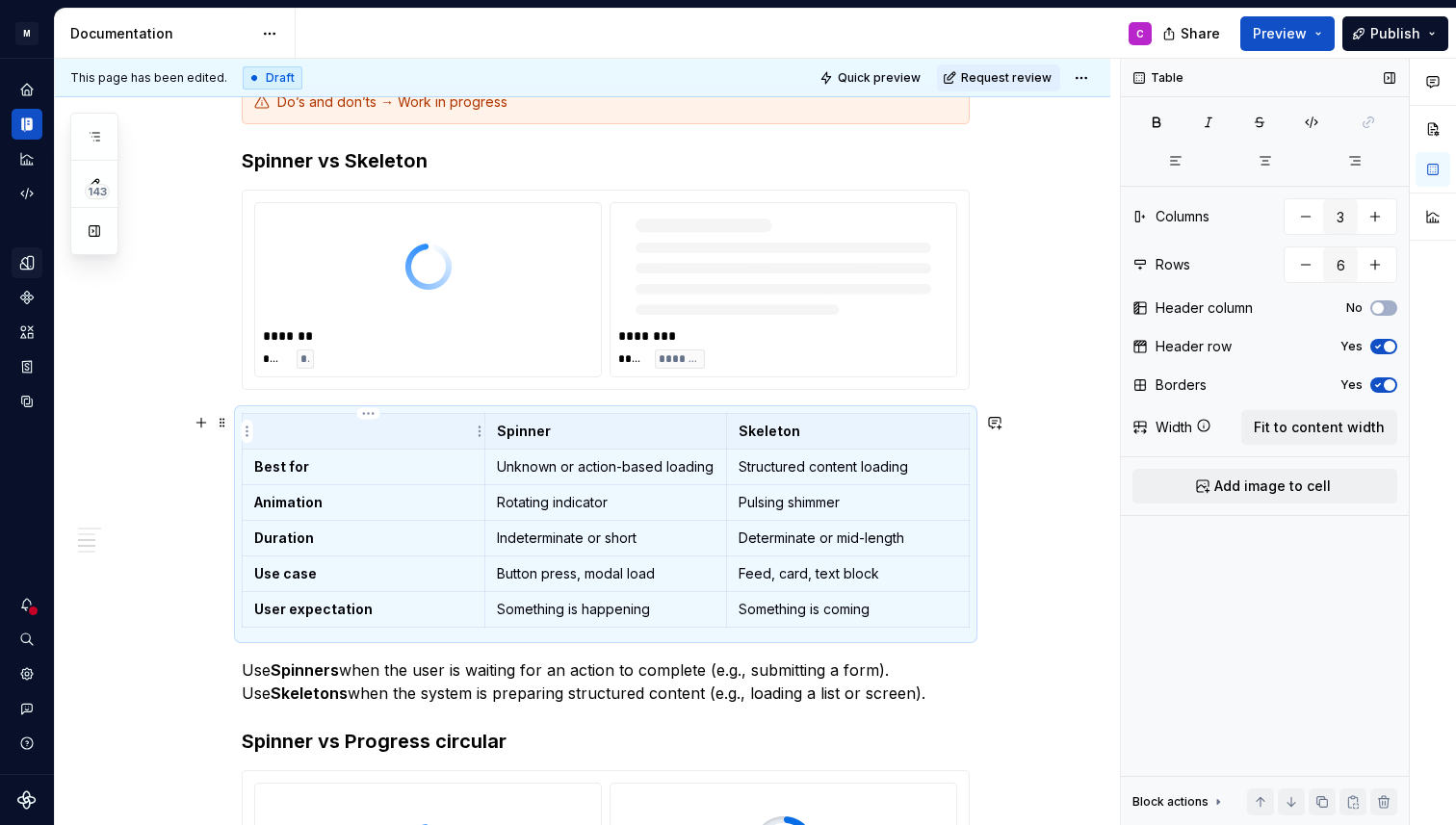
click at [417, 443] on th "To enrich screen reader interactions, please activate Accessibility in Grammarl…" at bounding box center [364, 432] width 243 height 36
click at [257, 435] on th "To enrich screen reader interactions, please activate Accessibility in Grammarl…" at bounding box center [364, 432] width 243 height 36
click at [250, 434] on html "M MB.OS Mobile Design System C Dataset Mercedes-Benz 2.0 Documentation C Share …" at bounding box center [728, 412] width 1456 height 825
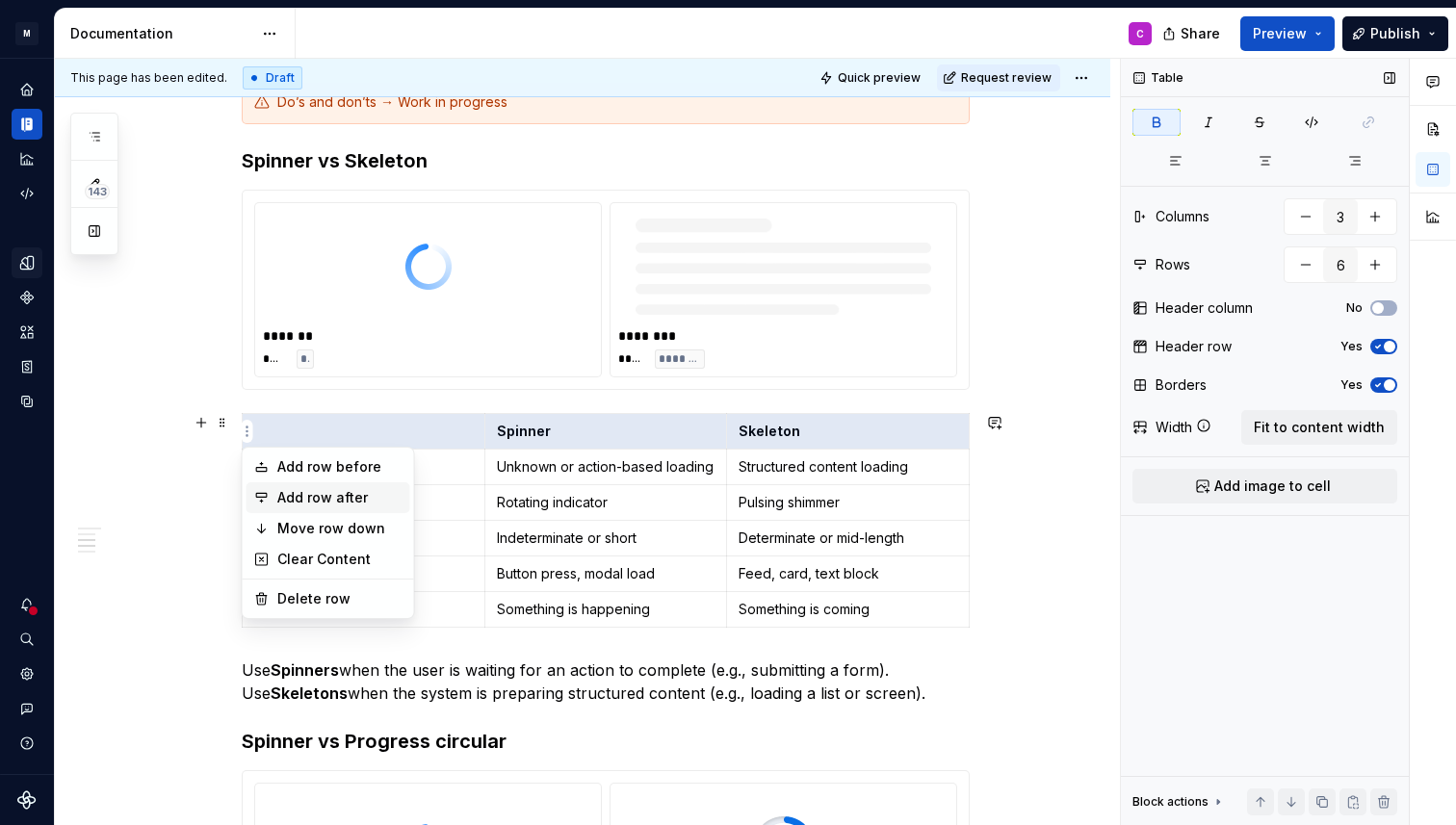
click at [312, 492] on div "Add row after" at bounding box center [340, 498] width 125 height 19
type input "7"
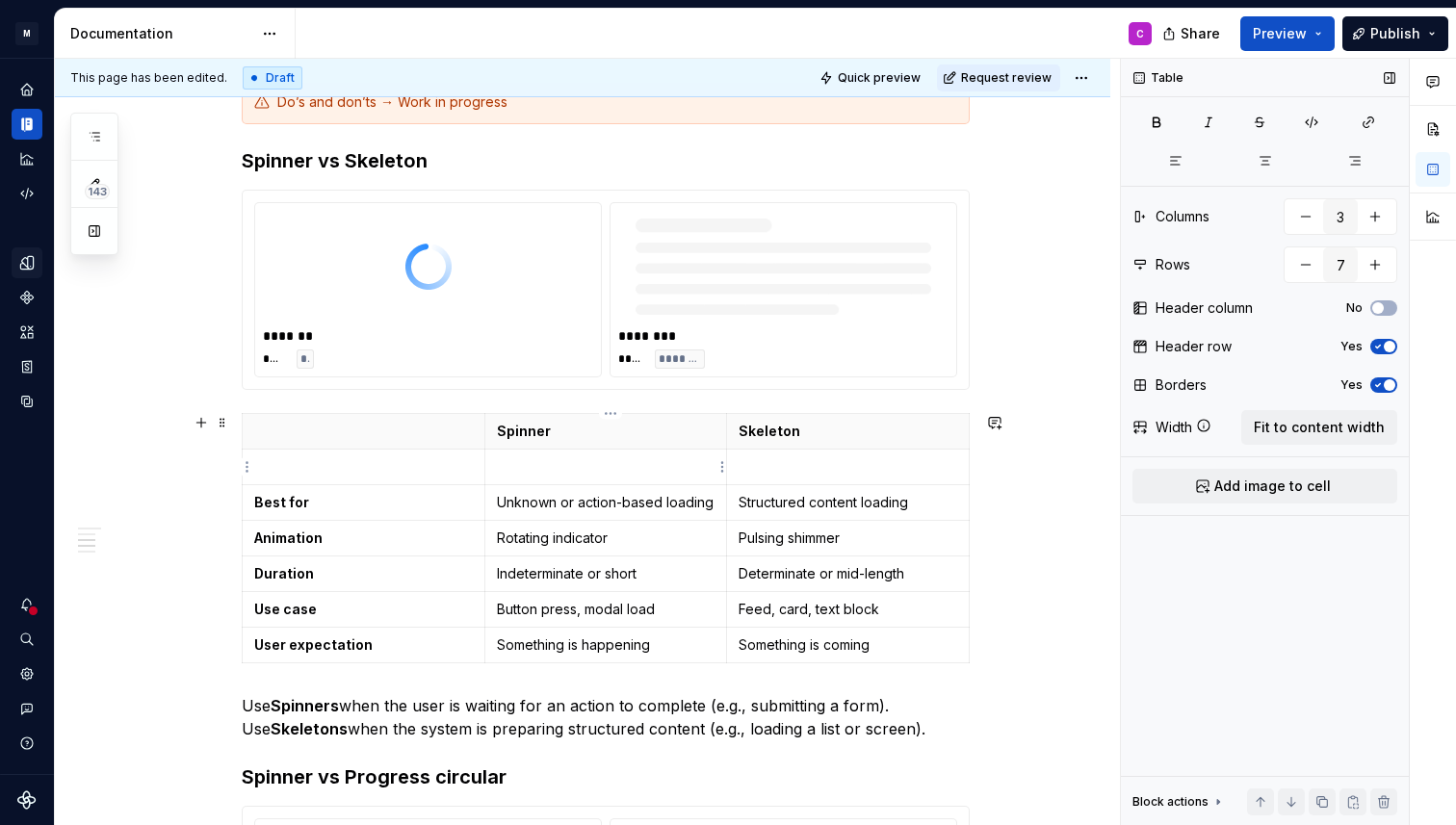
click at [550, 467] on p "To enrich screen reader interactions, please activate Accessibility in Grammarl…" at bounding box center [605, 467] width 219 height 19
click at [1309, 488] on span "Add image to cell" at bounding box center [1272, 487] width 117 height 19
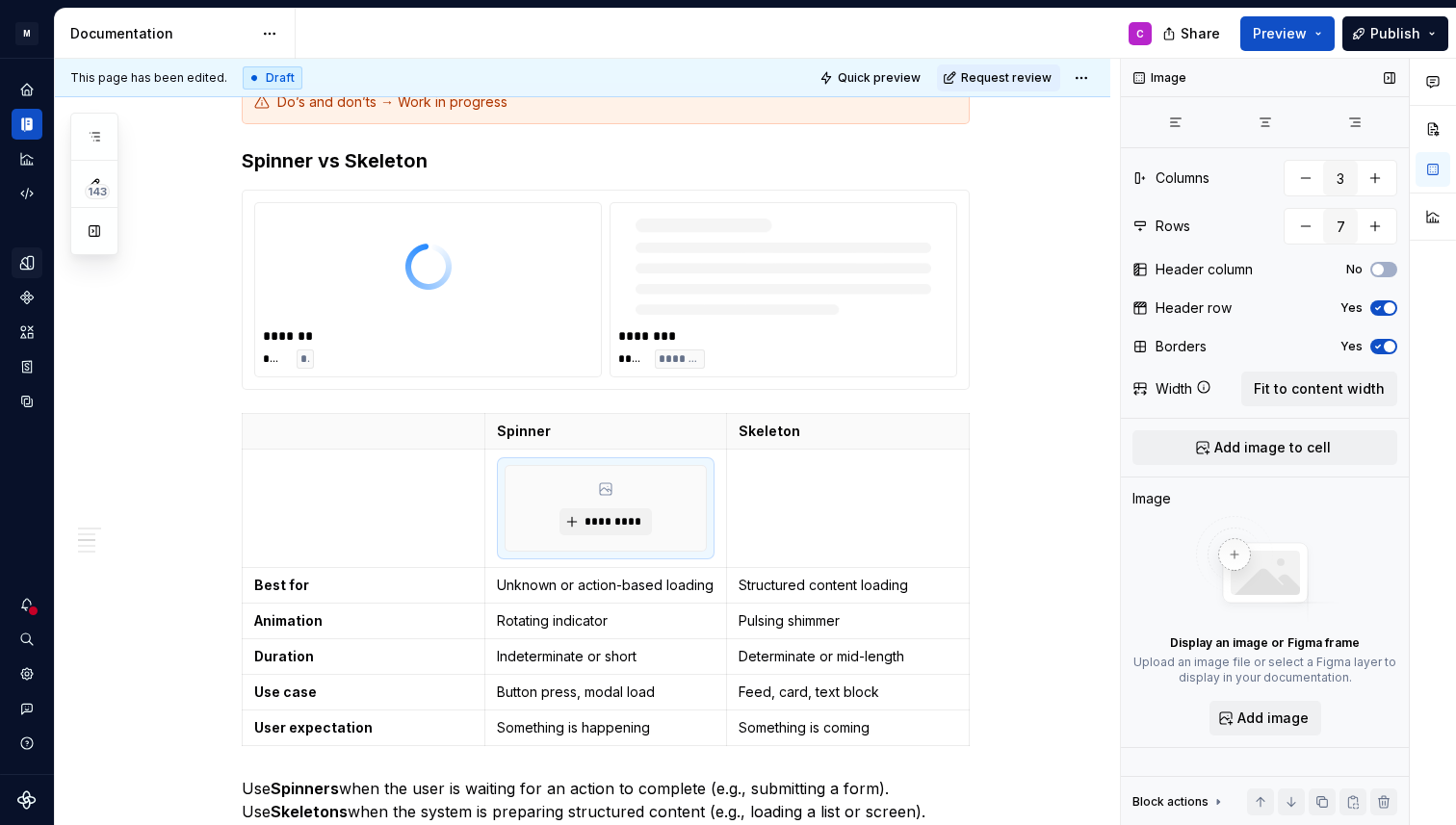
type textarea "*"
click at [596, 521] on span "*********" at bounding box center [612, 521] width 59 height 15
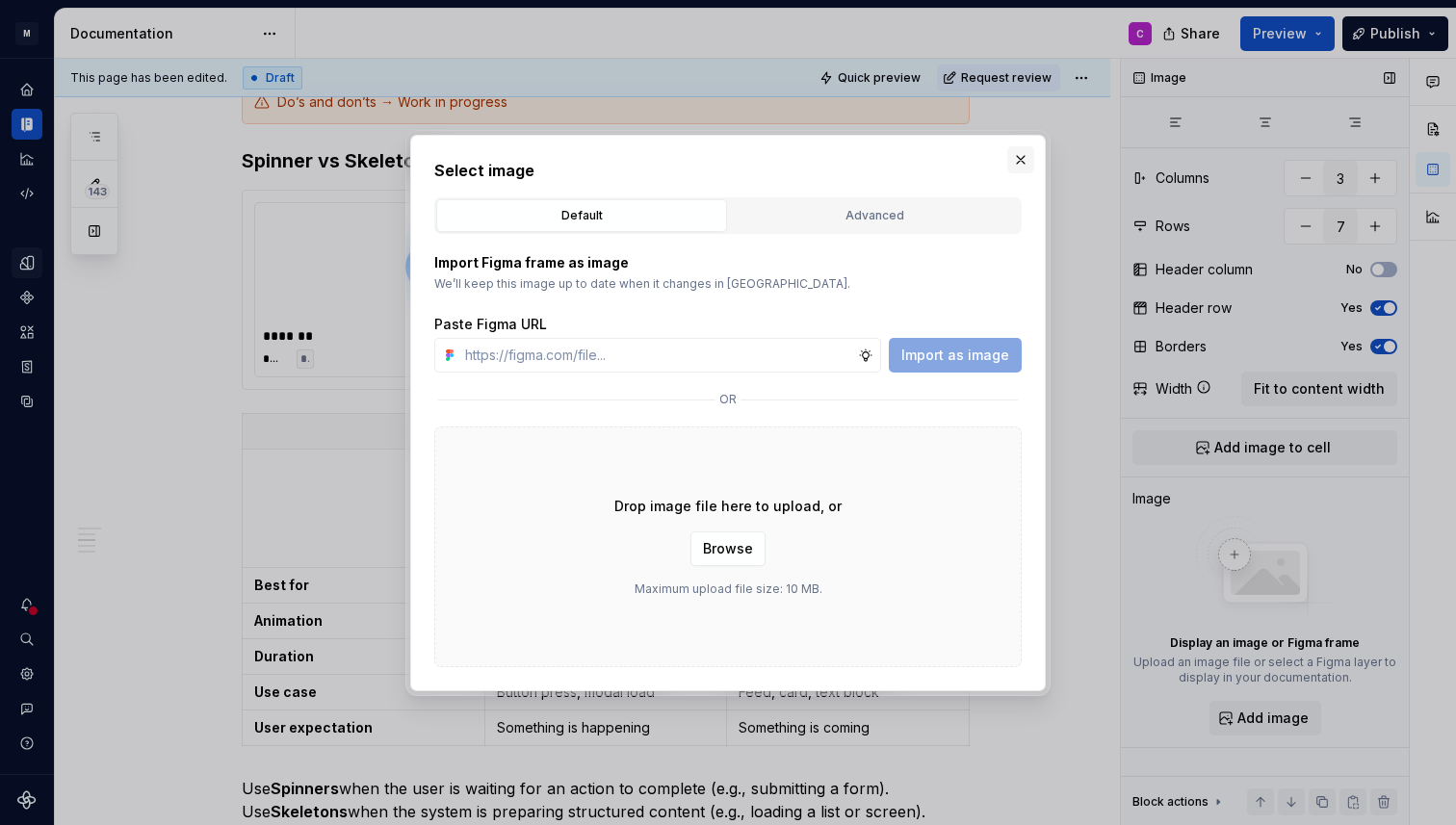
click at [1019, 161] on button "button" at bounding box center [1020, 160] width 27 height 27
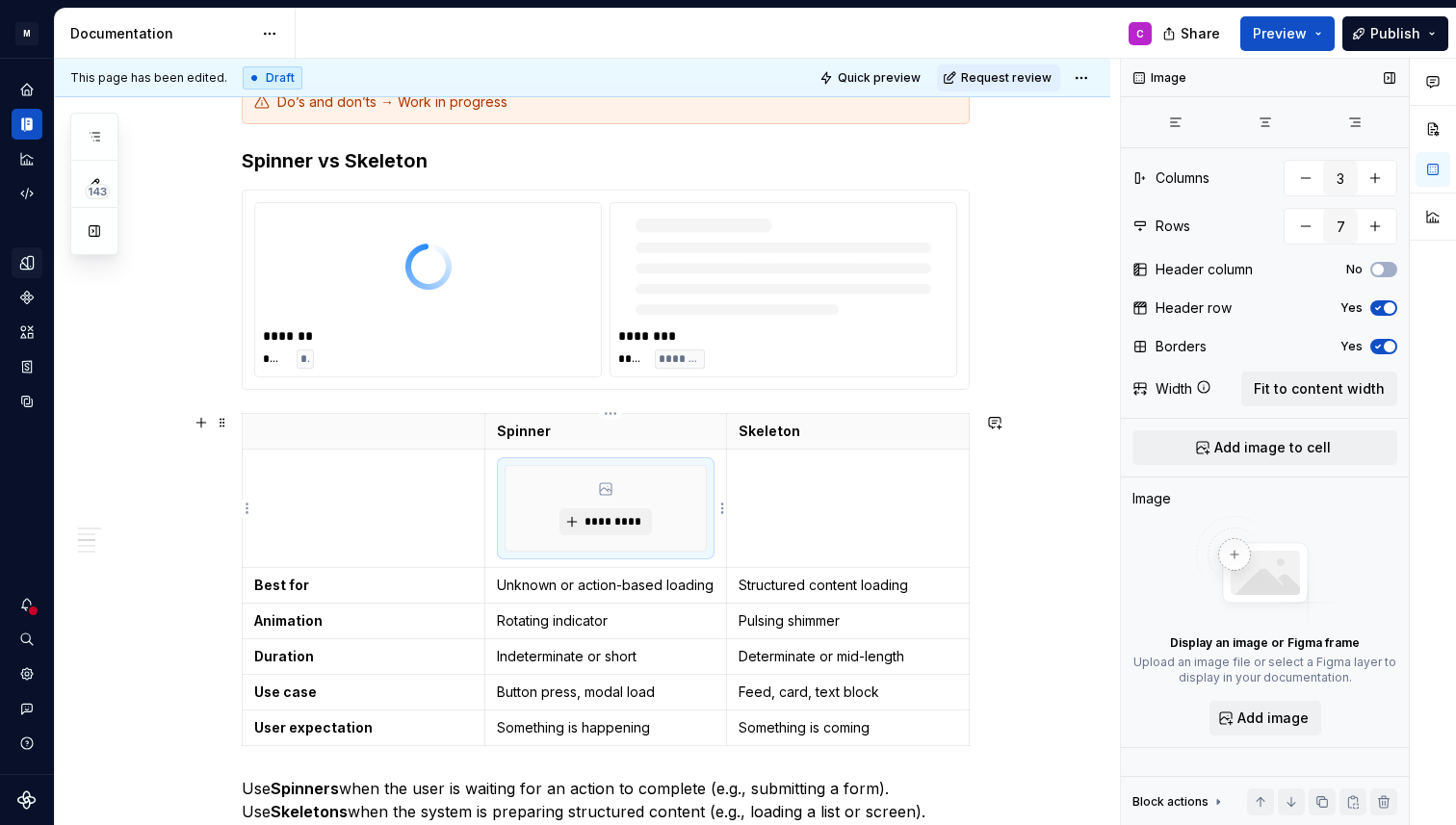
click at [547, 514] on div "*********" at bounding box center [605, 509] width 201 height 85
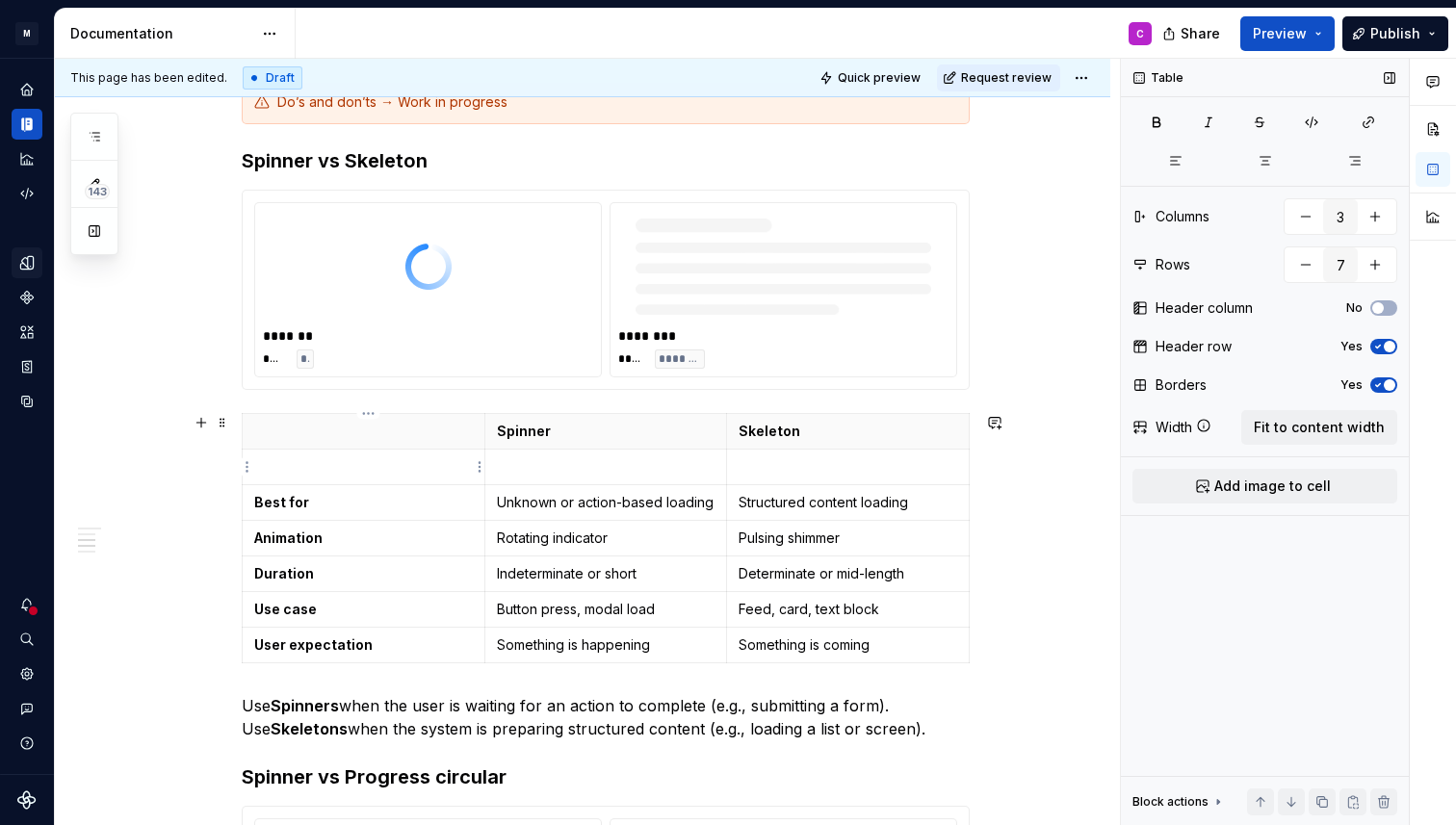
click at [402, 476] on p "To enrich screen reader interactions, please activate Accessibility in Grammarl…" at bounding box center [363, 467] width 219 height 19
click at [245, 468] on div "**********" at bounding box center [582, 750] width 1055 height 2273
click at [276, 467] on p "To enrich screen reader interactions, please activate Accessibility in Grammarl…" at bounding box center [363, 467] width 219 height 19
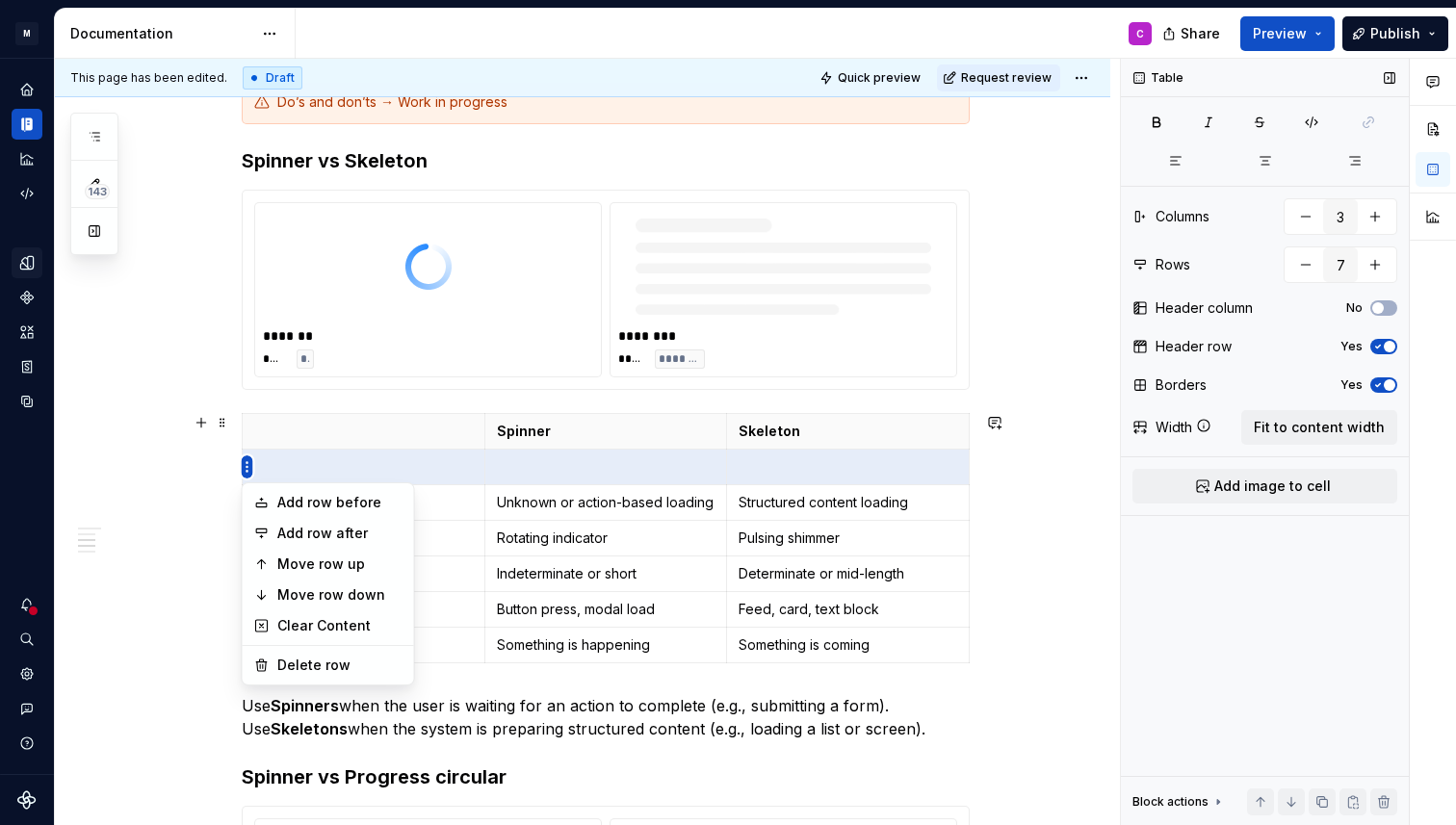
click at [247, 466] on html "M MB.OS Mobile Design System C Dataset Mercedes-Benz 2.0 Documentation C Share …" at bounding box center [728, 412] width 1456 height 825
click at [295, 662] on div "Delete row" at bounding box center [340, 665] width 125 height 19
type input "6"
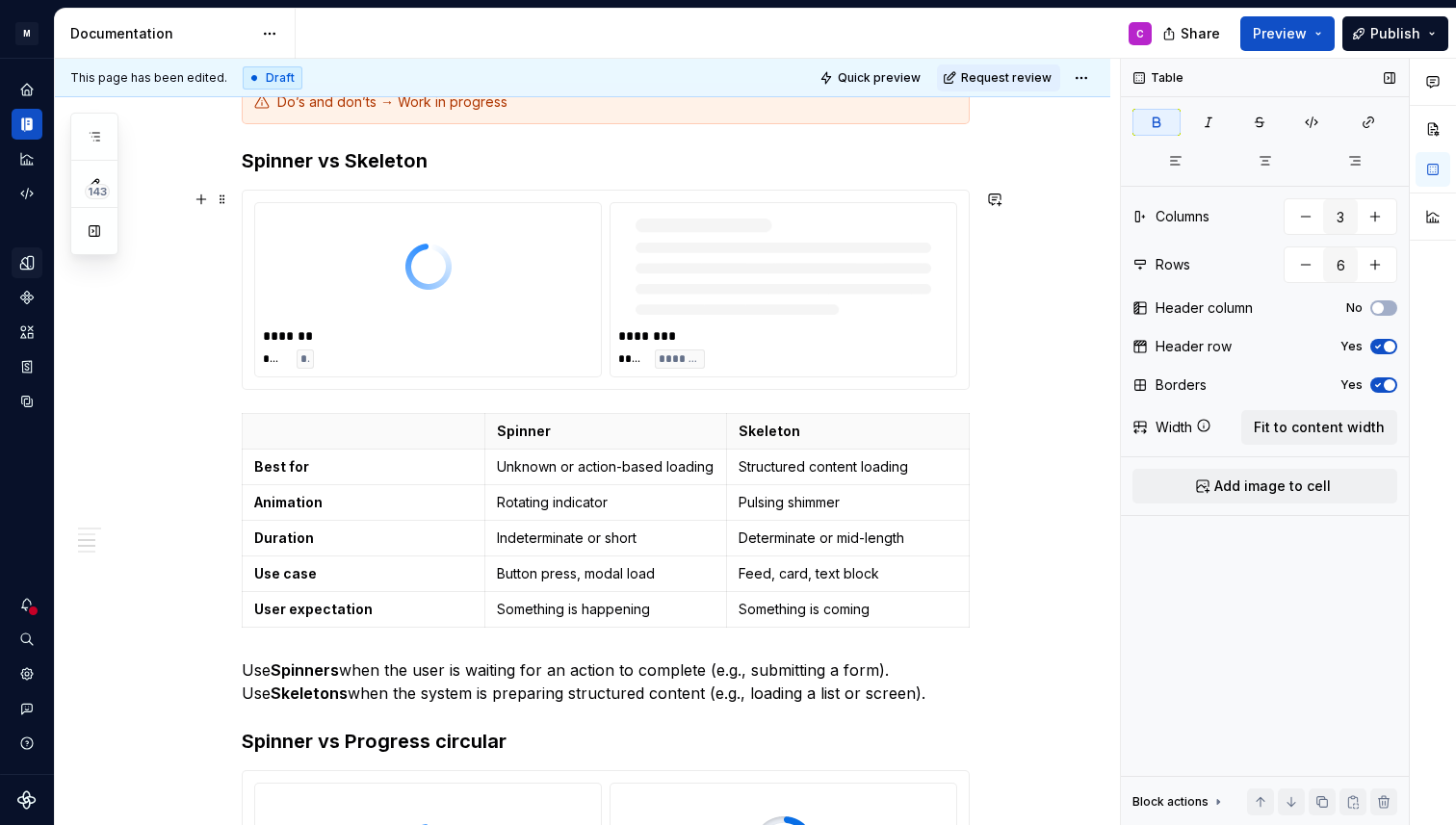
type textarea "*"
